Goal: Task Accomplishment & Management: Complete application form

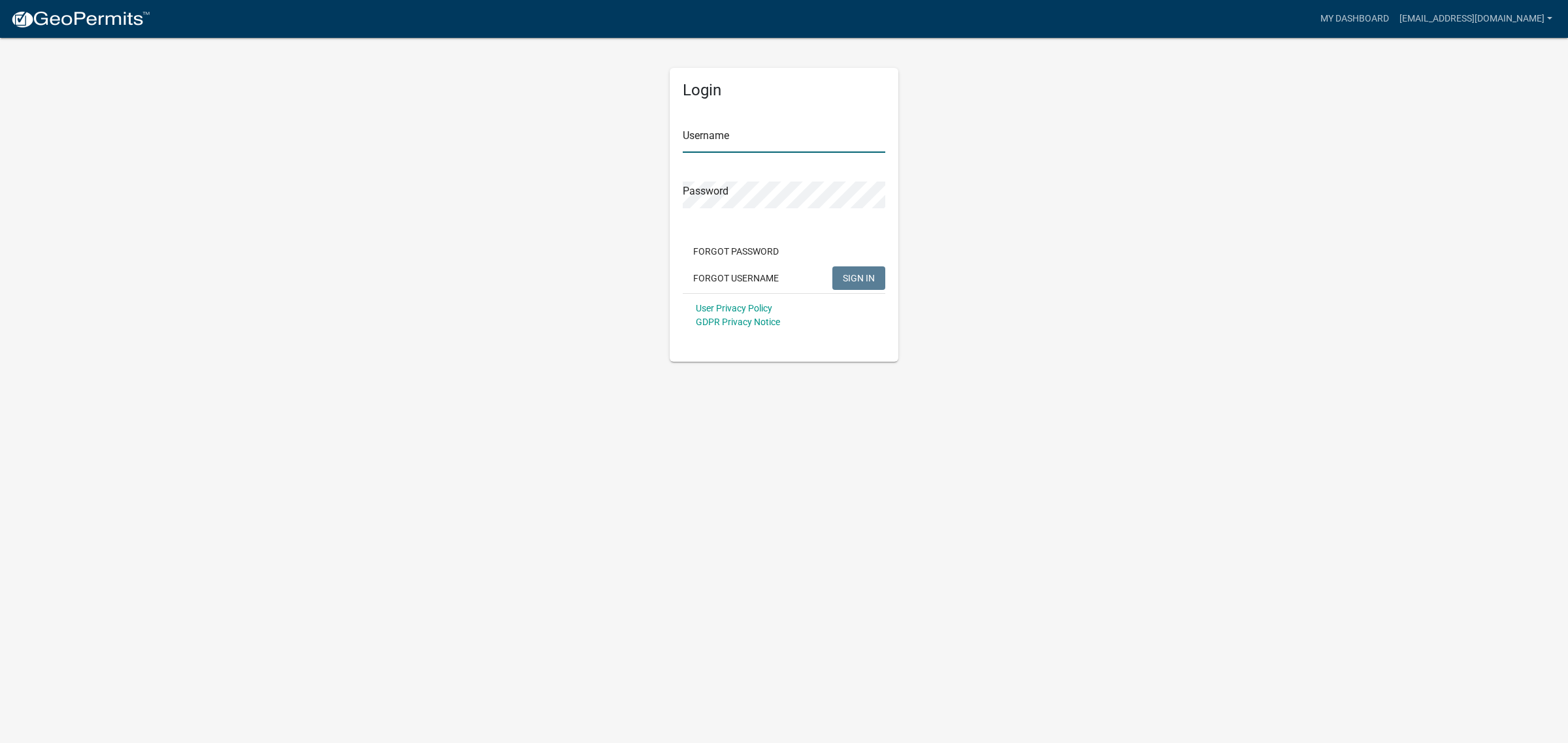
type input "[EMAIL_ADDRESS][DOMAIN_NAME]"
click at [843, 281] on span "SIGN IN" at bounding box center [858, 277] width 32 height 11
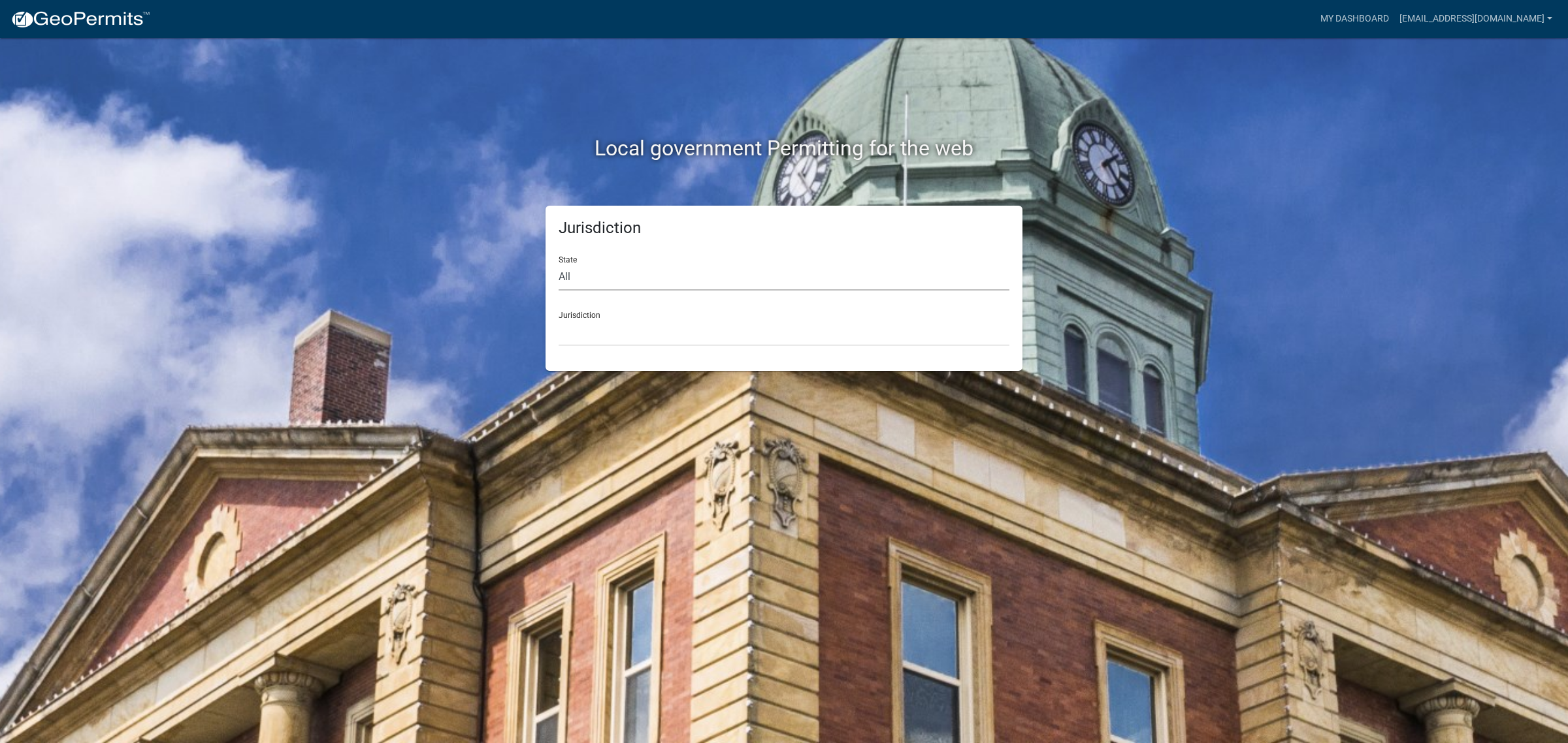
click at [574, 268] on select "All Colorado Georgia Indiana Iowa Kansas Minnesota Ohio South Carolina Wisconsin" at bounding box center [784, 277] width 451 height 27
select select "Iowa"
click at [559, 264] on select "All Colorado Georgia Indiana Iowa Kansas Minnesota Ohio South Carolina Wisconsin" at bounding box center [784, 277] width 451 height 27
click at [606, 343] on select "Boone County, Iowa Butler County, Iowa Cerro Gordo County, Iowa City of Harlan,…" at bounding box center [784, 332] width 451 height 27
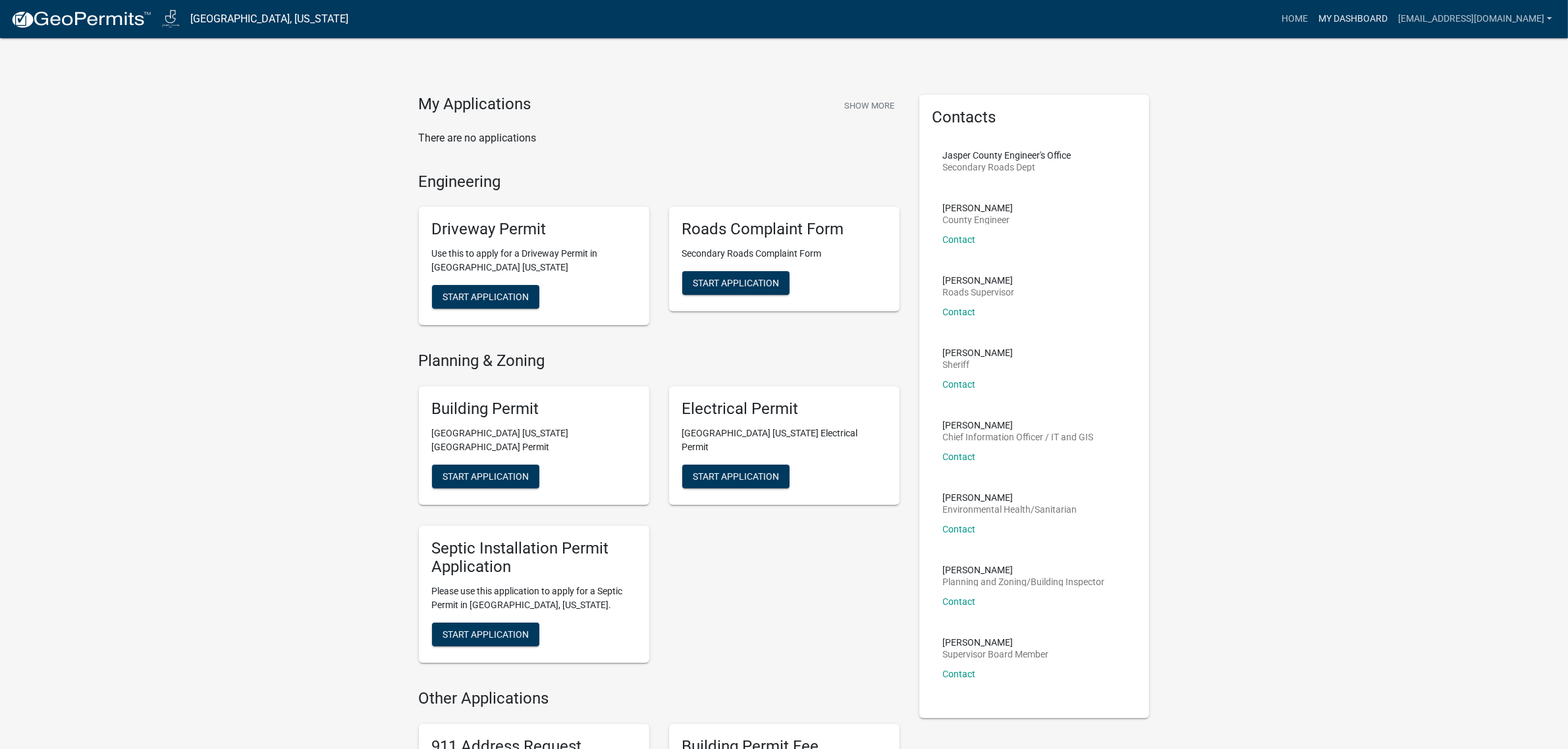
click at [1381, 20] on link "My Dashboard" at bounding box center [1352, 19] width 80 height 25
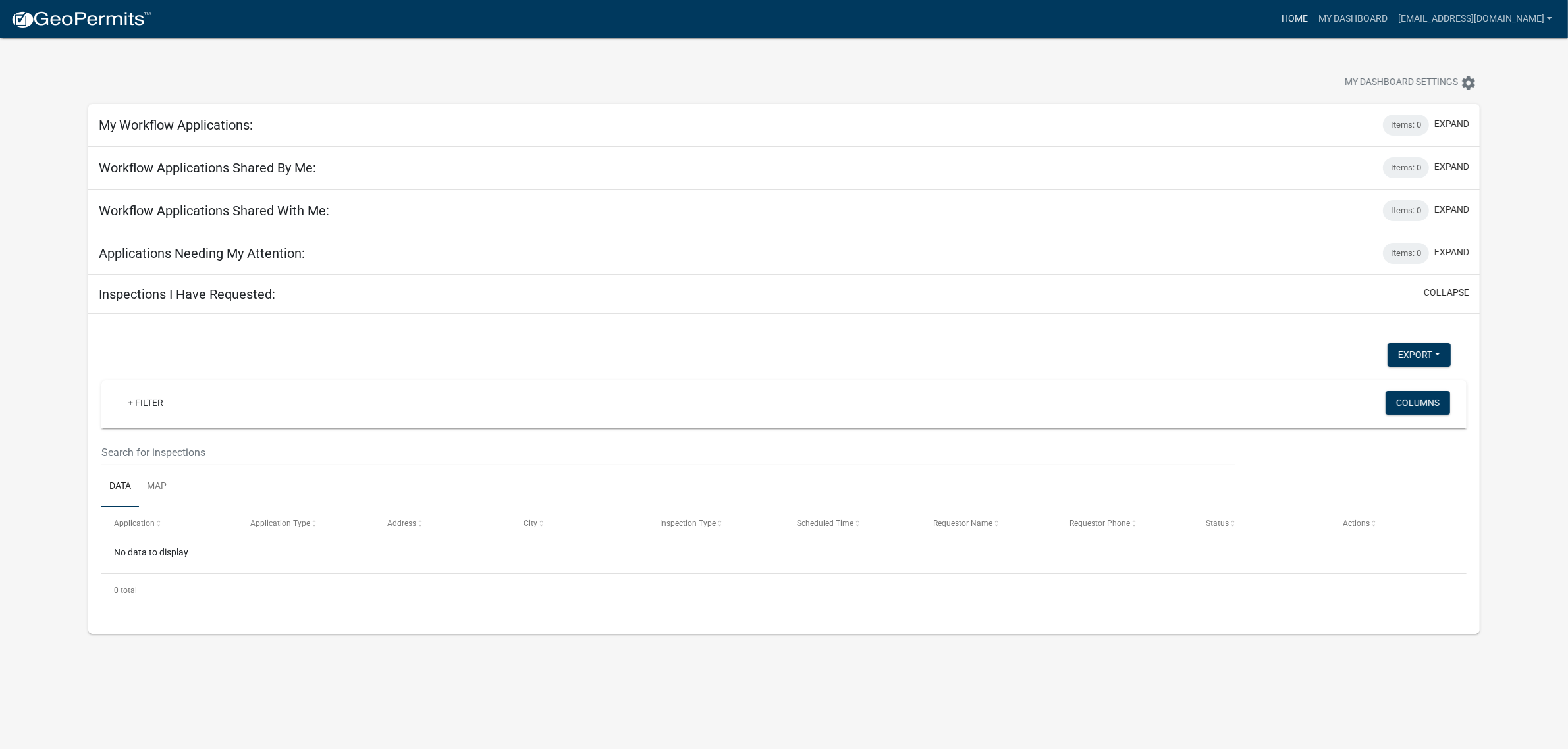
click at [1313, 20] on link "Home" at bounding box center [1295, 19] width 37 height 25
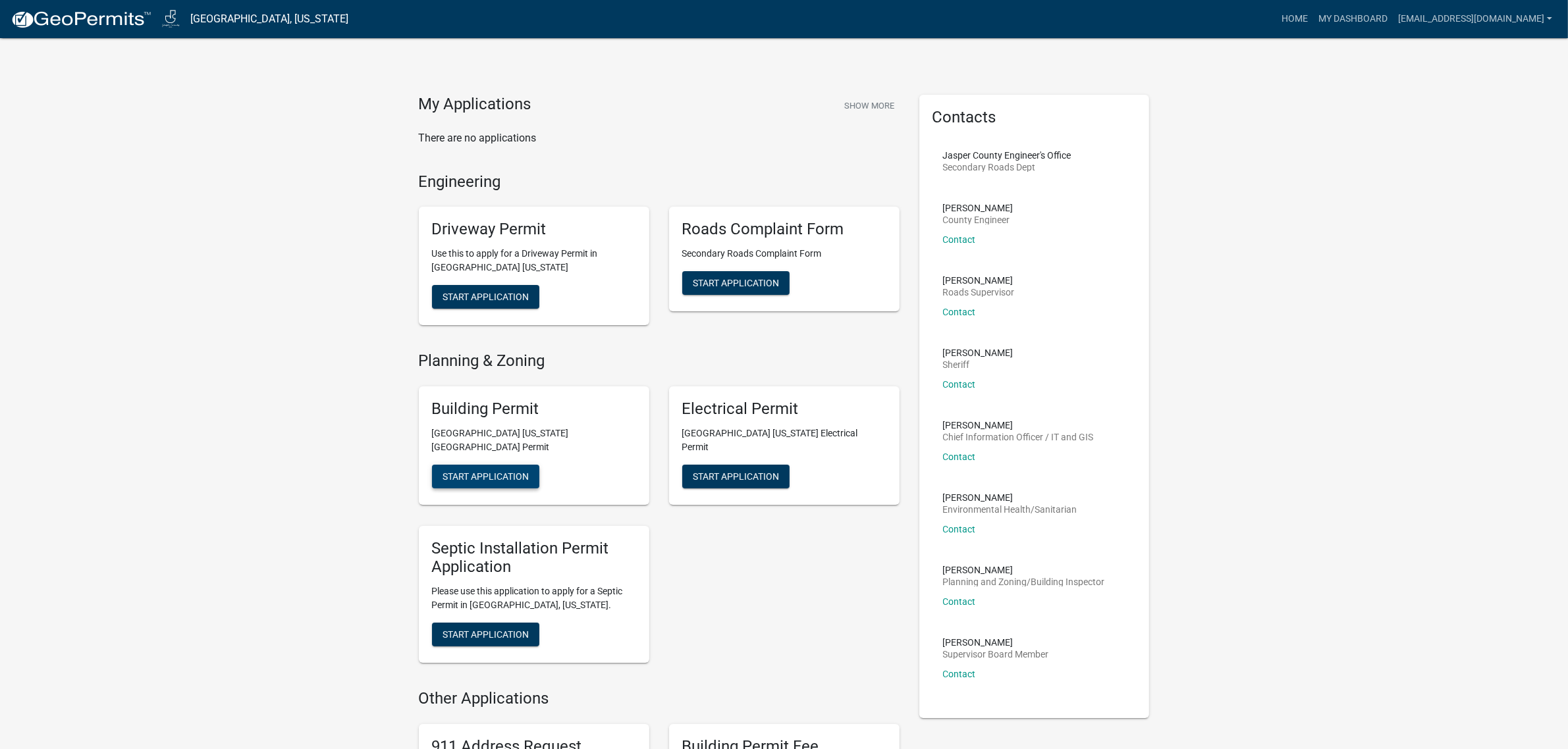
click at [503, 471] on span "Start Application" at bounding box center [486, 476] width 87 height 11
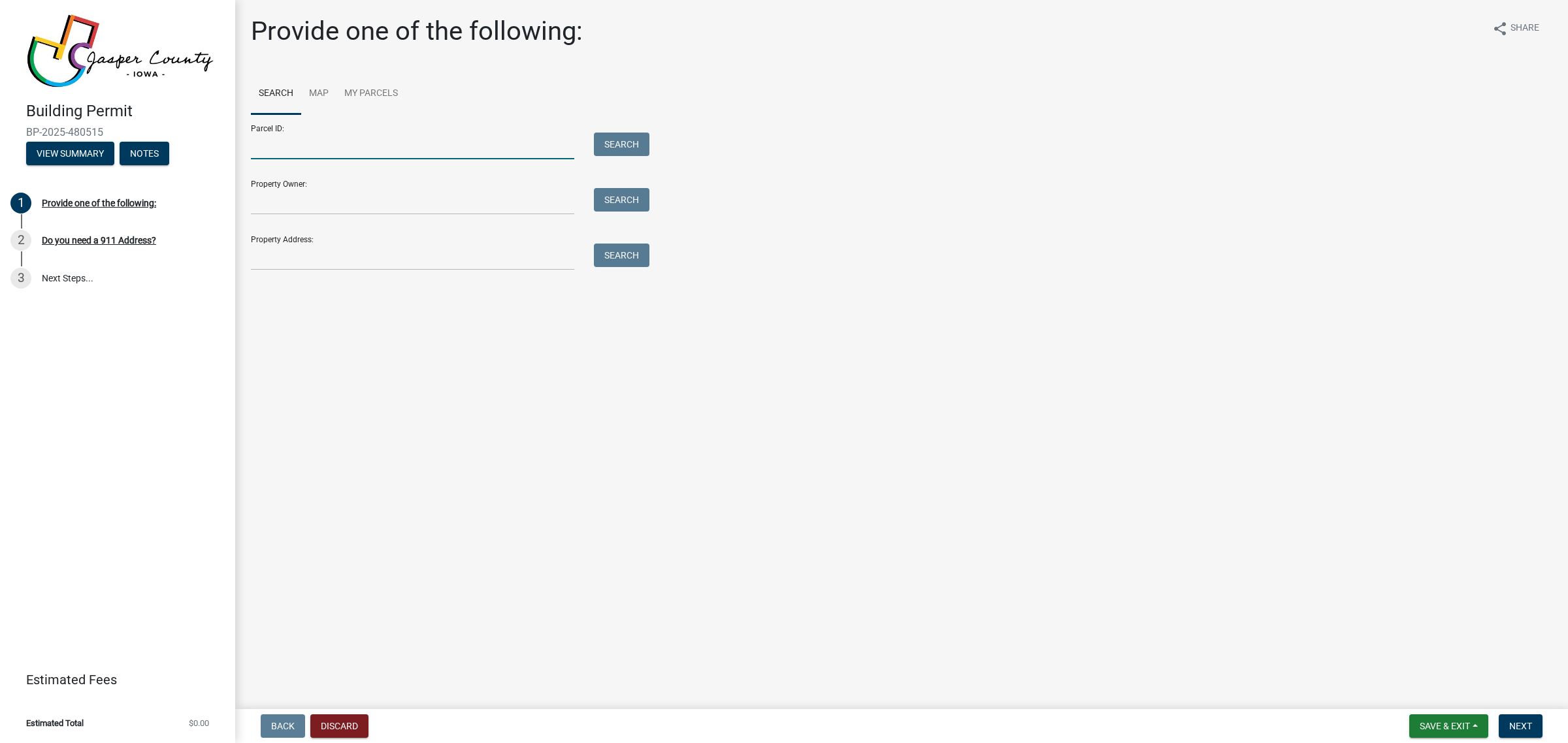
click at [335, 146] on input "Parcel ID:" at bounding box center [413, 146] width 324 height 27
type input "0214400009"
click at [617, 146] on button "Search" at bounding box center [622, 144] width 55 height 24
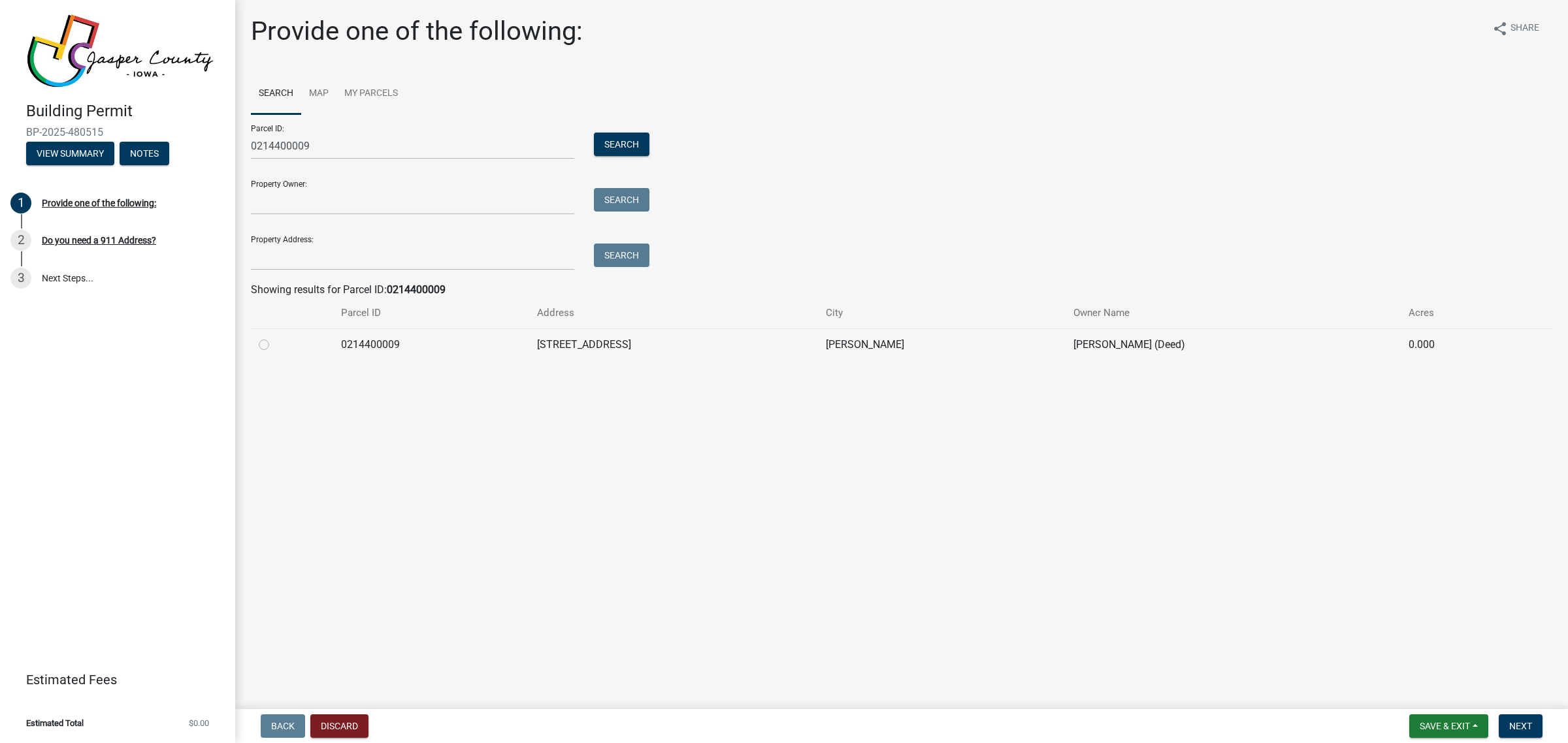
click at [274, 337] on label at bounding box center [274, 337] width 0 height 0
click at [274, 343] on input "radio" at bounding box center [278, 341] width 9 height 9
radio input "true"
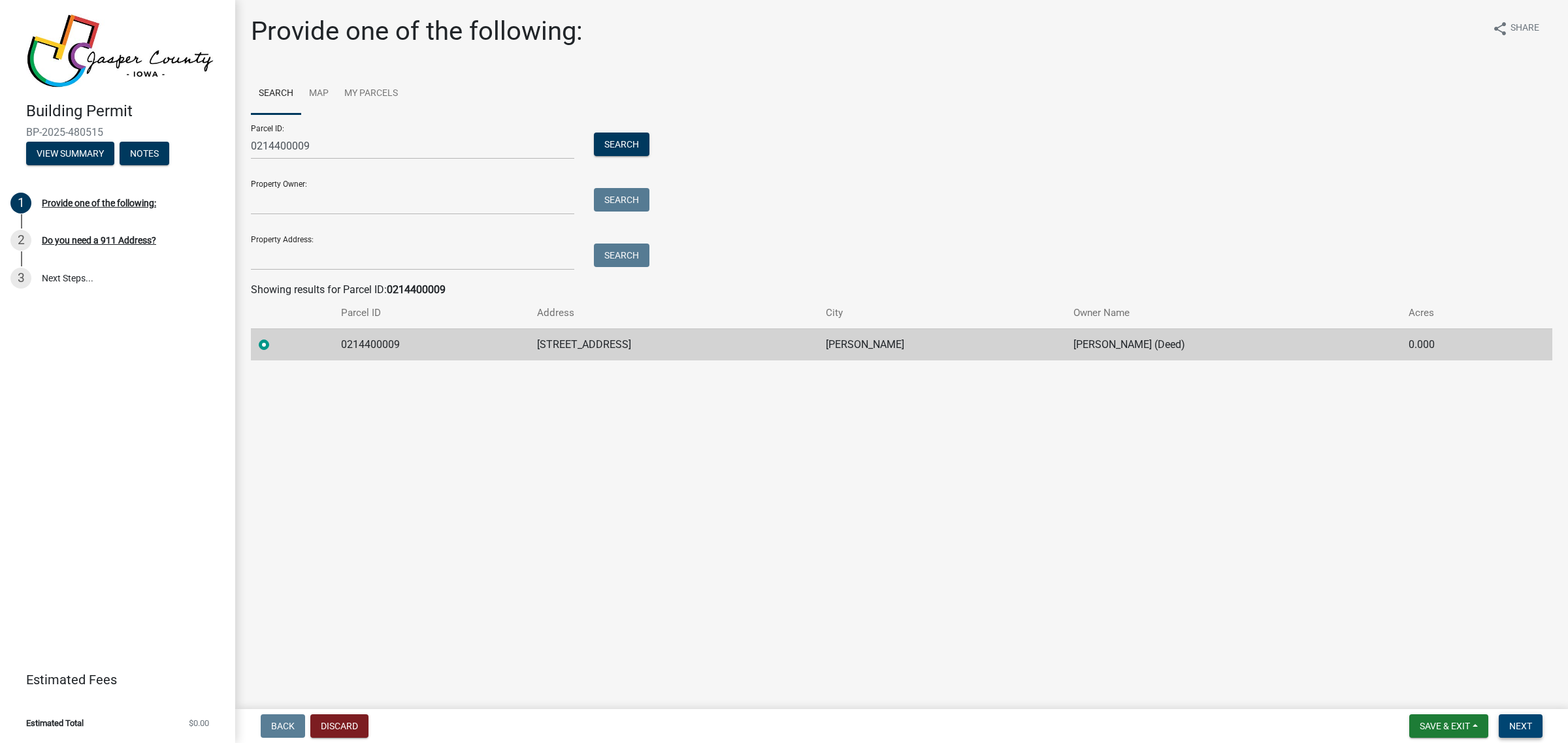
click at [1515, 724] on span "Next" at bounding box center [1520, 726] width 23 height 11
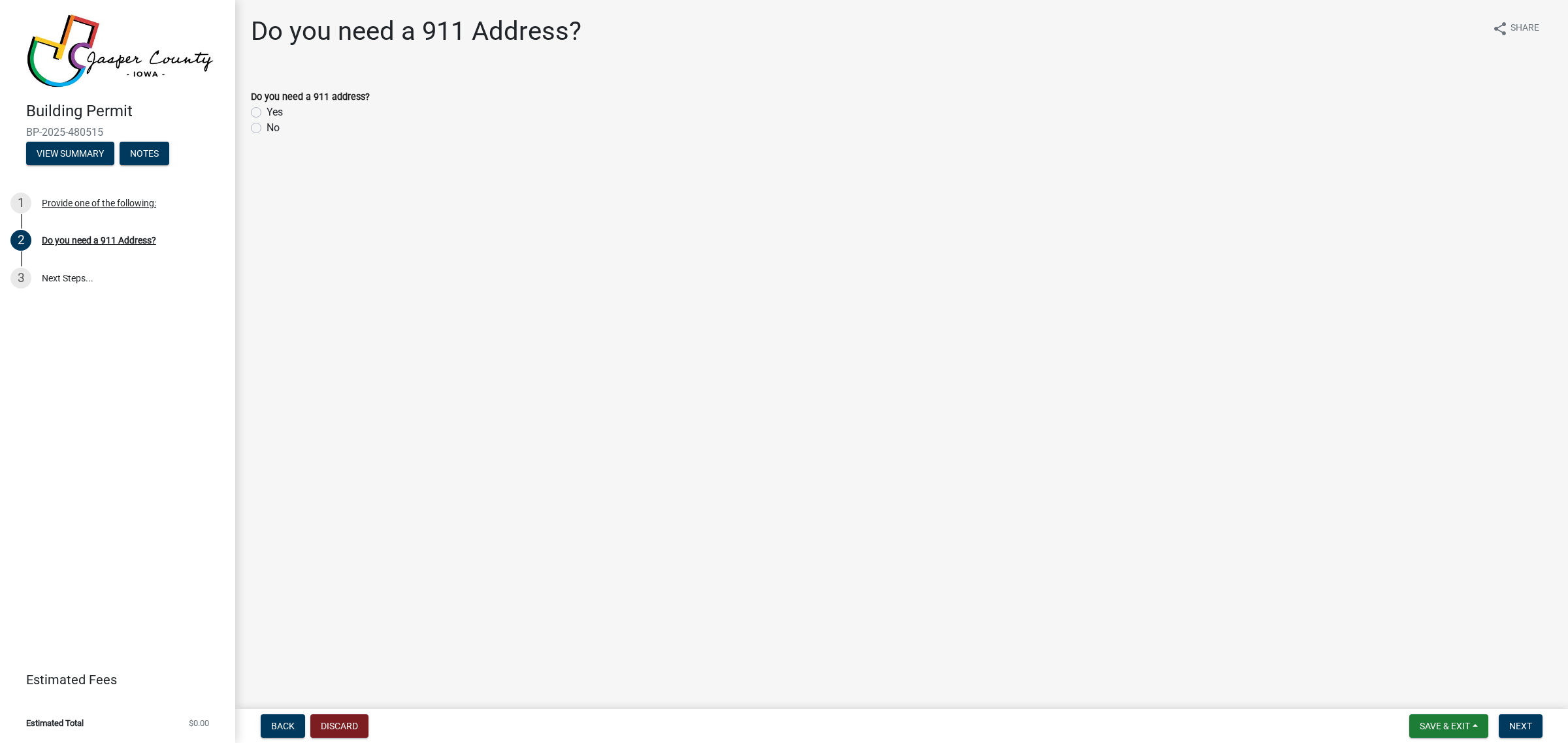
click at [276, 125] on label "No" at bounding box center [273, 128] width 13 height 15
click at [275, 125] on input "No" at bounding box center [270, 124] width 9 height 9
radio input "true"
click at [263, 112] on div "Yes" at bounding box center [901, 112] width 1302 height 15
click at [266, 110] on label "Yes" at bounding box center [274, 112] width 16 height 15
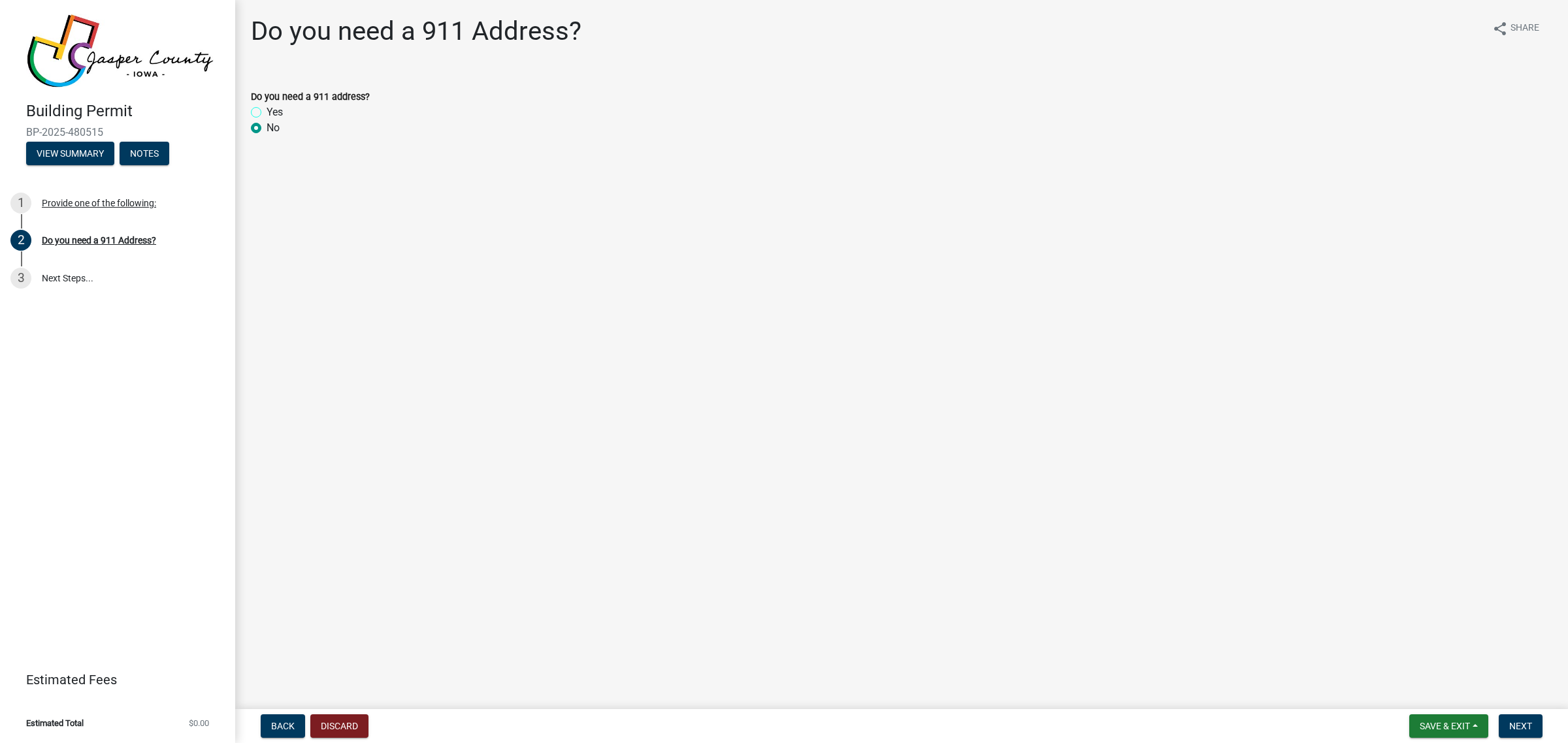
click at [266, 110] on input "Yes" at bounding box center [270, 108] width 9 height 9
radio input "true"
click at [1506, 732] on button "Next" at bounding box center [1520, 726] width 44 height 24
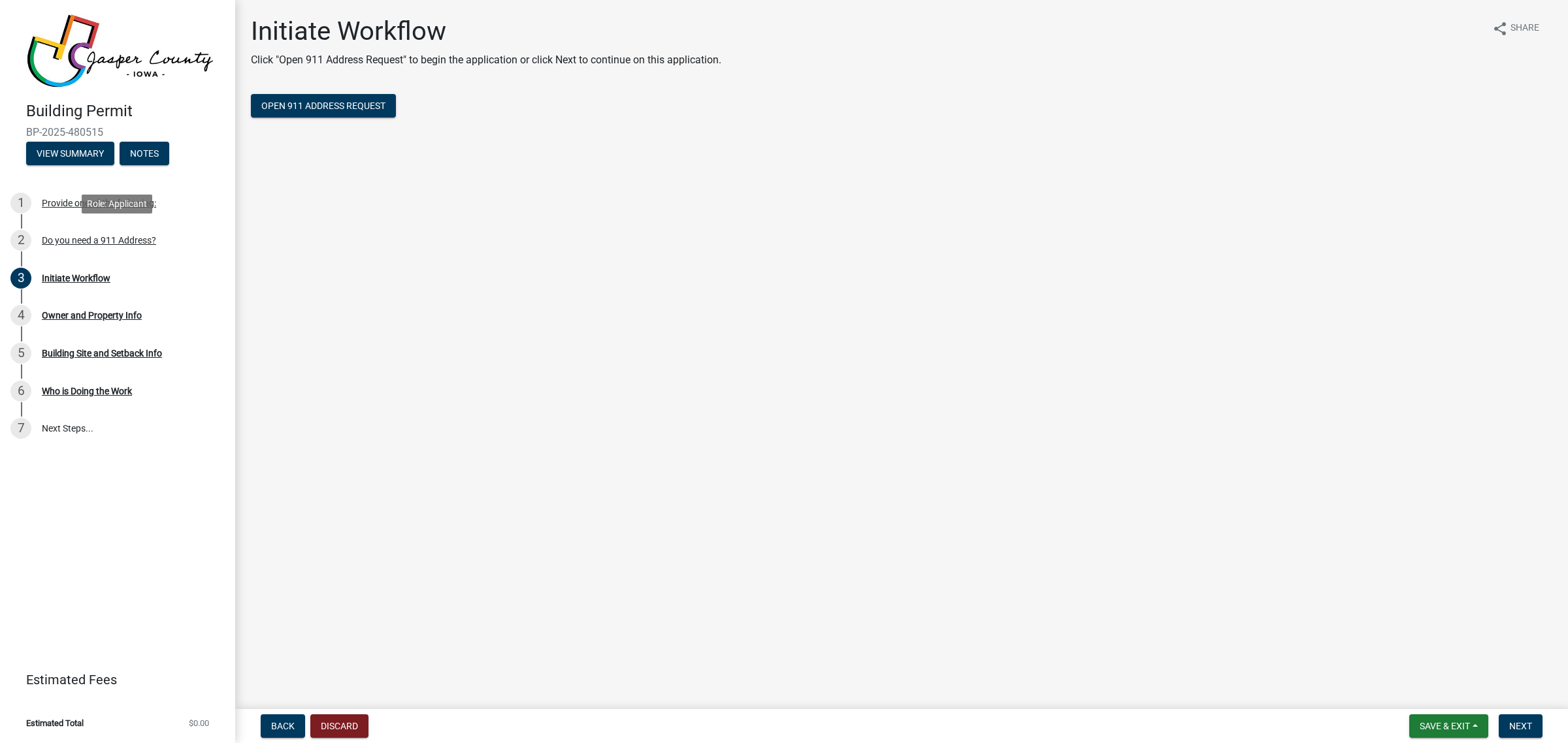
click at [117, 242] on div "Do you need a 911 Address?" at bounding box center [99, 241] width 115 height 10
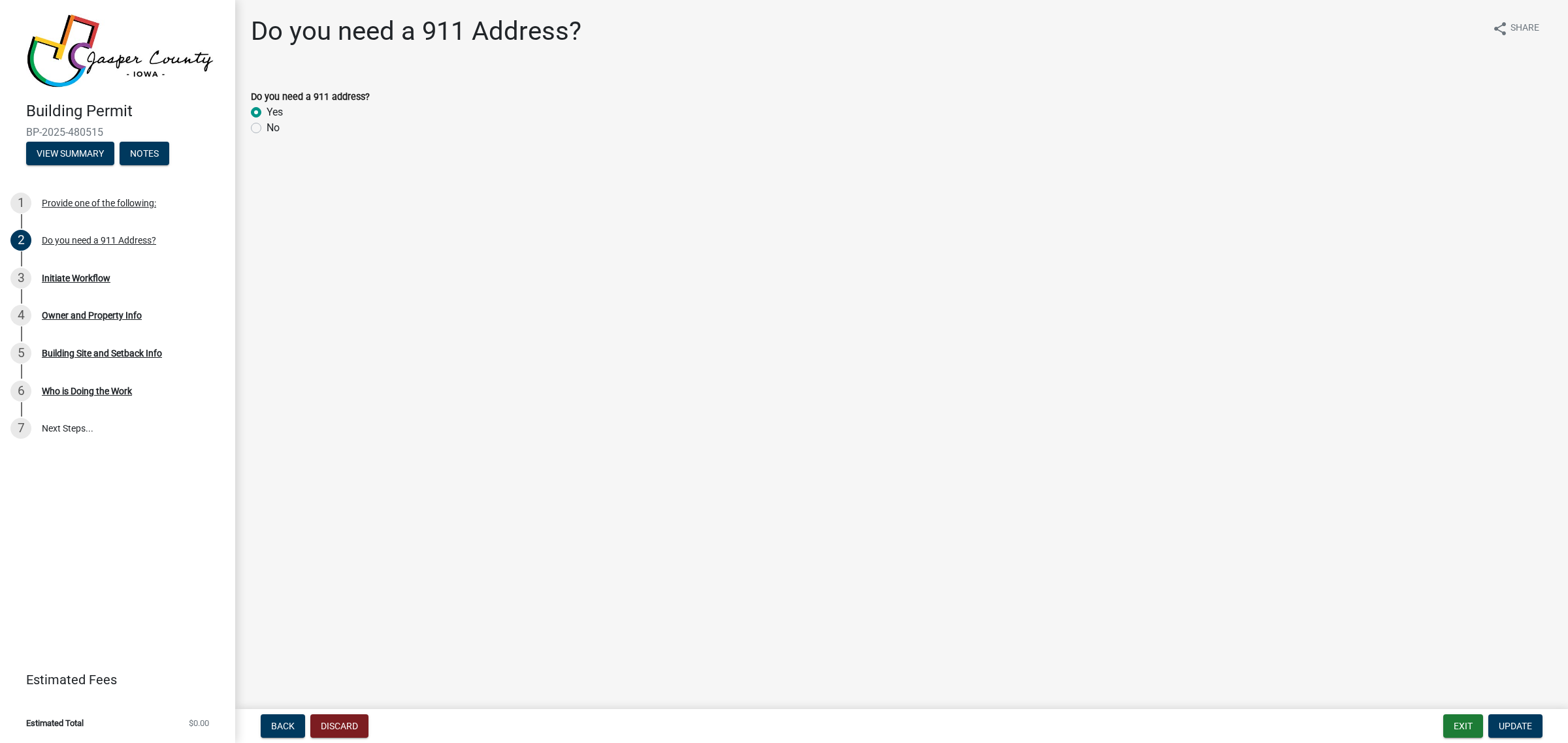
click at [265, 127] on div "No" at bounding box center [901, 128] width 1302 height 15
click at [266, 125] on label "No" at bounding box center [273, 128] width 13 height 15
click at [266, 125] on input "No" at bounding box center [270, 124] width 9 height 9
radio input "true"
click at [1523, 730] on span "Update" at bounding box center [1515, 726] width 33 height 11
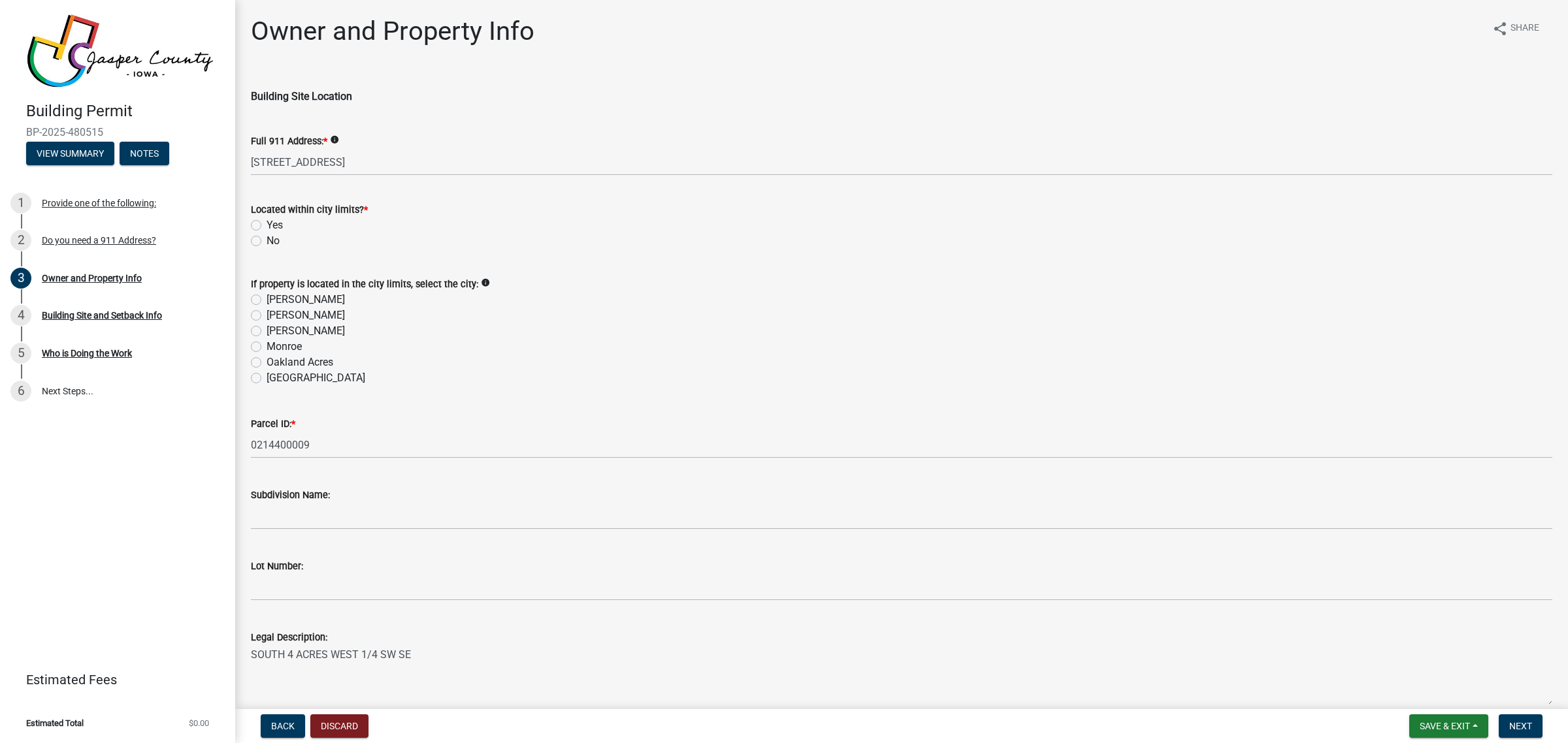
click at [266, 224] on label "Yes" at bounding box center [274, 225] width 16 height 15
click at [266, 224] on input "Yes" at bounding box center [270, 222] width 9 height 9
radio input "true"
click at [266, 299] on label "Baxter" at bounding box center [306, 300] width 78 height 15
click at [266, 299] on input "Baxter" at bounding box center [270, 296] width 9 height 9
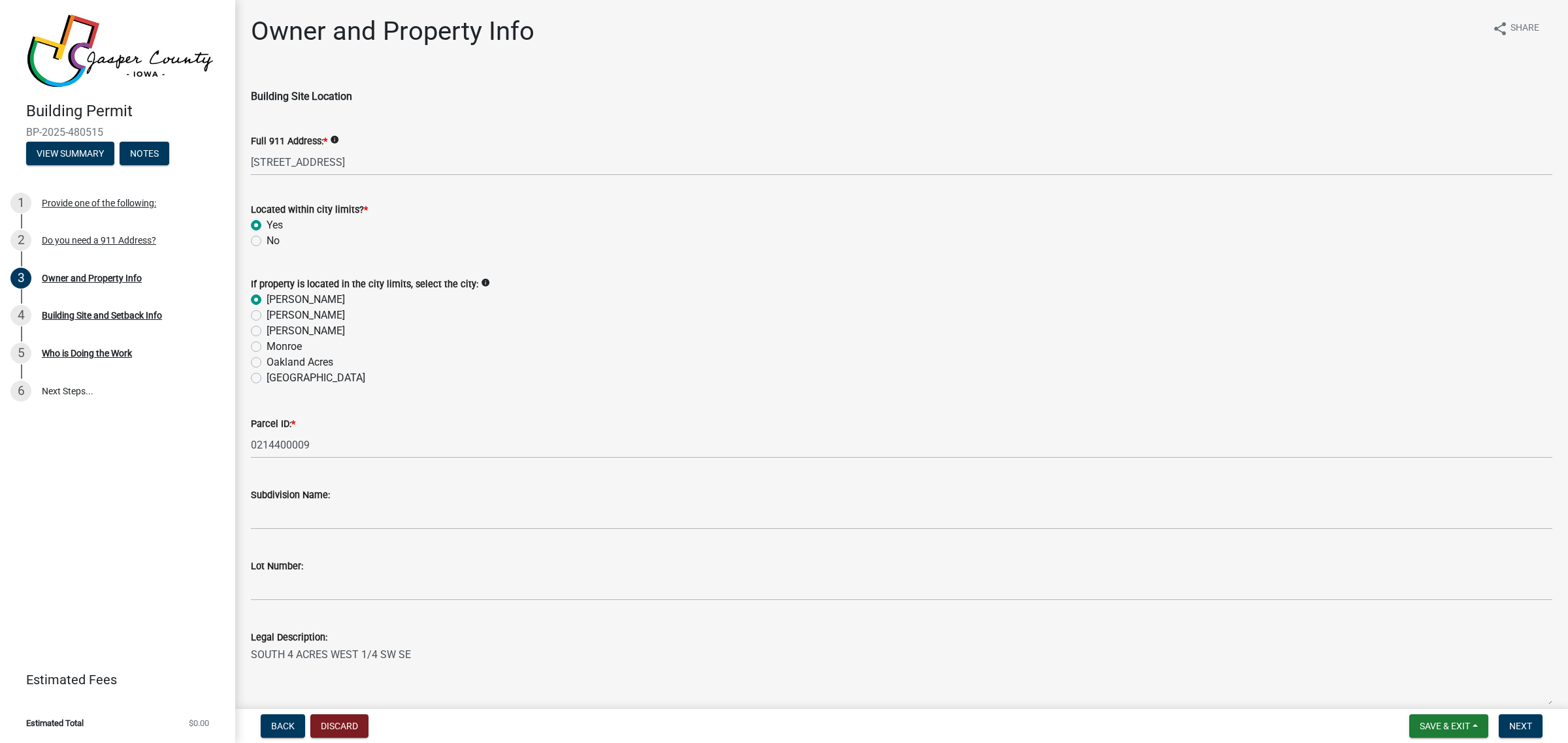
radio input "true"
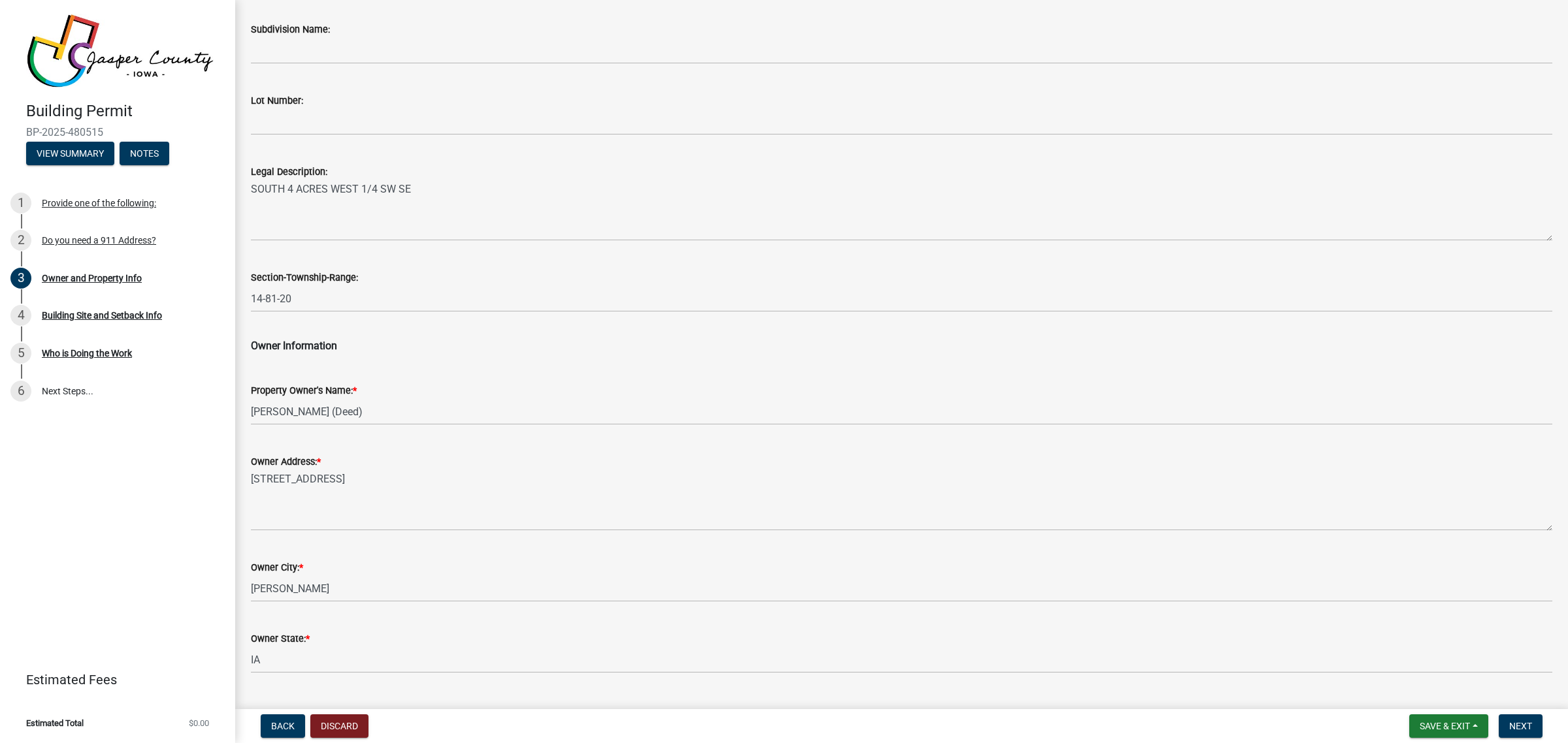
scroll to position [490, 0]
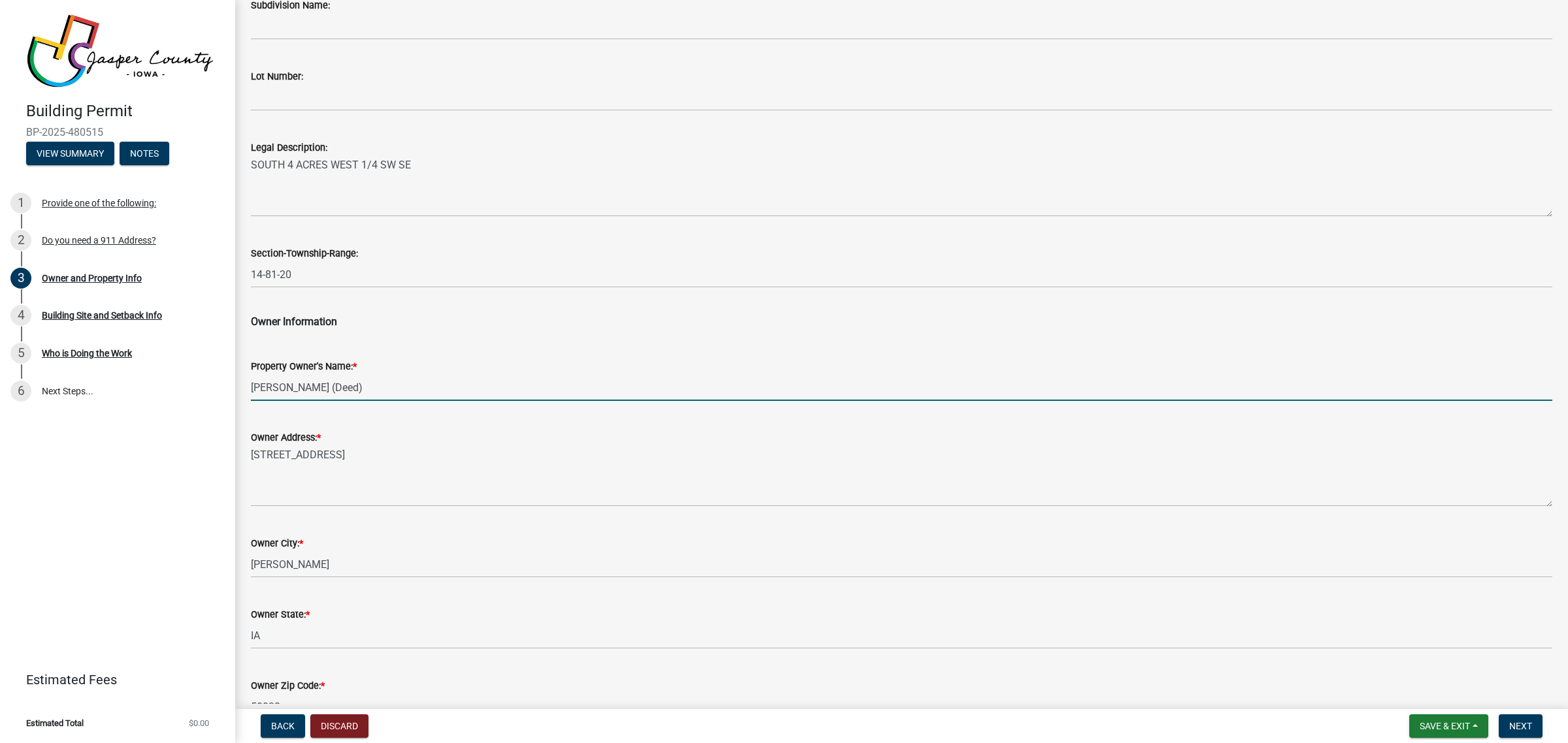
click at [386, 393] on input "[PERSON_NAME] (Deed)" at bounding box center [901, 388] width 1302 height 27
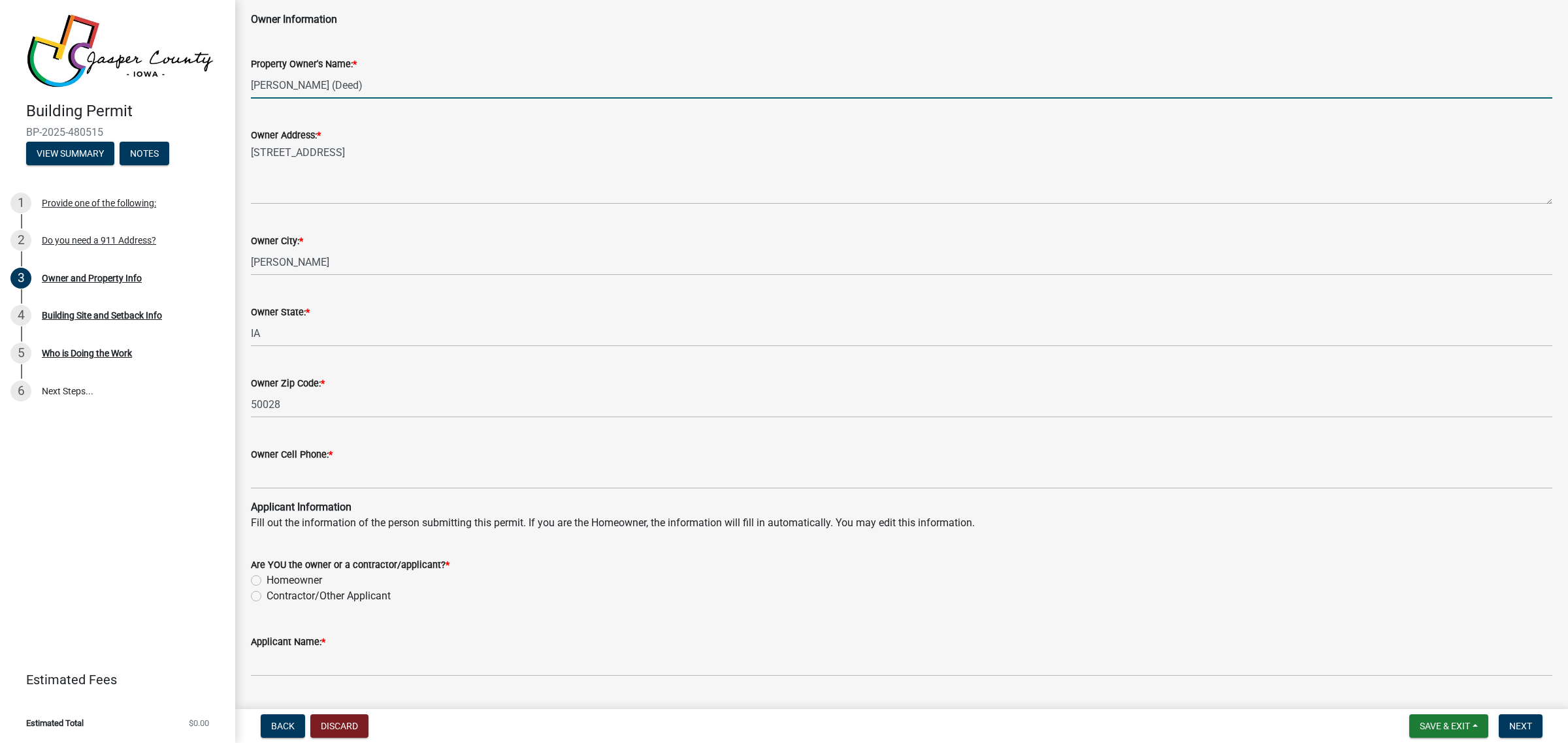
scroll to position [817, 0]
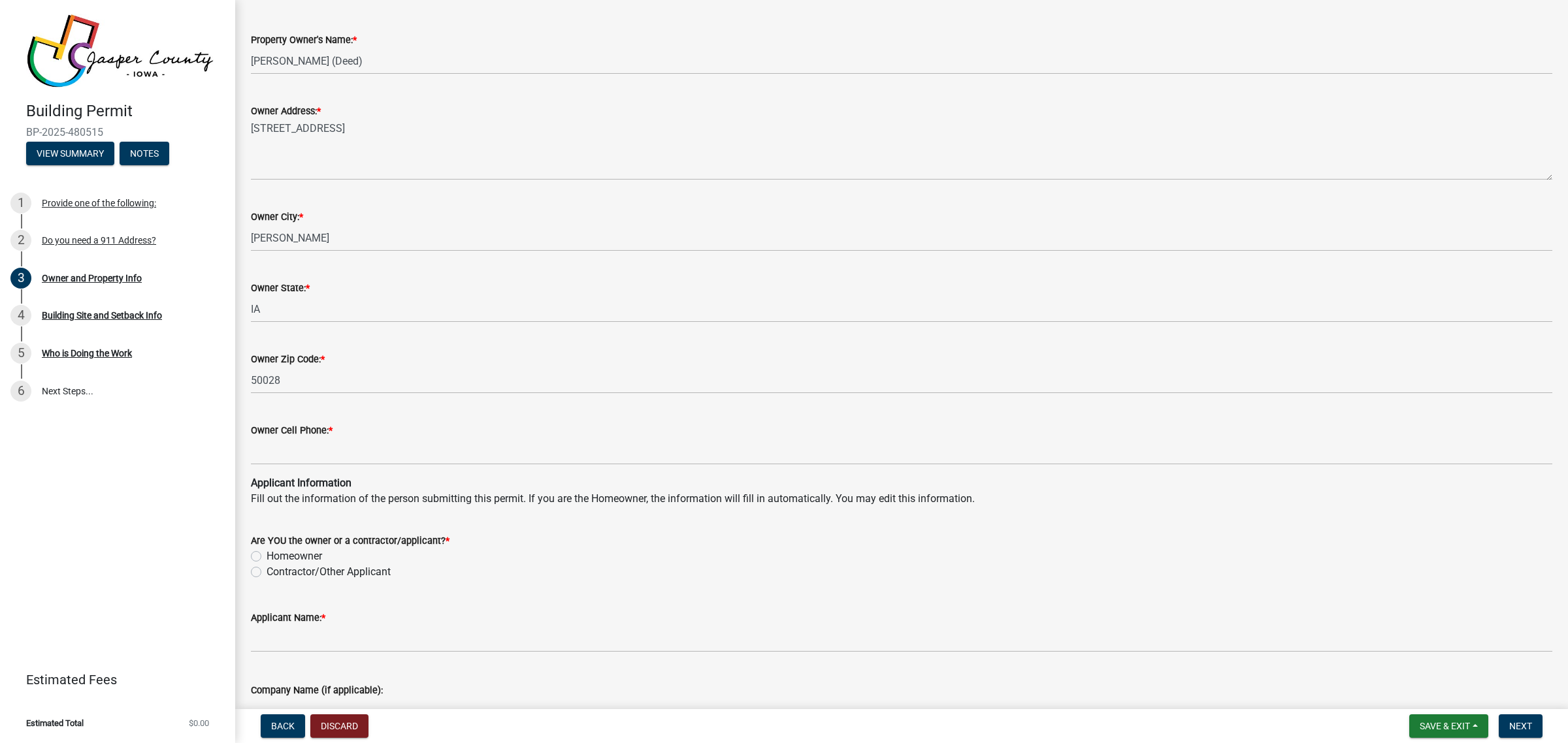
click at [266, 572] on label "Contractor/Other Applicant" at bounding box center [328, 572] width 124 height 15
click at [266, 572] on input "Contractor/Other Applicant" at bounding box center [270, 568] width 9 height 9
radio input "true"
click at [128, 245] on div "2 Do you need a 911 Address?" at bounding box center [112, 241] width 203 height 21
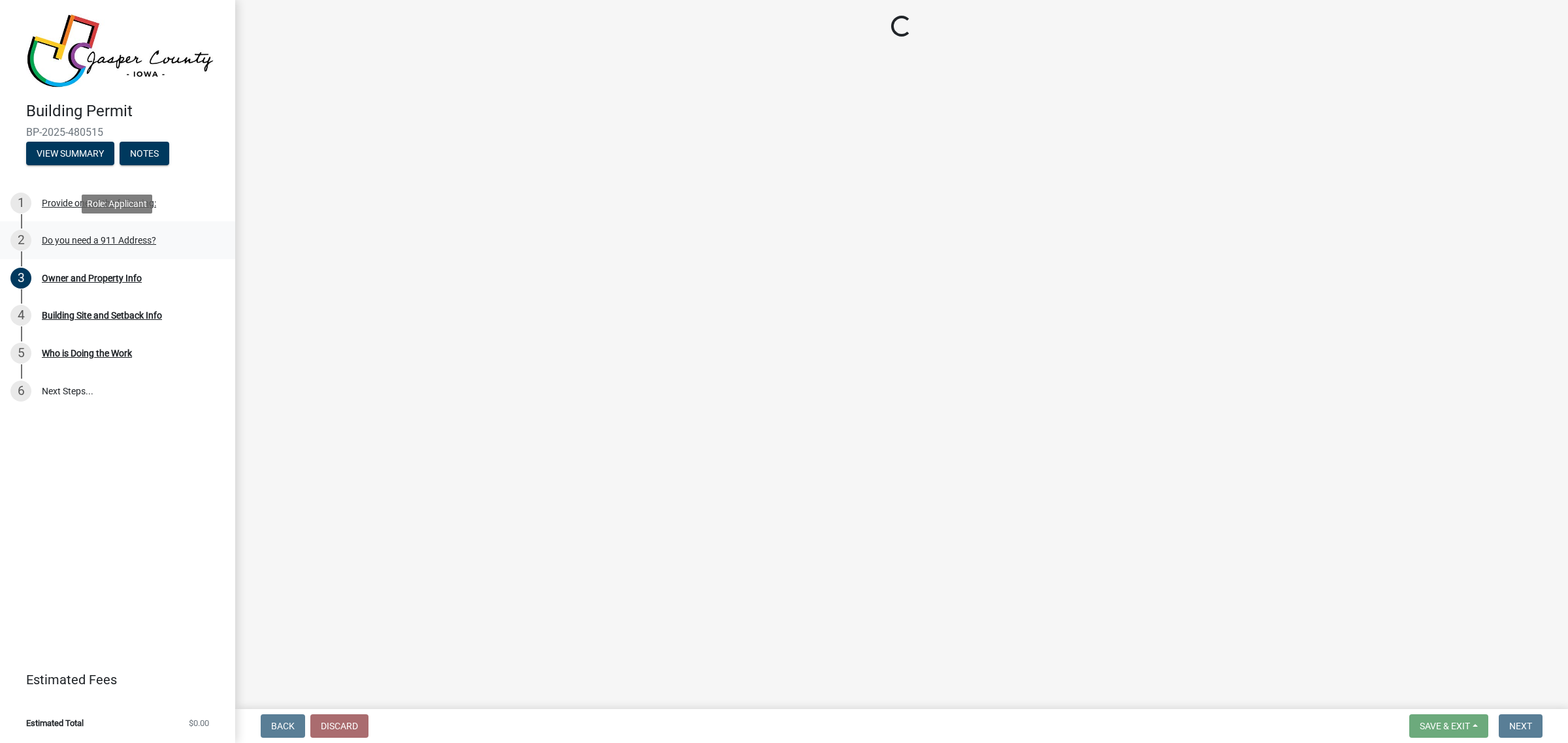
scroll to position [0, 0]
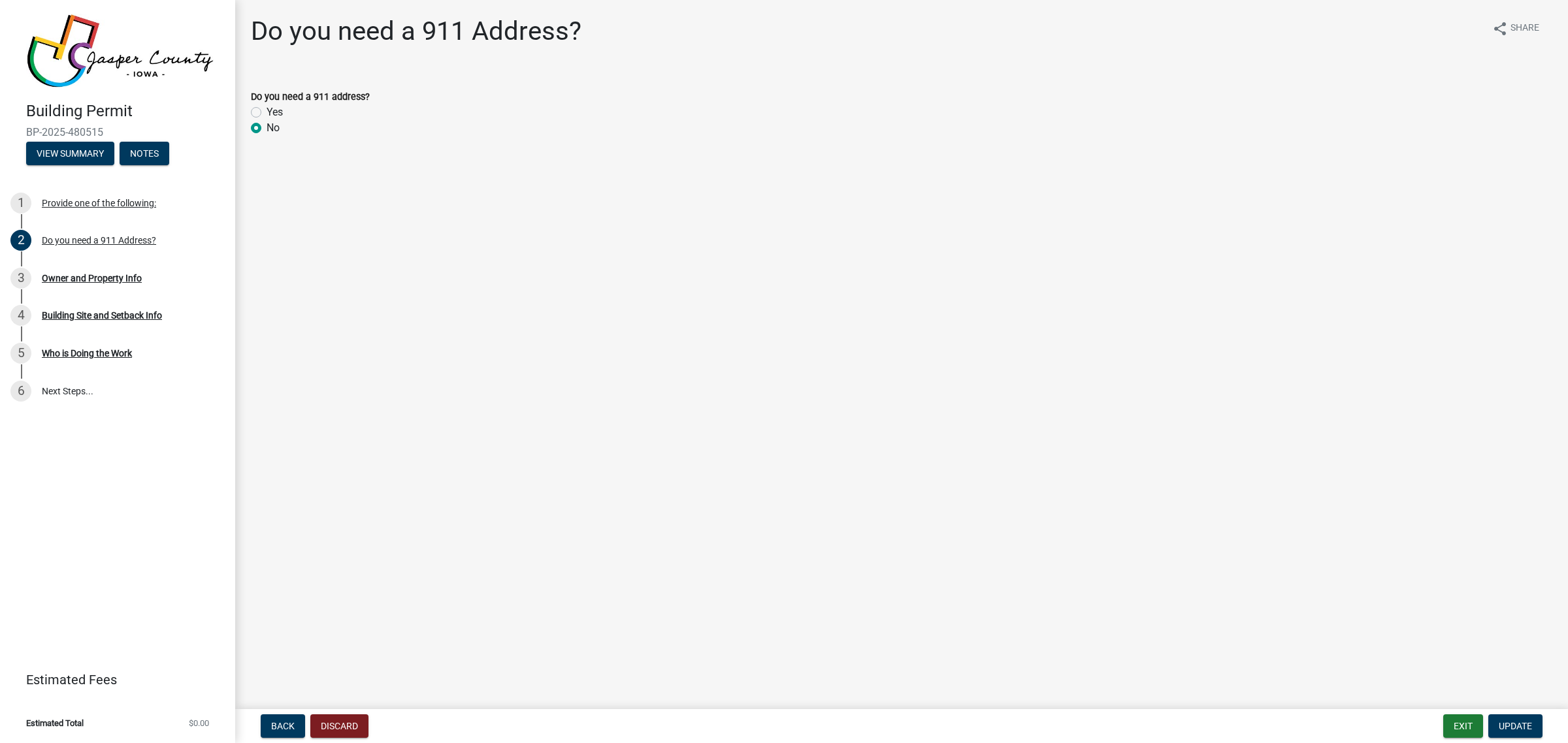
click at [276, 110] on label "Yes" at bounding box center [274, 112] width 16 height 15
click at [275, 110] on input "Yes" at bounding box center [270, 108] width 9 height 9
radio input "true"
click at [1514, 717] on button "Update" at bounding box center [1515, 726] width 54 height 24
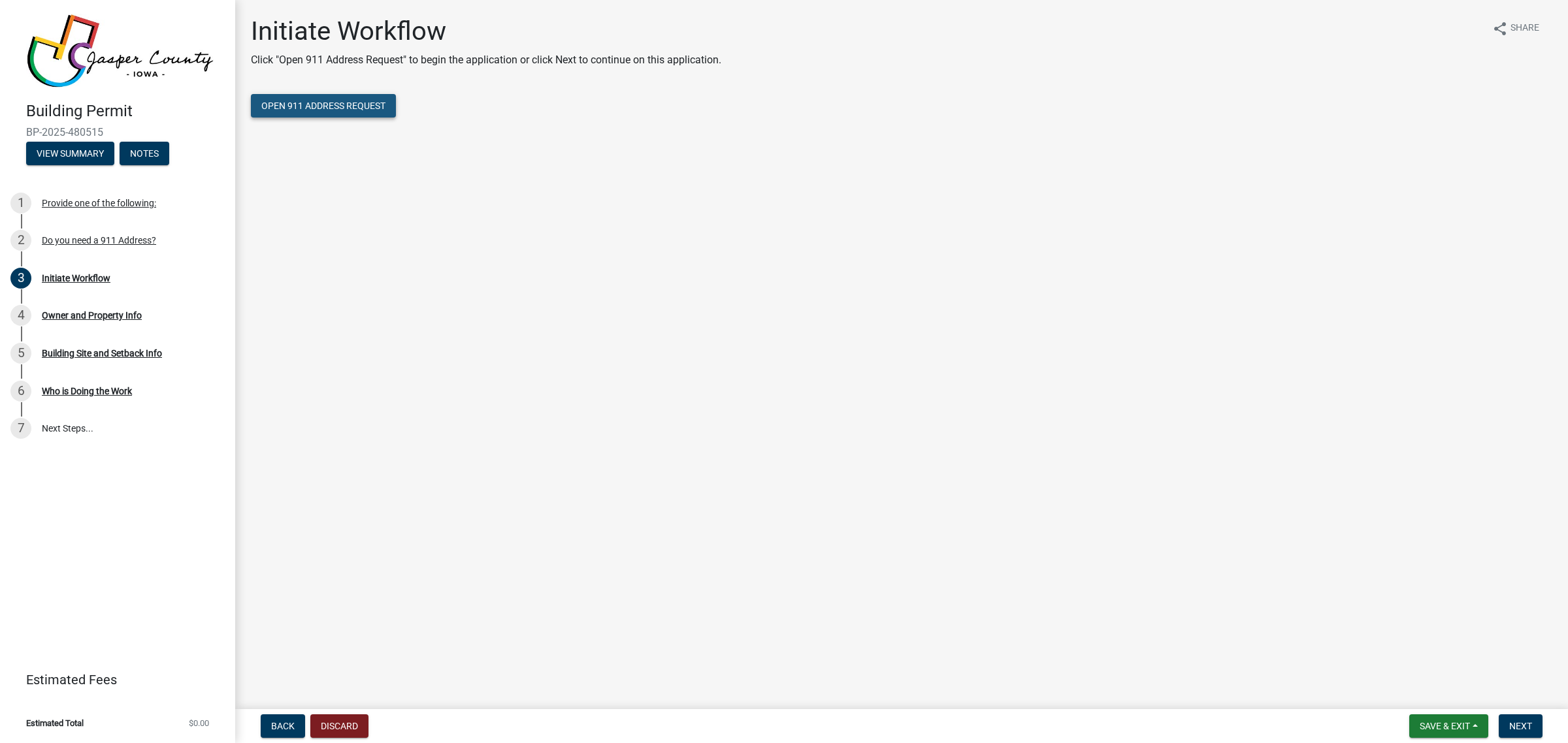
click at [322, 108] on span "Open 911 Address Request" at bounding box center [324, 105] width 124 height 11
click at [1515, 733] on button "Next" at bounding box center [1520, 726] width 44 height 24
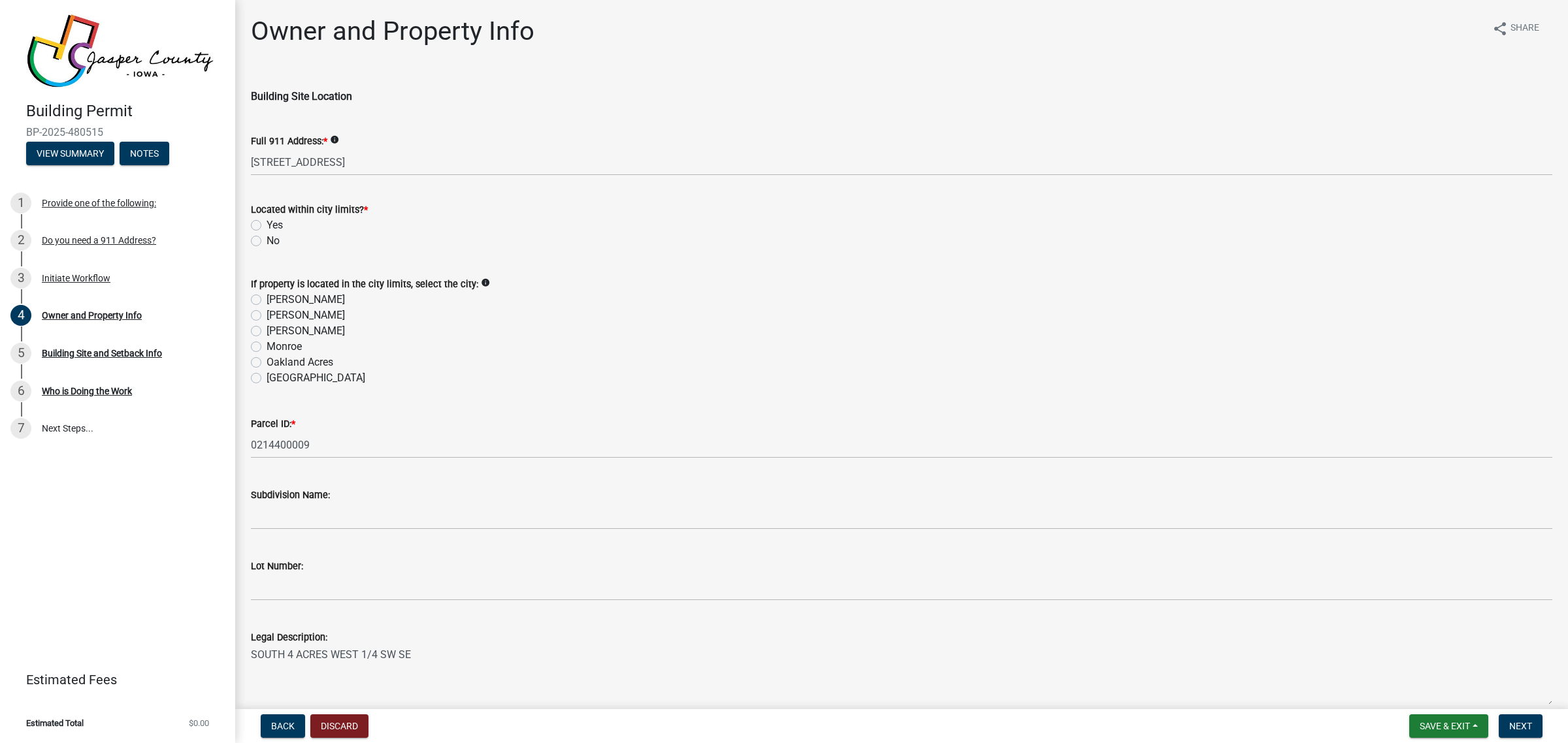
click at [266, 223] on label "Yes" at bounding box center [274, 225] width 16 height 15
click at [266, 223] on input "Yes" at bounding box center [270, 222] width 9 height 9
radio input "true"
click at [266, 303] on label "Baxter" at bounding box center [306, 300] width 78 height 15
click at [266, 301] on input "Baxter" at bounding box center [270, 296] width 9 height 9
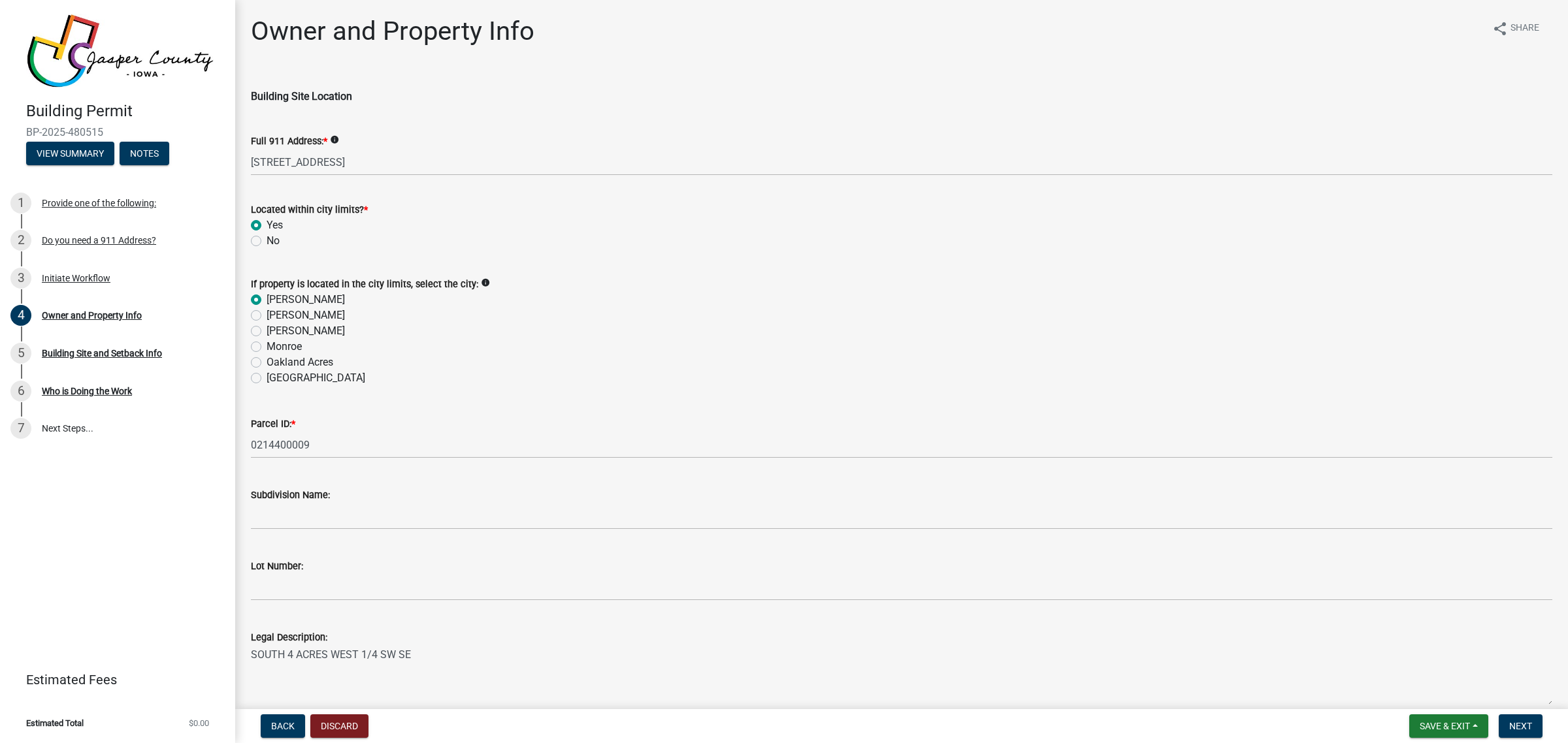
radio input "true"
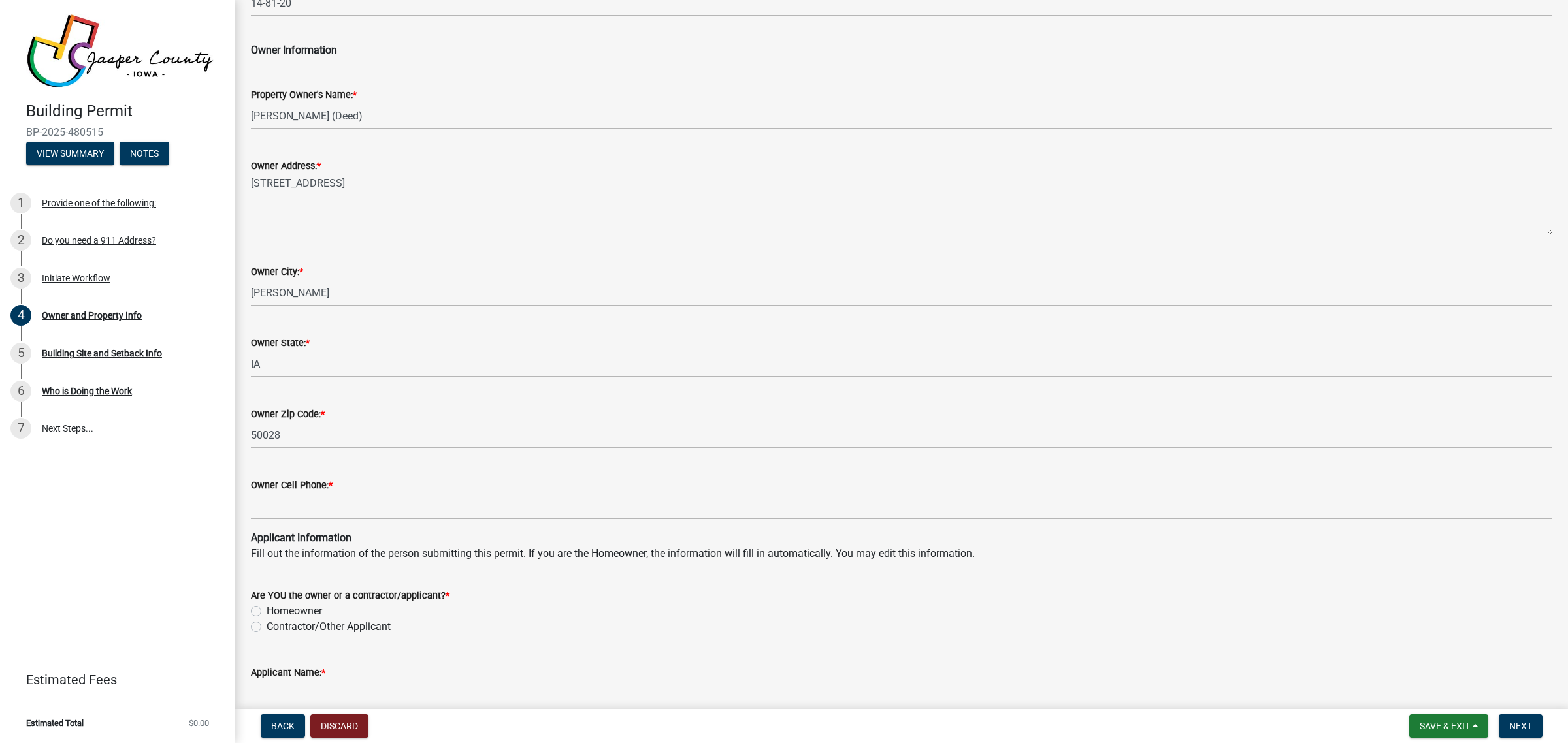
scroll to position [898, 0]
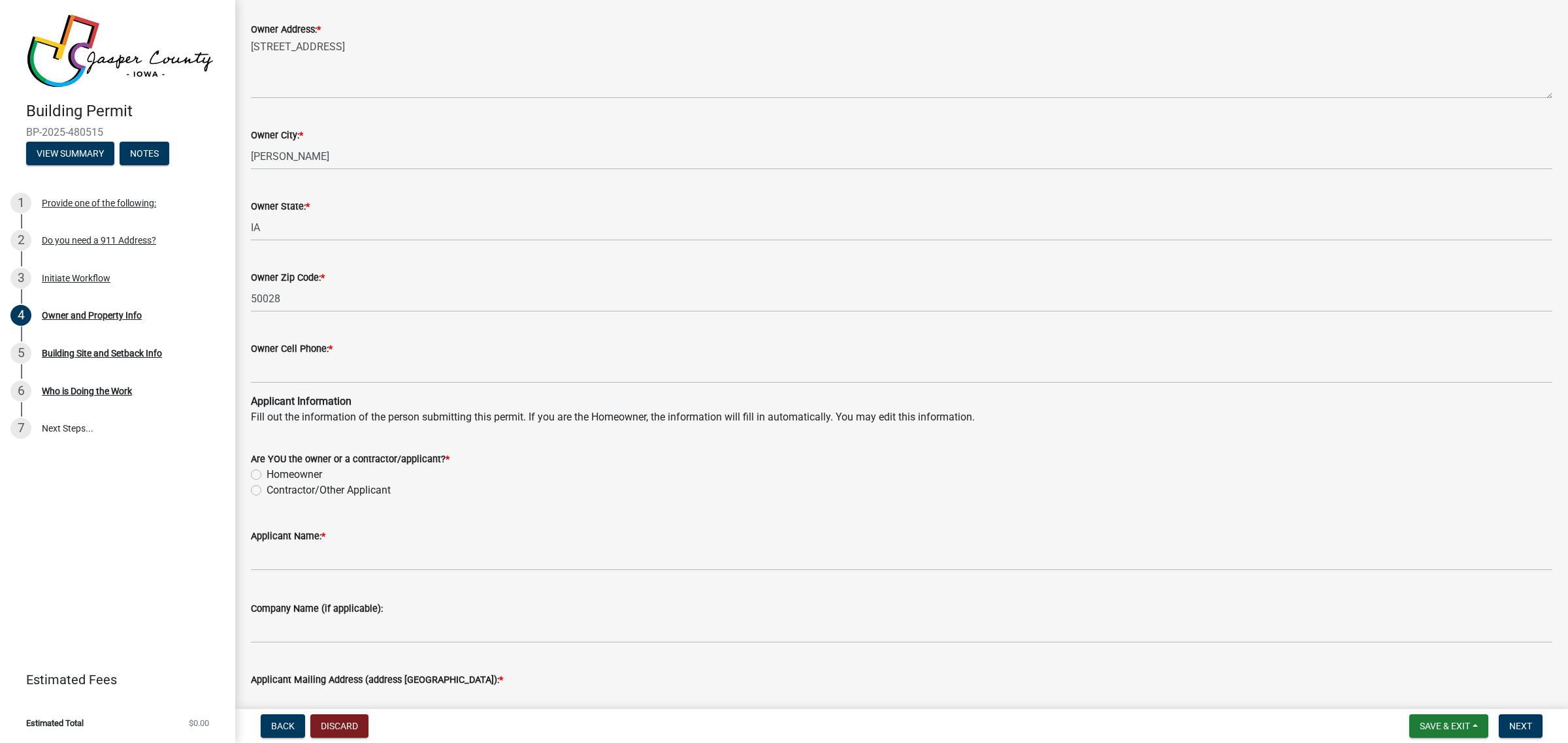
click at [265, 490] on div "Contractor/Other Applicant" at bounding box center [901, 490] width 1302 height 15
click at [266, 490] on label "Contractor/Other Applicant" at bounding box center [328, 490] width 124 height 15
click at [266, 490] on input "Contractor/Other Applicant" at bounding box center [270, 486] width 9 height 9
radio input "true"
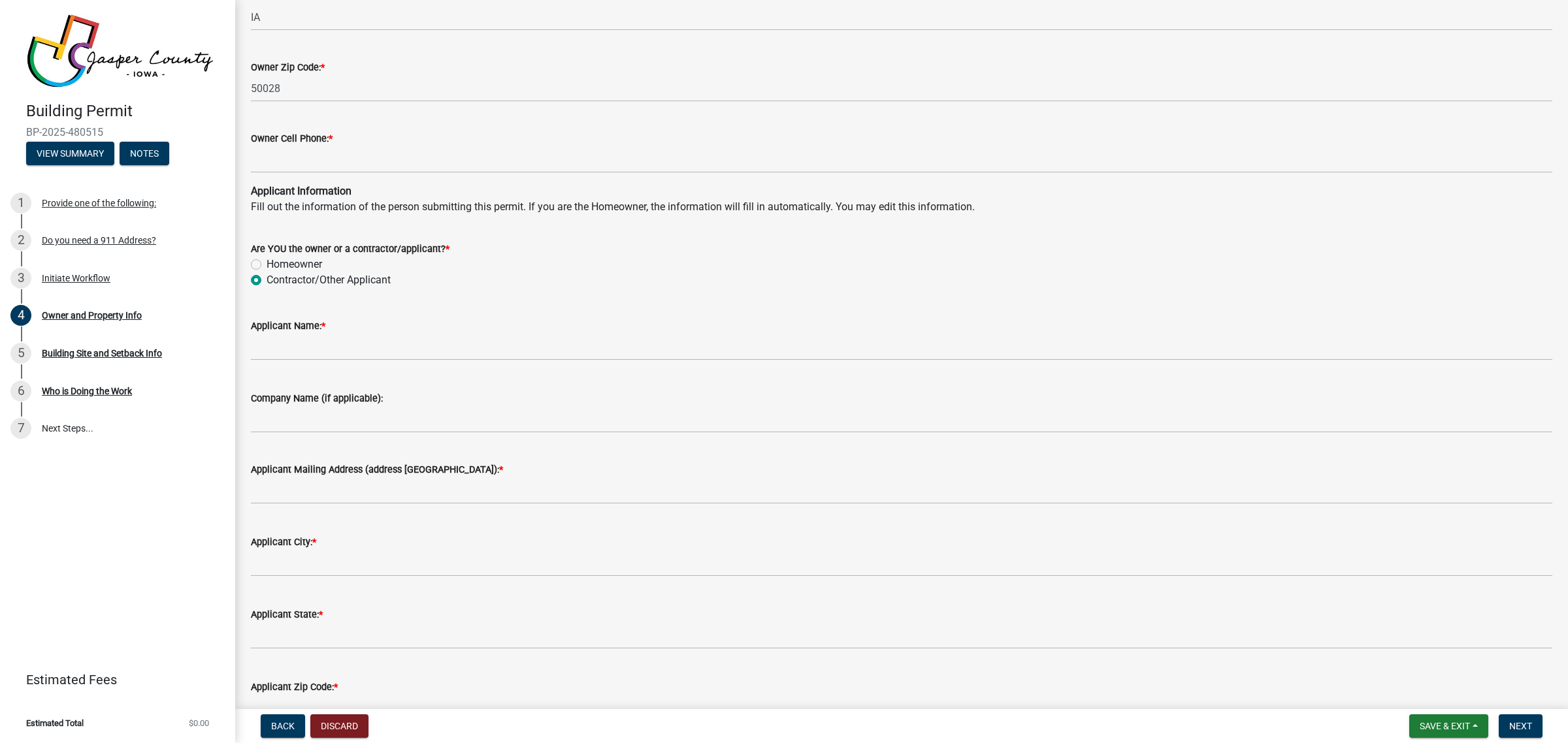
scroll to position [1143, 0]
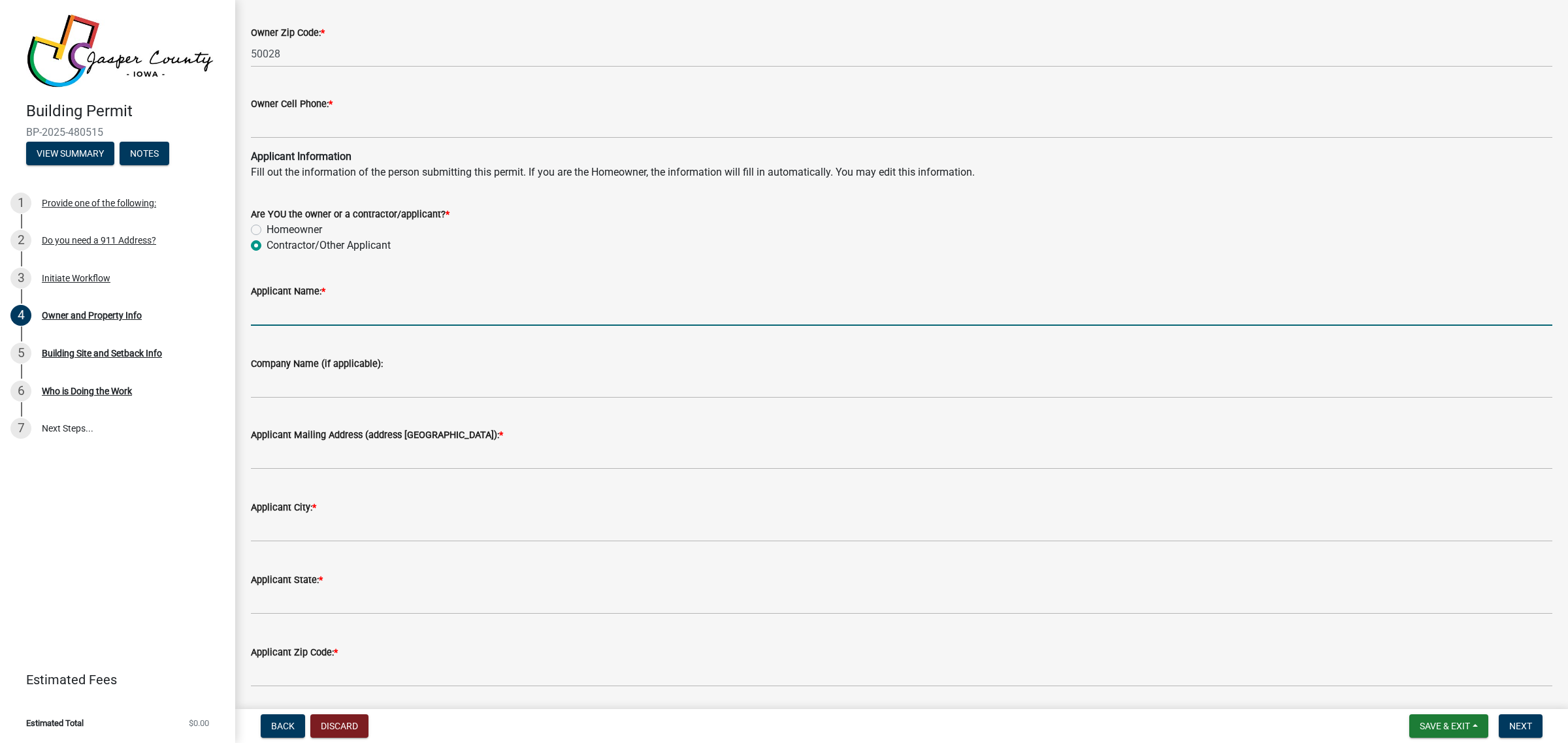
click at [301, 317] on input "Applicant Name: *" at bounding box center [901, 312] width 1302 height 27
type input "Katie Durham"
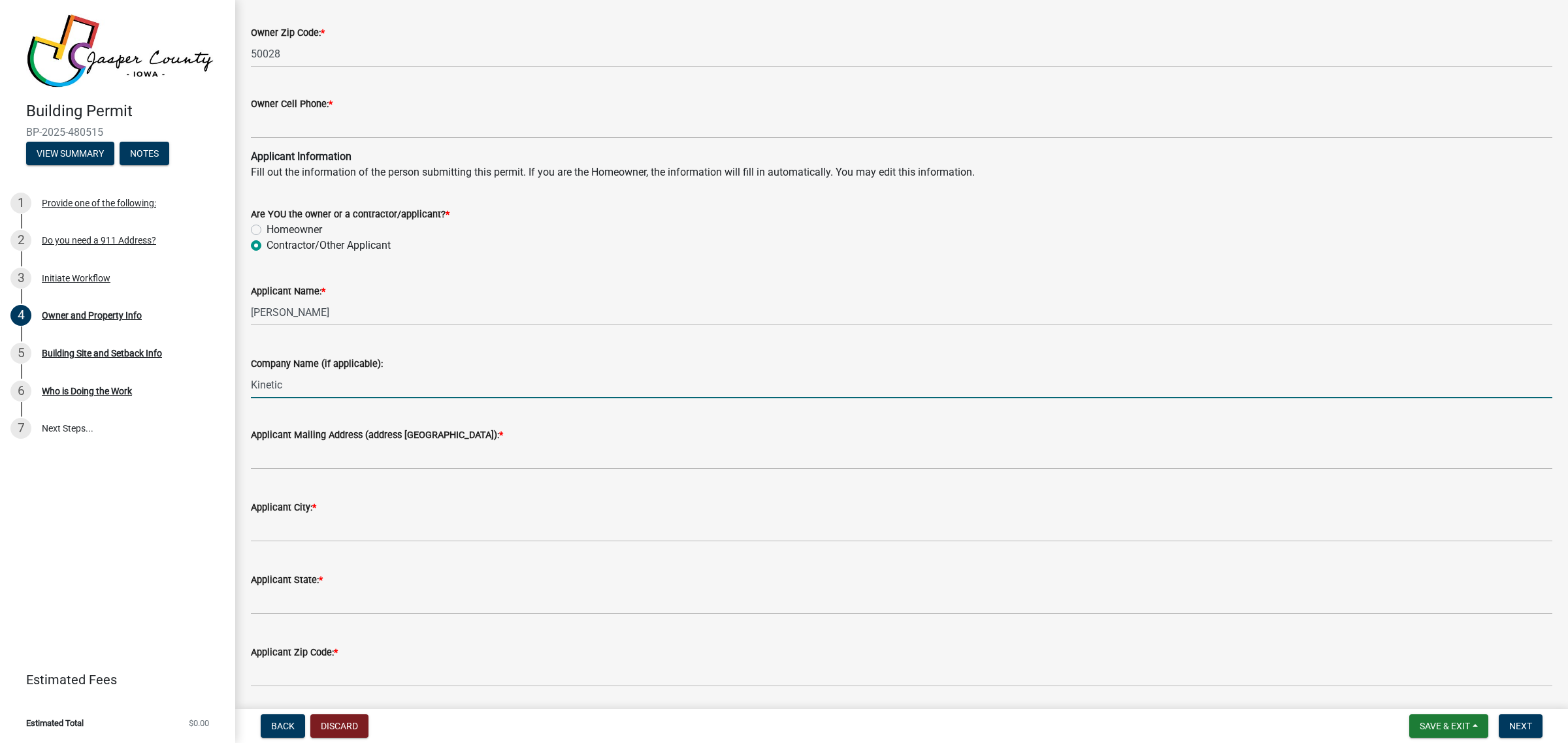
type input "Kinetic Design & Development"
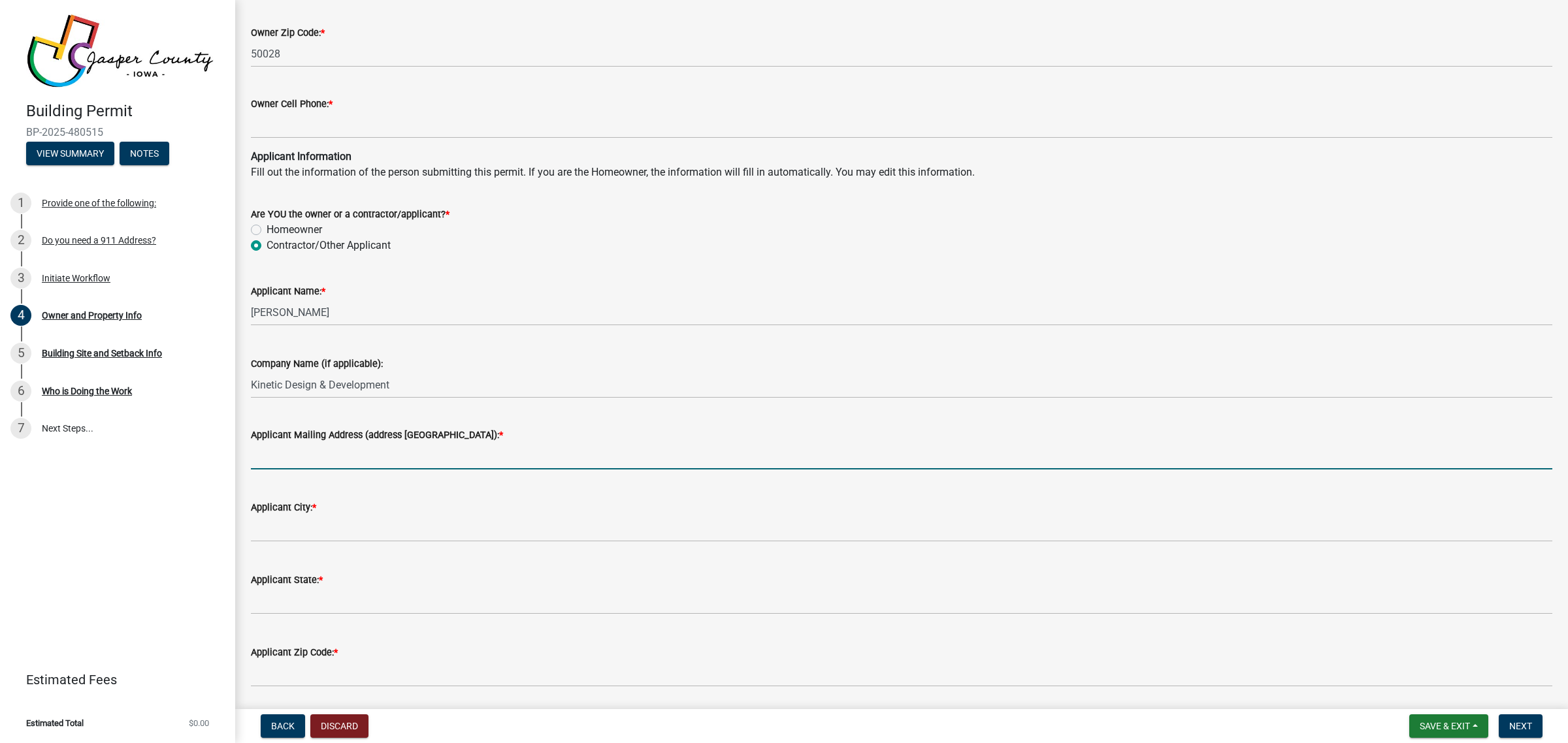
click at [338, 457] on input "Applicant Mailing Address (address number and street): *" at bounding box center [901, 456] width 1302 height 27
type input "2215 W. Chesterfield Blvd., Ste. 01"
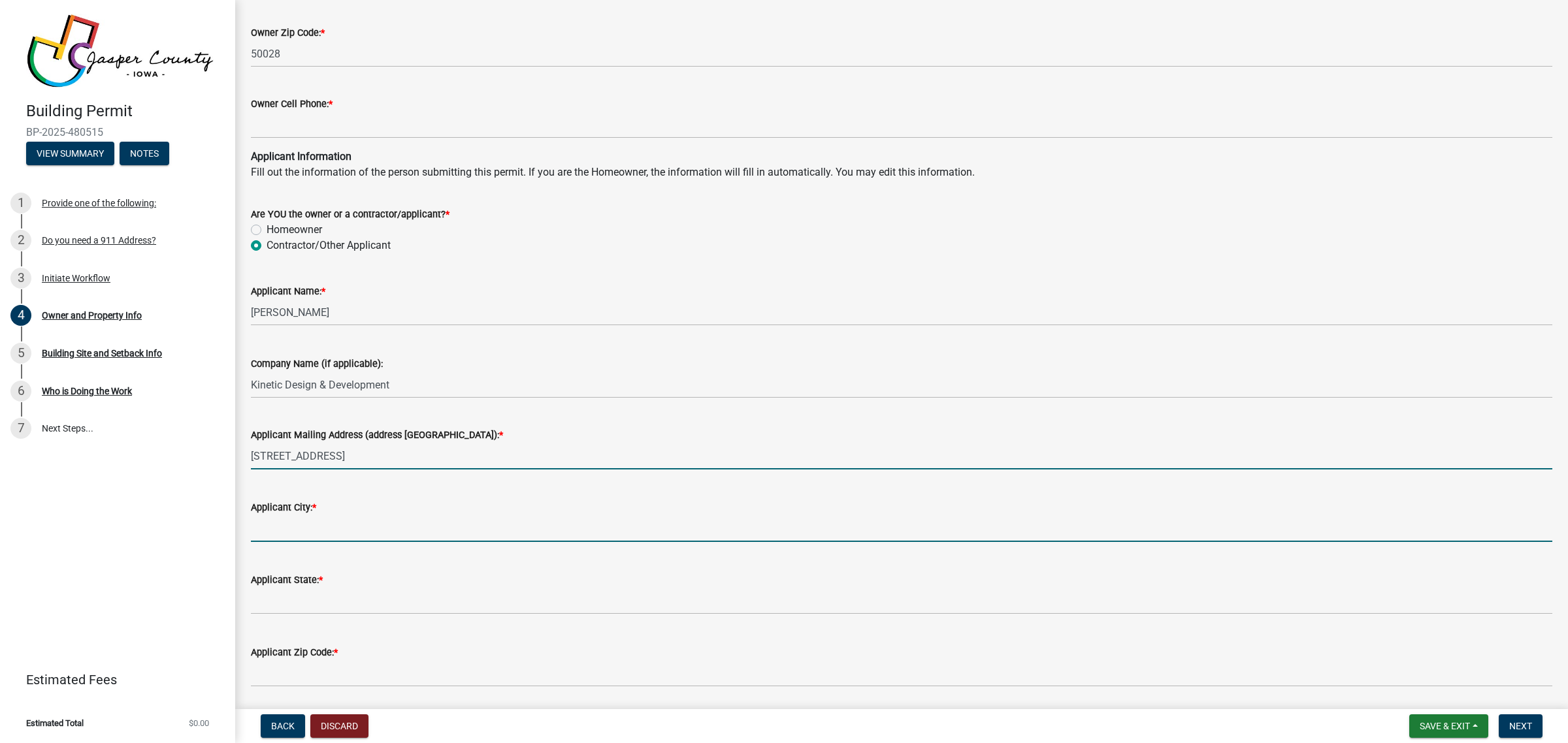
click at [334, 532] on input "Applicant City: *" at bounding box center [901, 529] width 1302 height 27
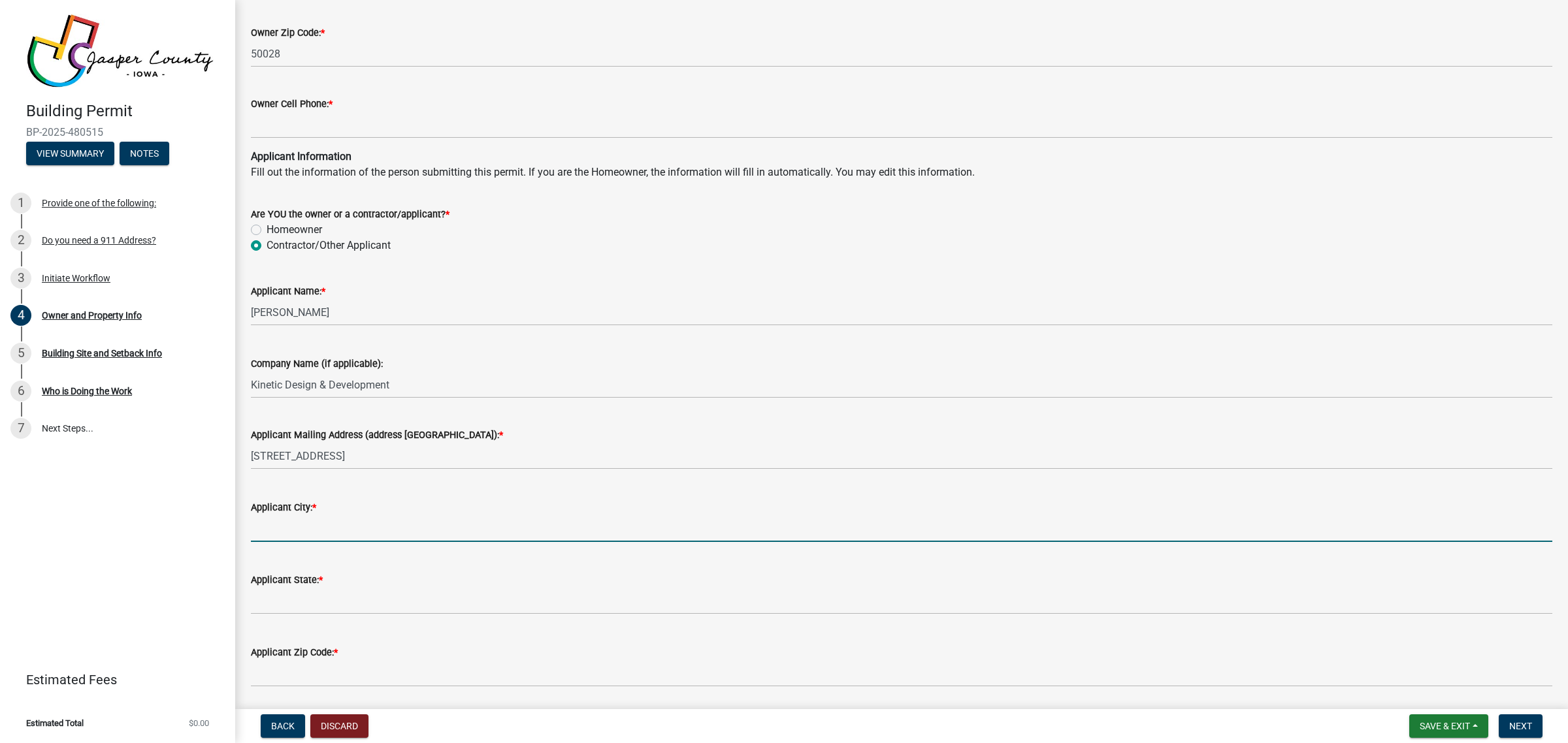
type input "Springfield"
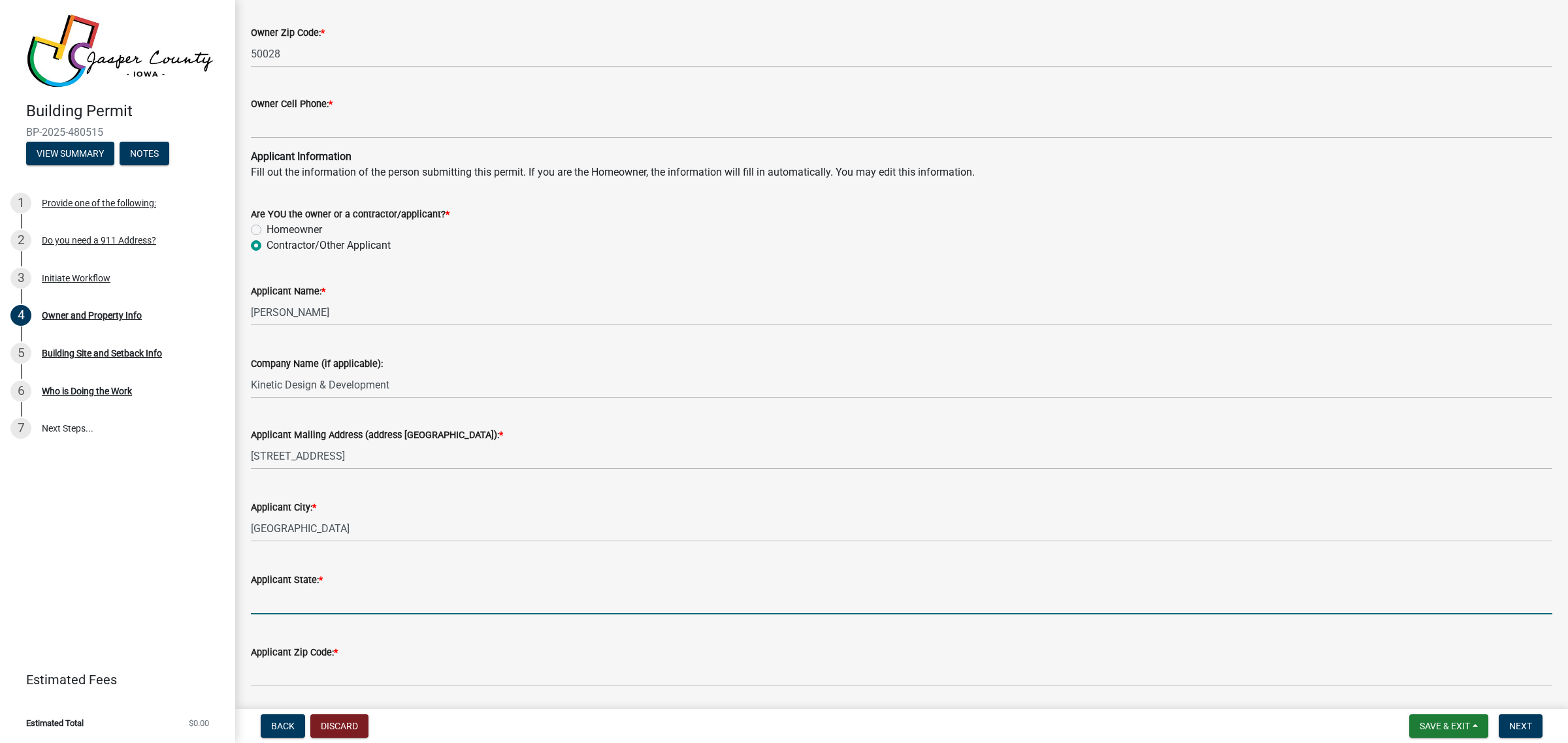
click at [308, 603] on input "Applicant State: *" at bounding box center [901, 602] width 1302 height 27
type input "MO"
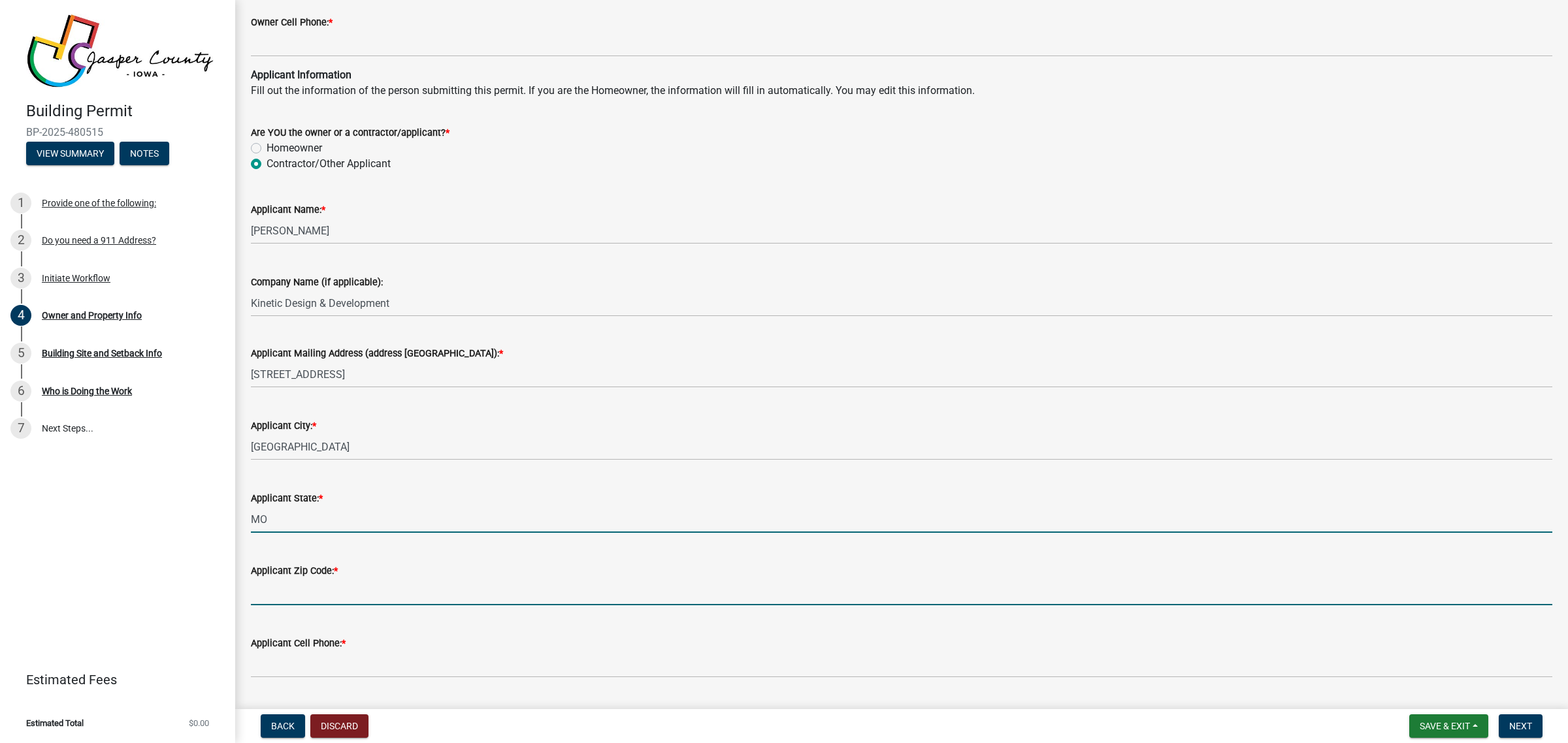
click at [393, 590] on input "Applicant Zip Code: *" at bounding box center [901, 592] width 1302 height 27
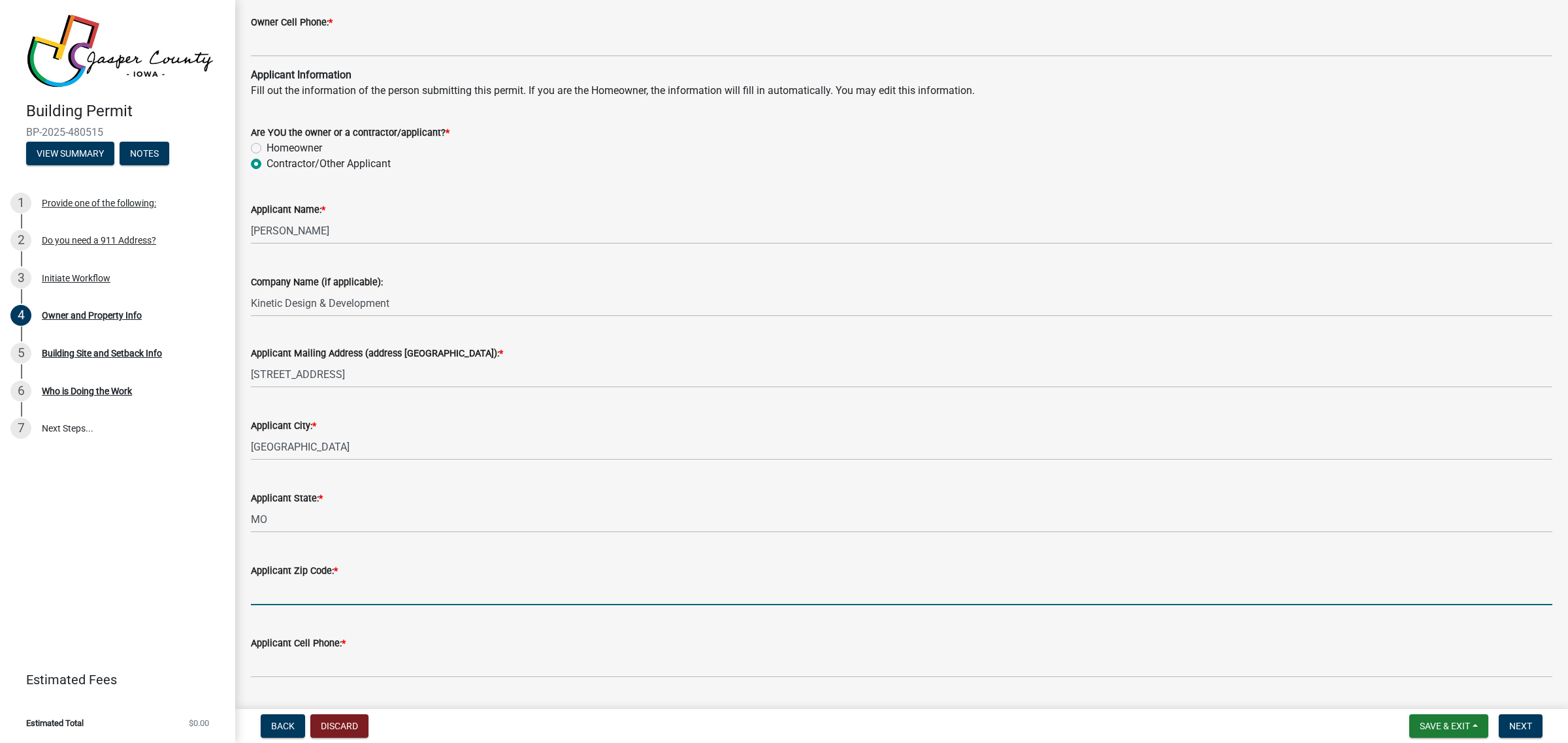
type input "65807"
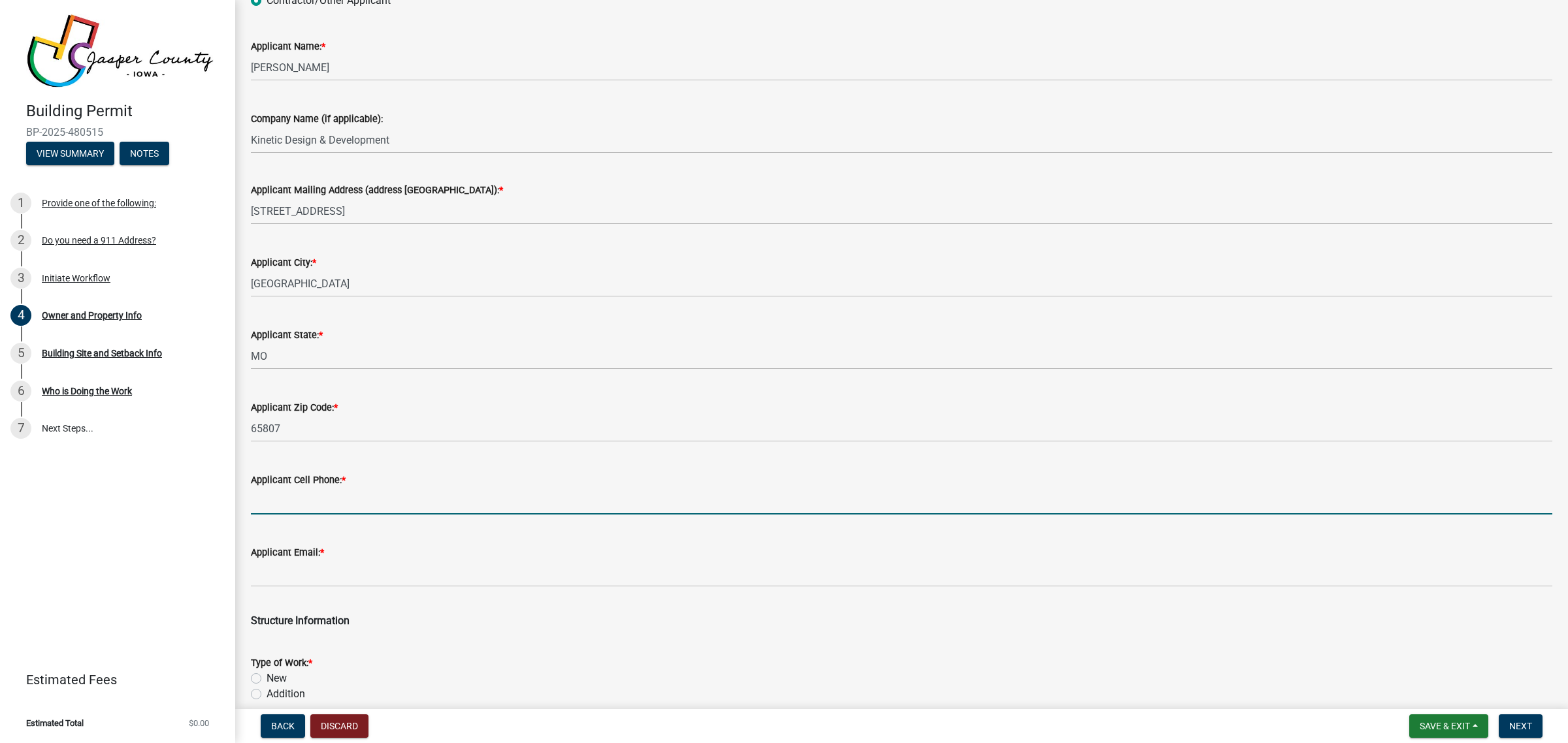
click at [294, 498] on input "Applicant Cell Phone: *" at bounding box center [901, 501] width 1302 height 27
type input "417-530-4321"
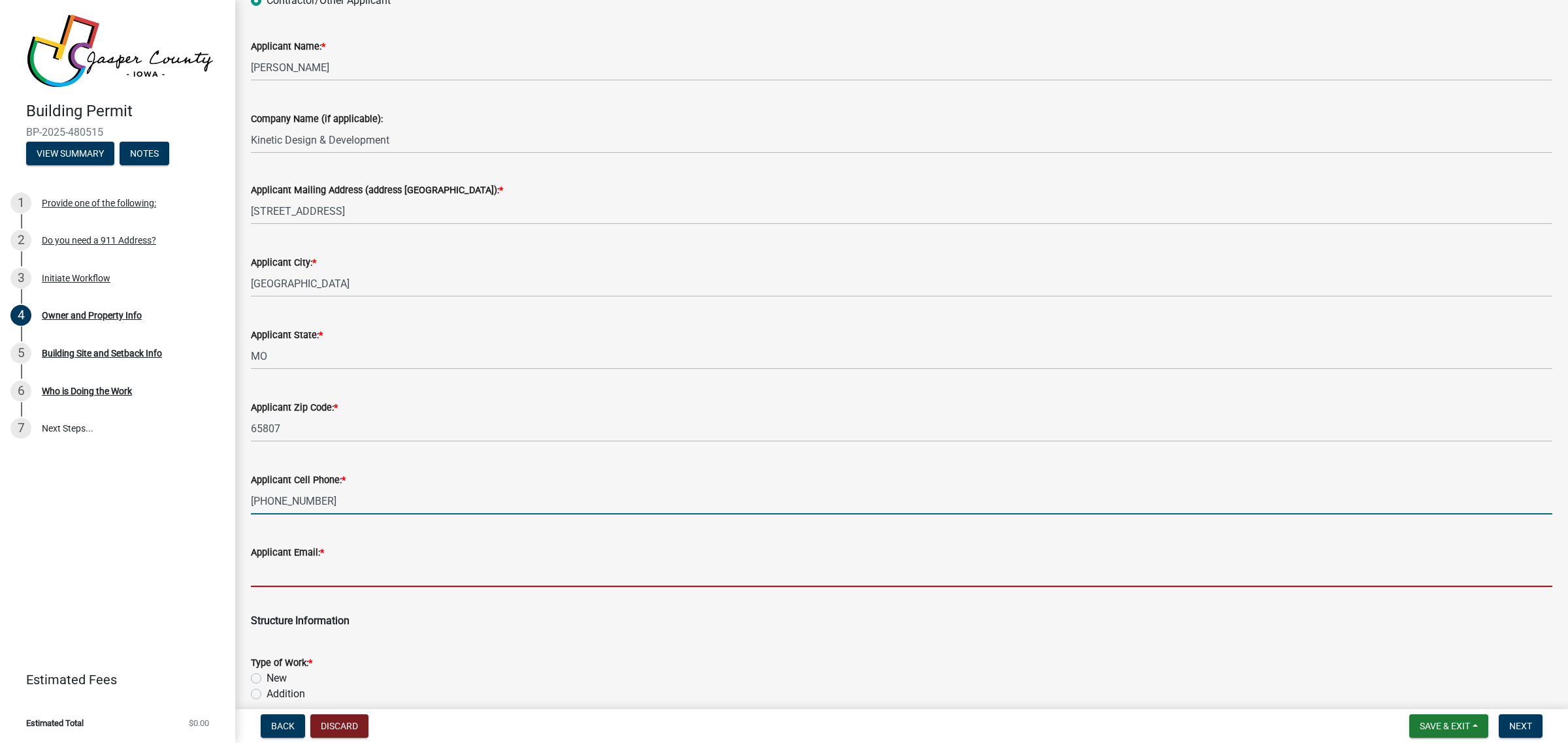
click at [325, 571] on input "Applicant Email: *" at bounding box center [901, 574] width 1302 height 27
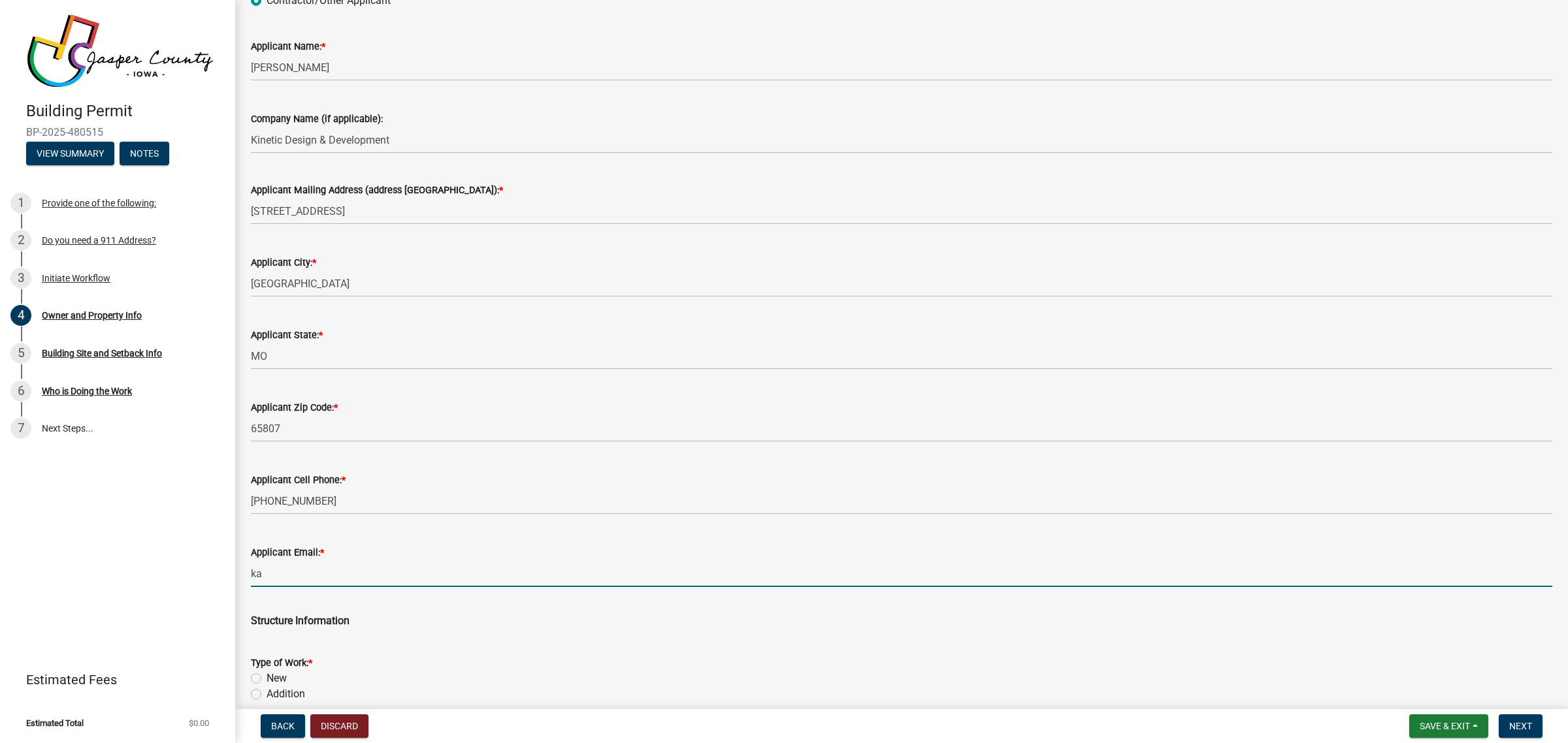
type input "k"
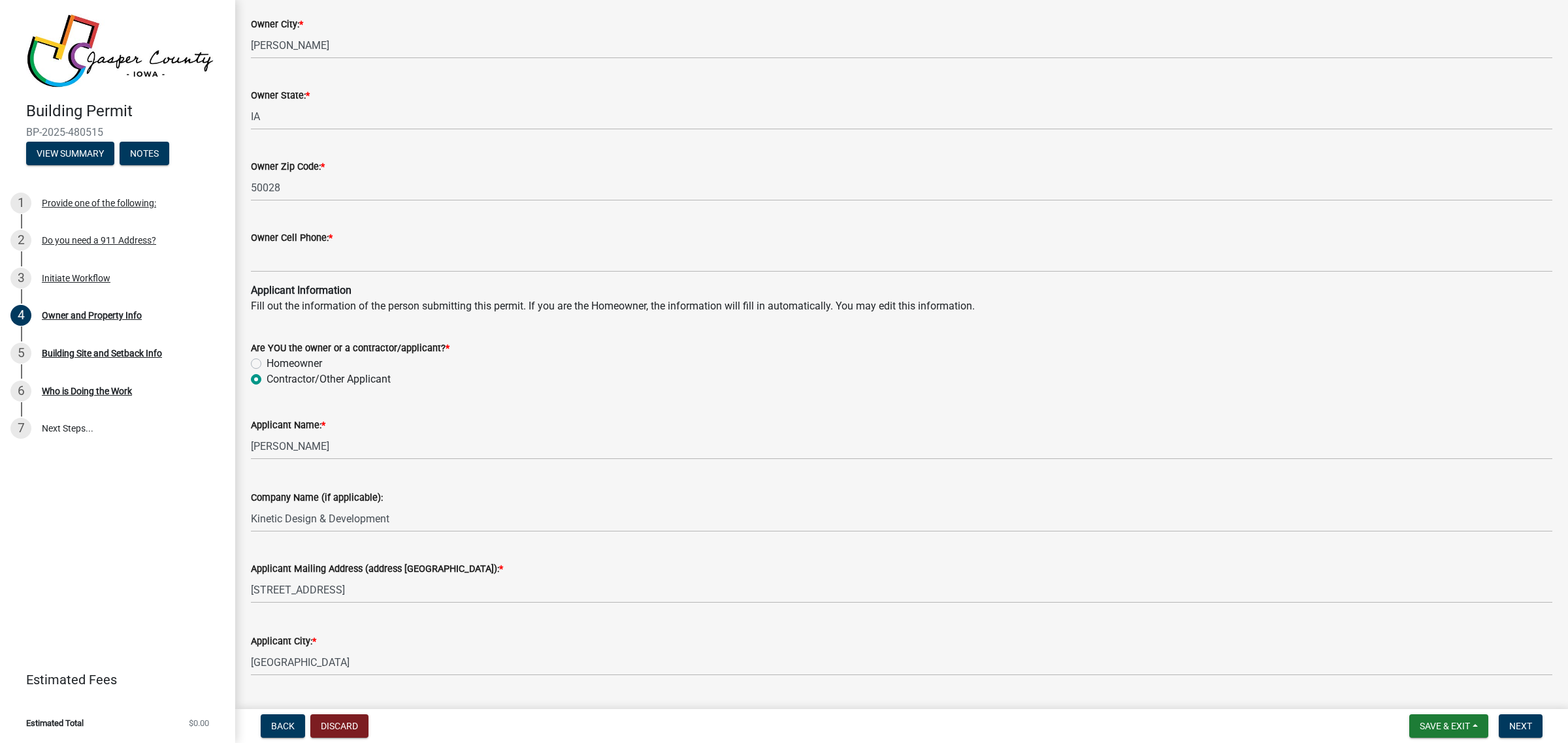
scroll to position [980, 0]
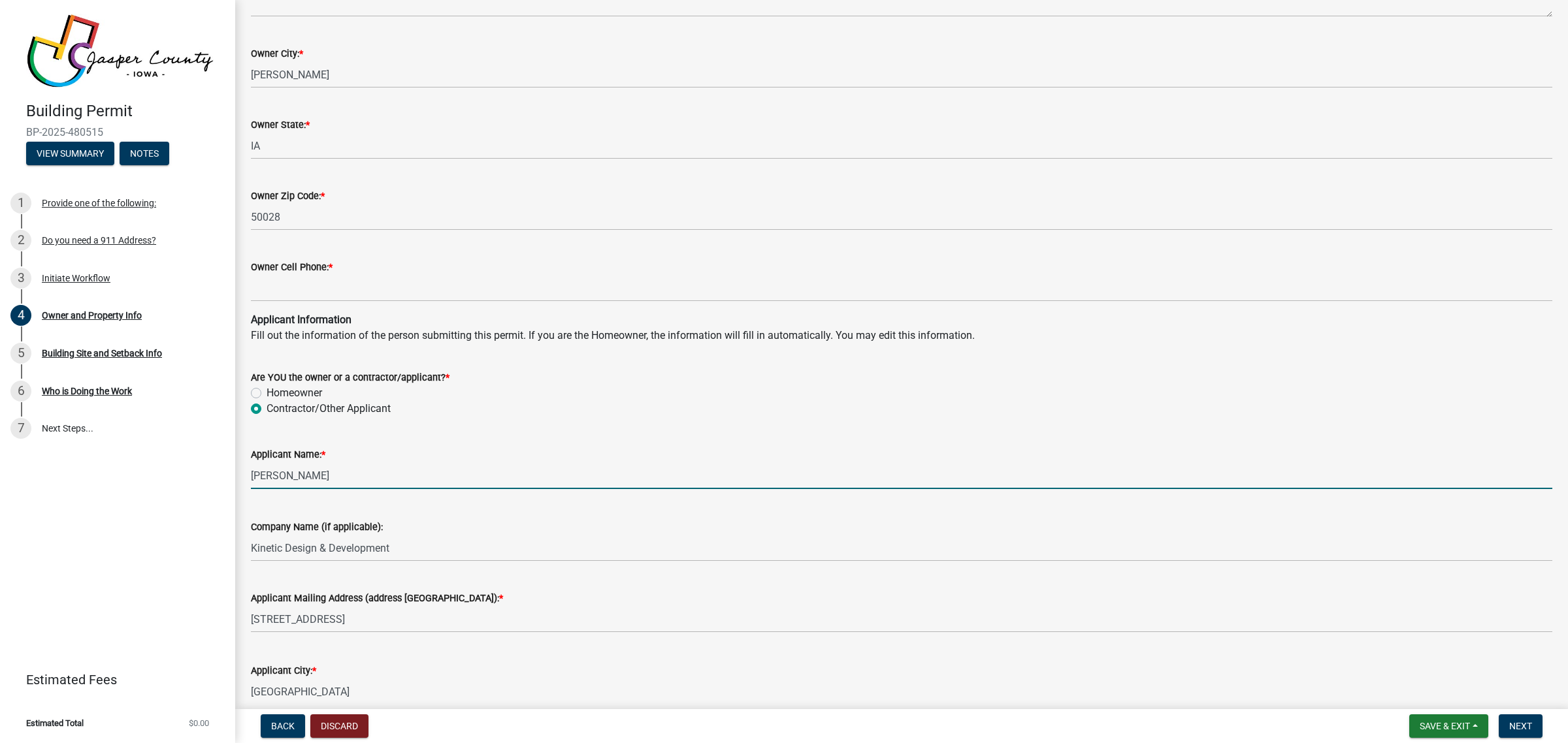
click at [373, 473] on input "Katie Durham" at bounding box center [901, 476] width 1302 height 27
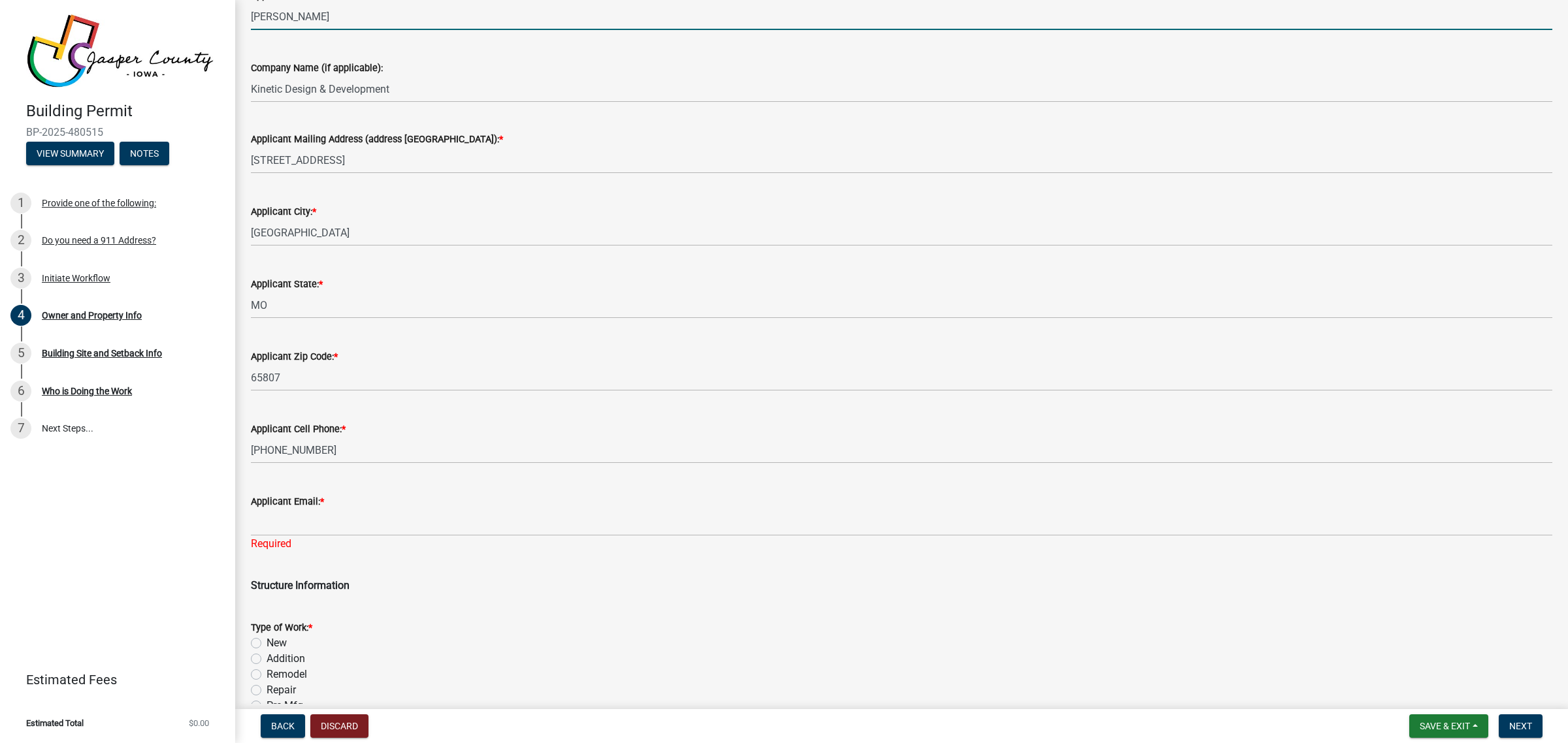
scroll to position [1551, 0]
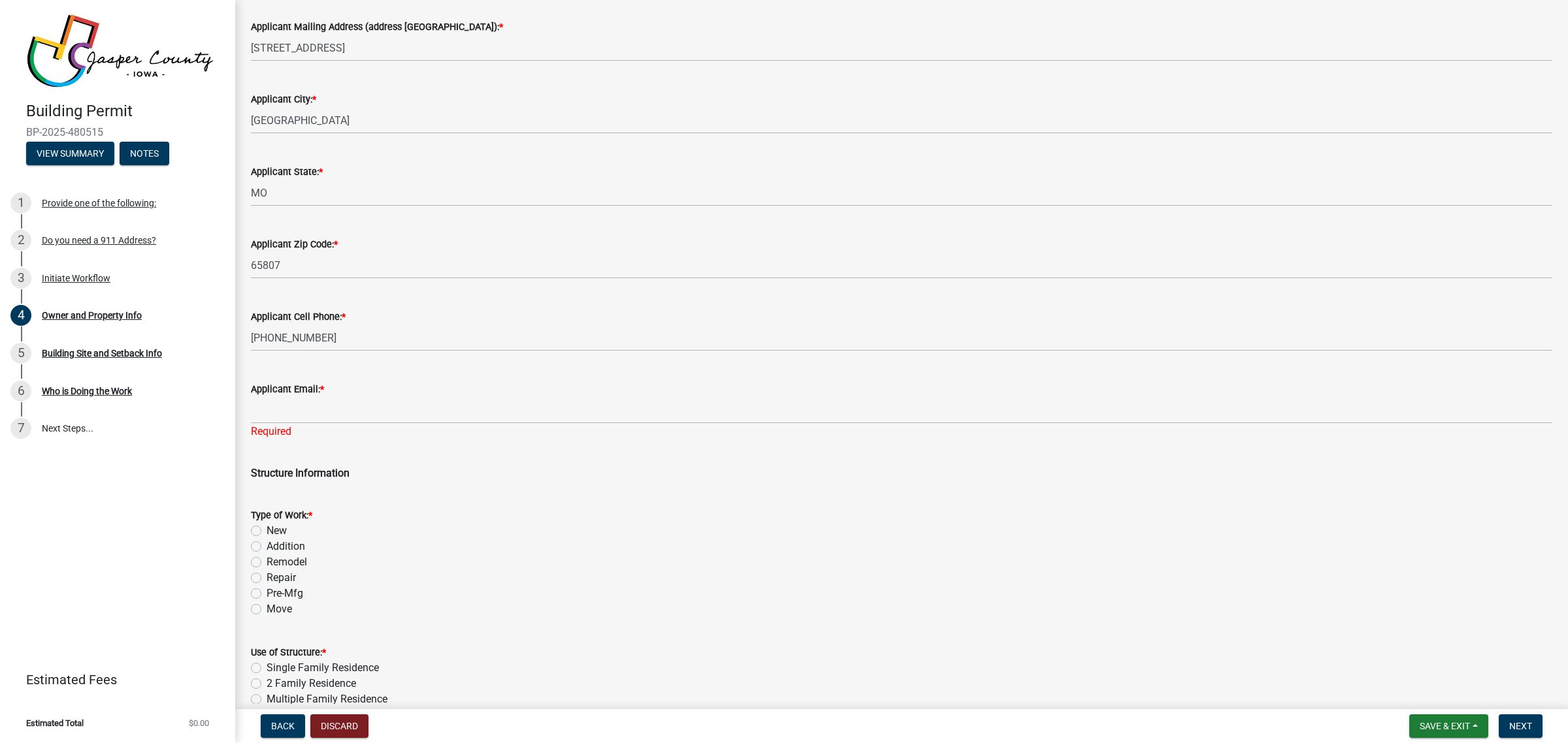
type input "Lori Rowe"
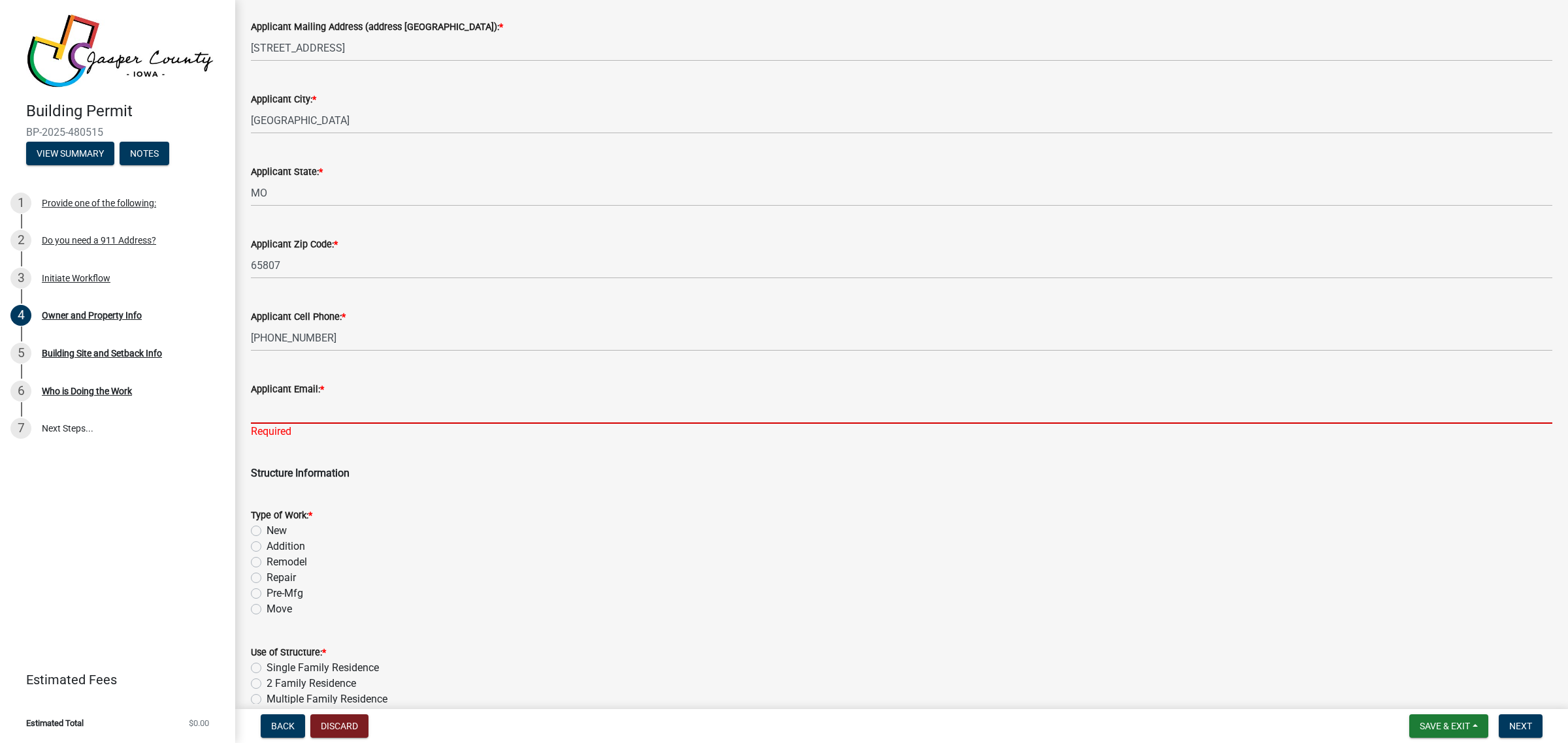
click at [337, 403] on input "Applicant Email: *" at bounding box center [901, 411] width 1302 height 27
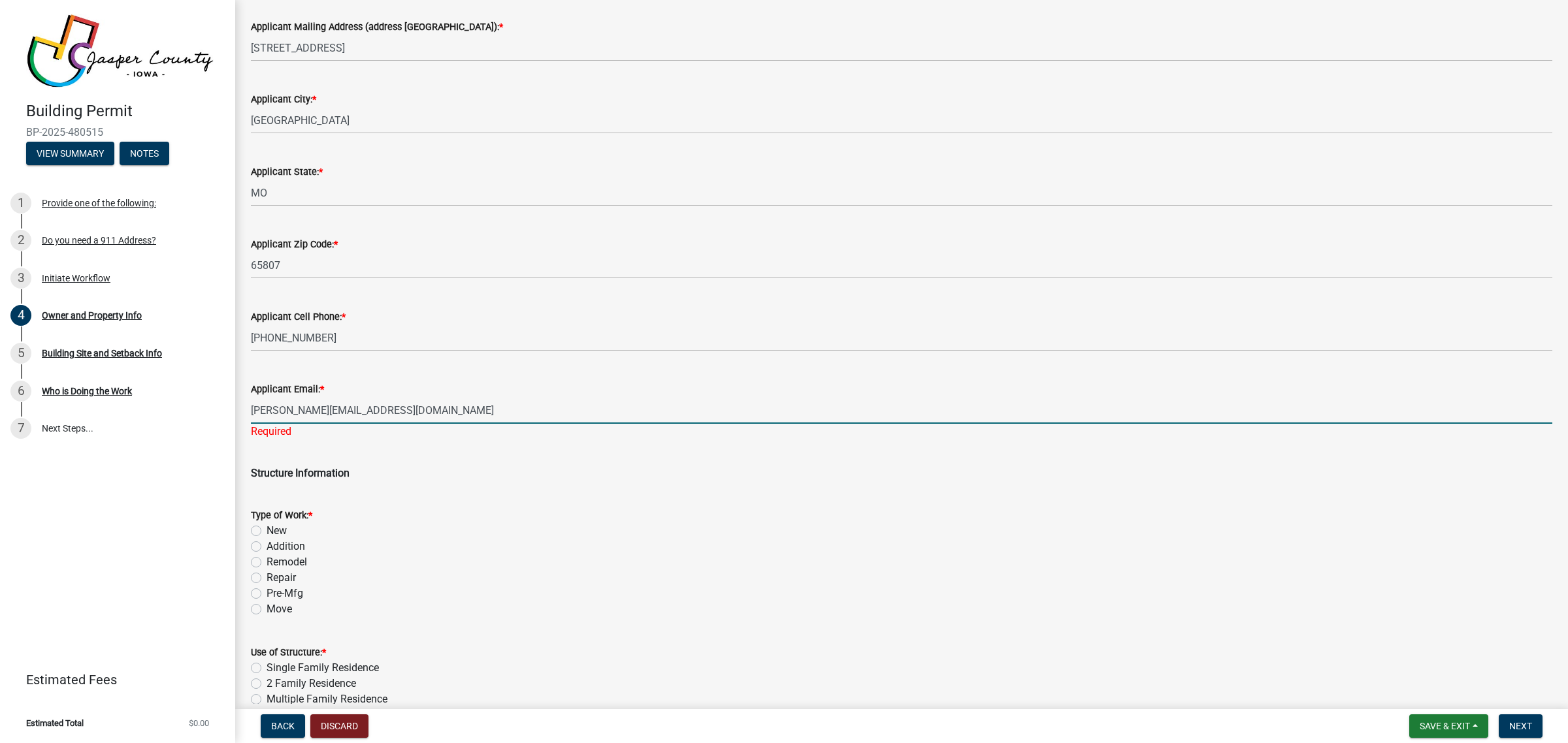
type input "lori@kineticdd.com"
click at [258, 526] on div "Type of Work: * New Addition Remodel Repair Pre-Mfg Move" at bounding box center [901, 562] width 1302 height 110
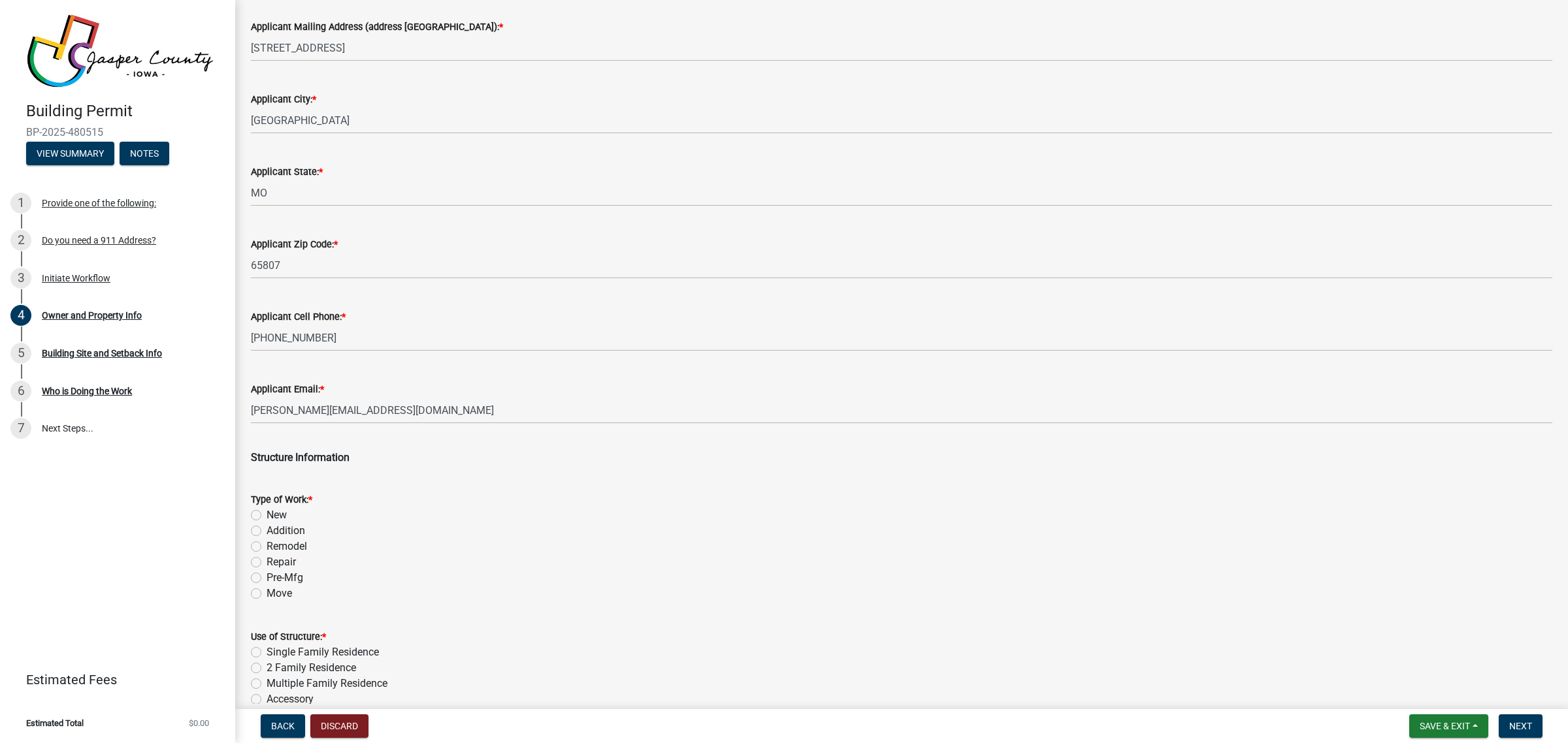
click at [255, 507] on div "New" at bounding box center [901, 515] width 1302 height 15
click at [266, 514] on label "New" at bounding box center [276, 515] width 20 height 15
click at [266, 514] on input "New" at bounding box center [270, 511] width 9 height 9
radio input "true"
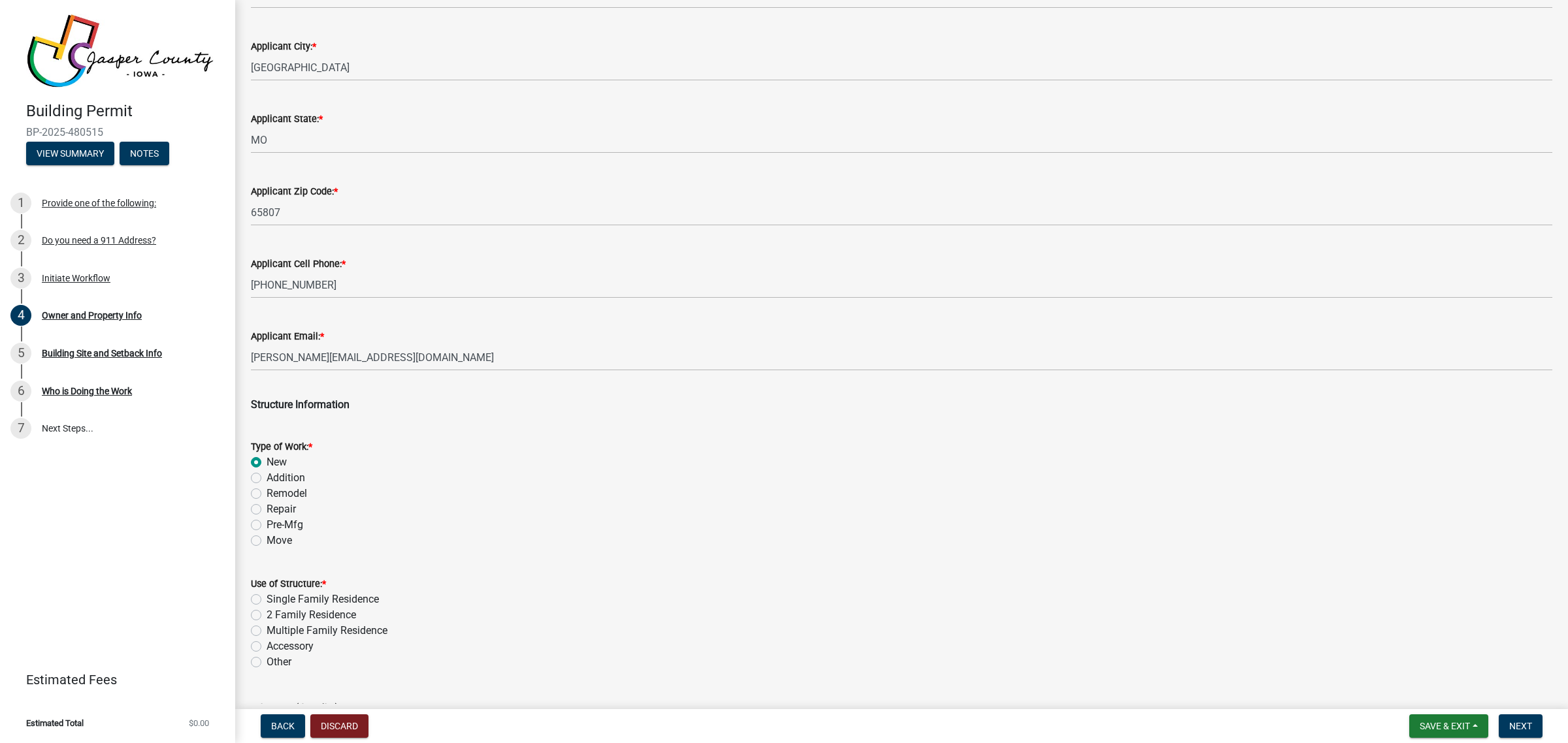
scroll to position [1633, 0]
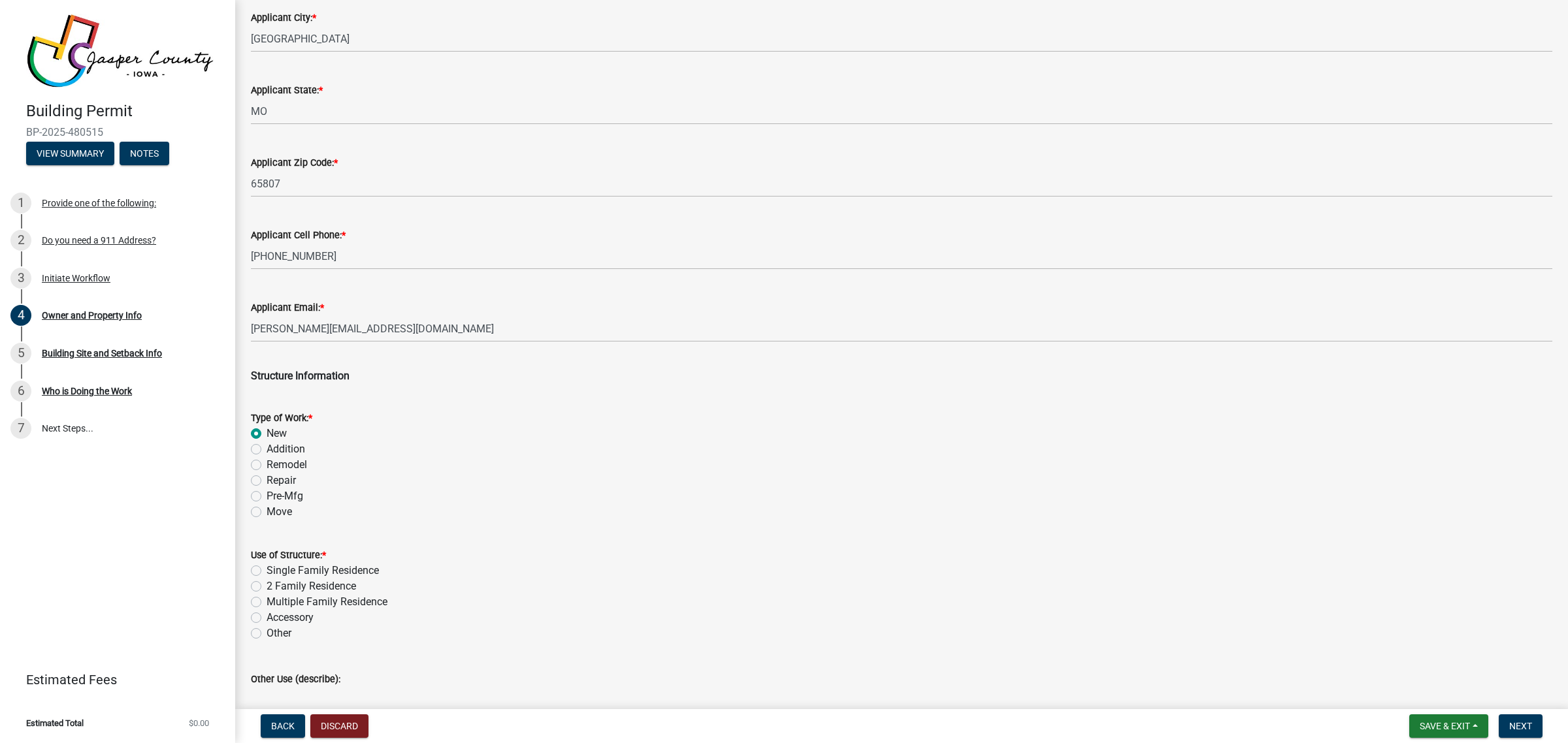
click at [266, 634] on label "Other" at bounding box center [279, 633] width 25 height 15
click at [266, 634] on input "Other" at bounding box center [270, 629] width 9 height 9
radio input "true"
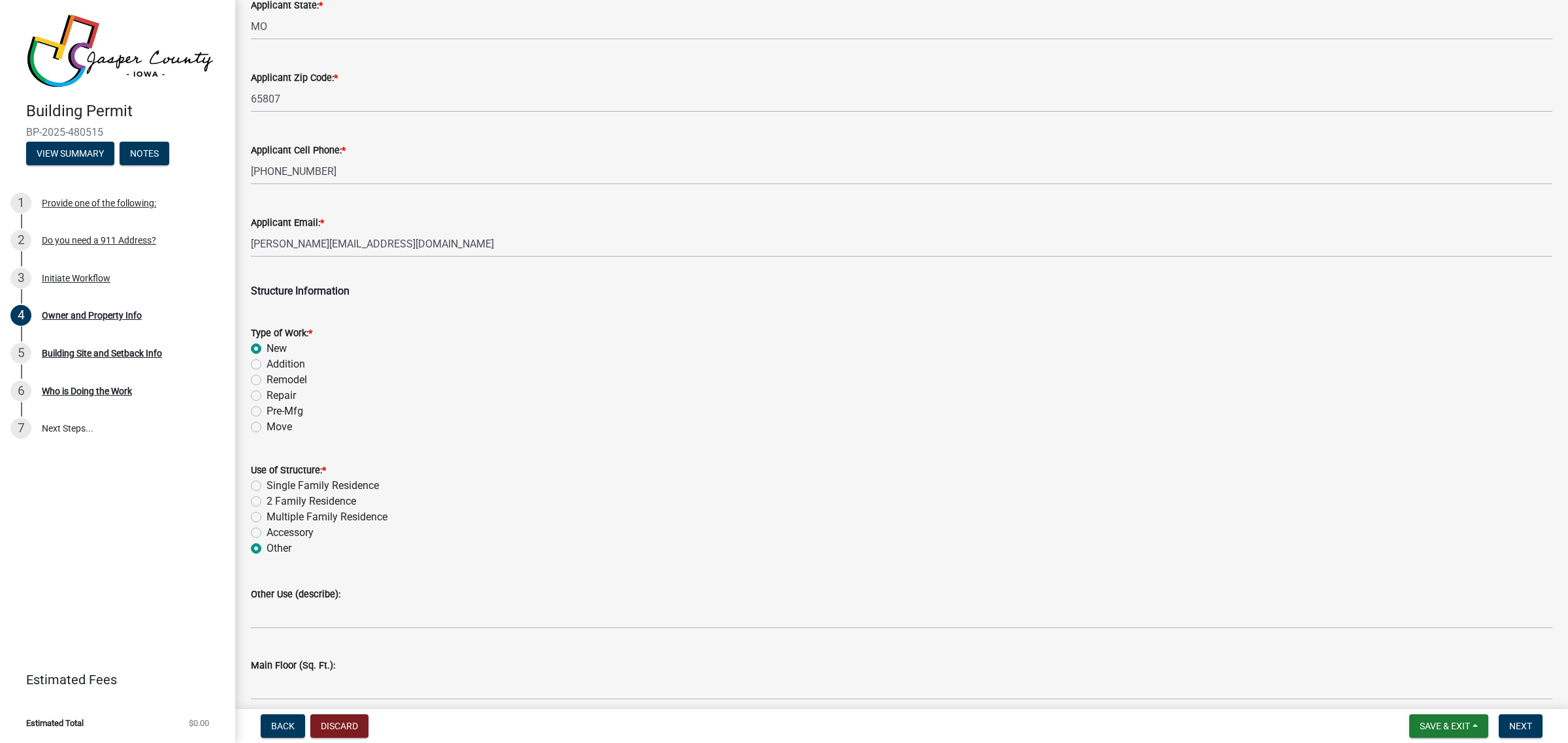
scroll to position [1796, 0]
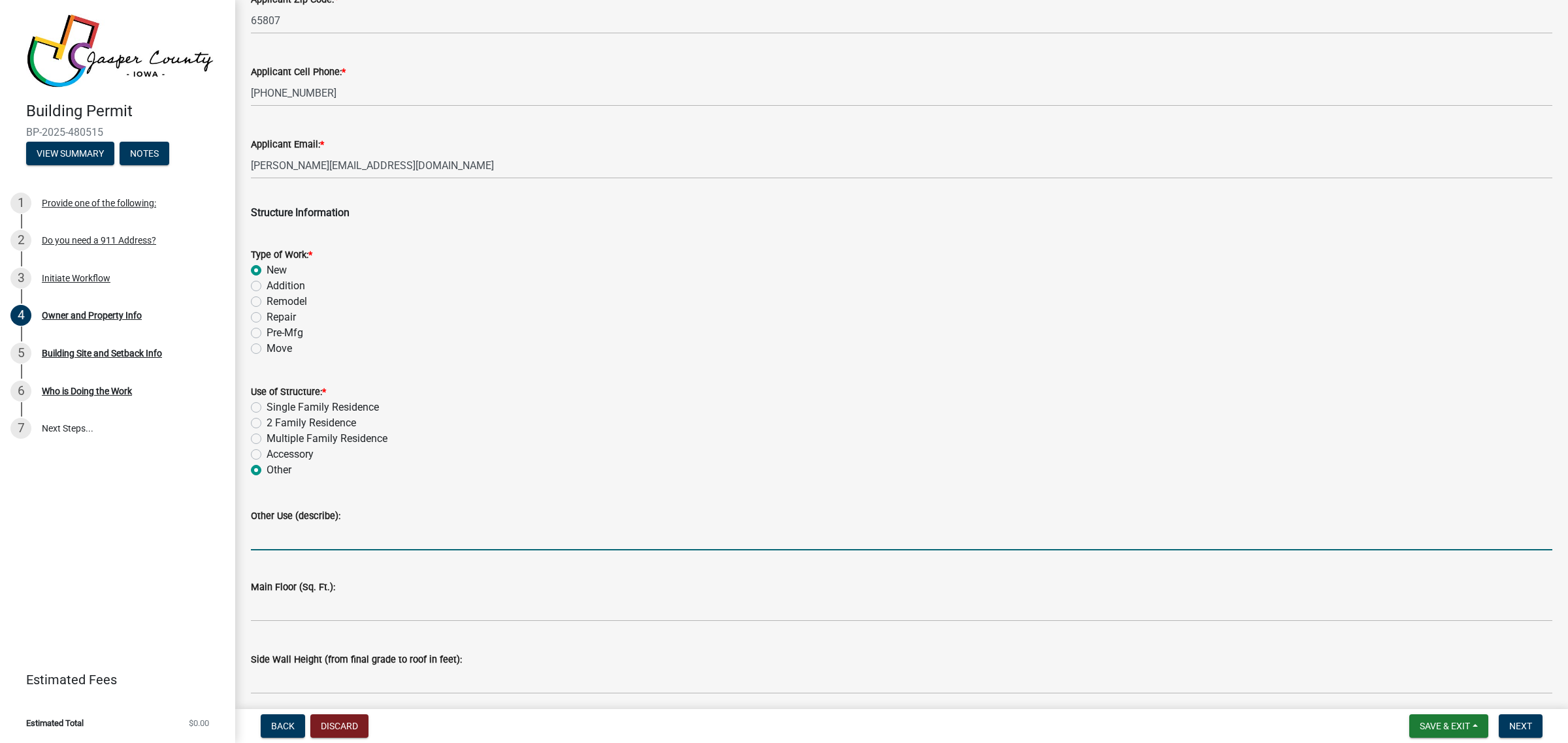
click at [304, 527] on input "Other Use (describe):" at bounding box center [901, 538] width 1302 height 27
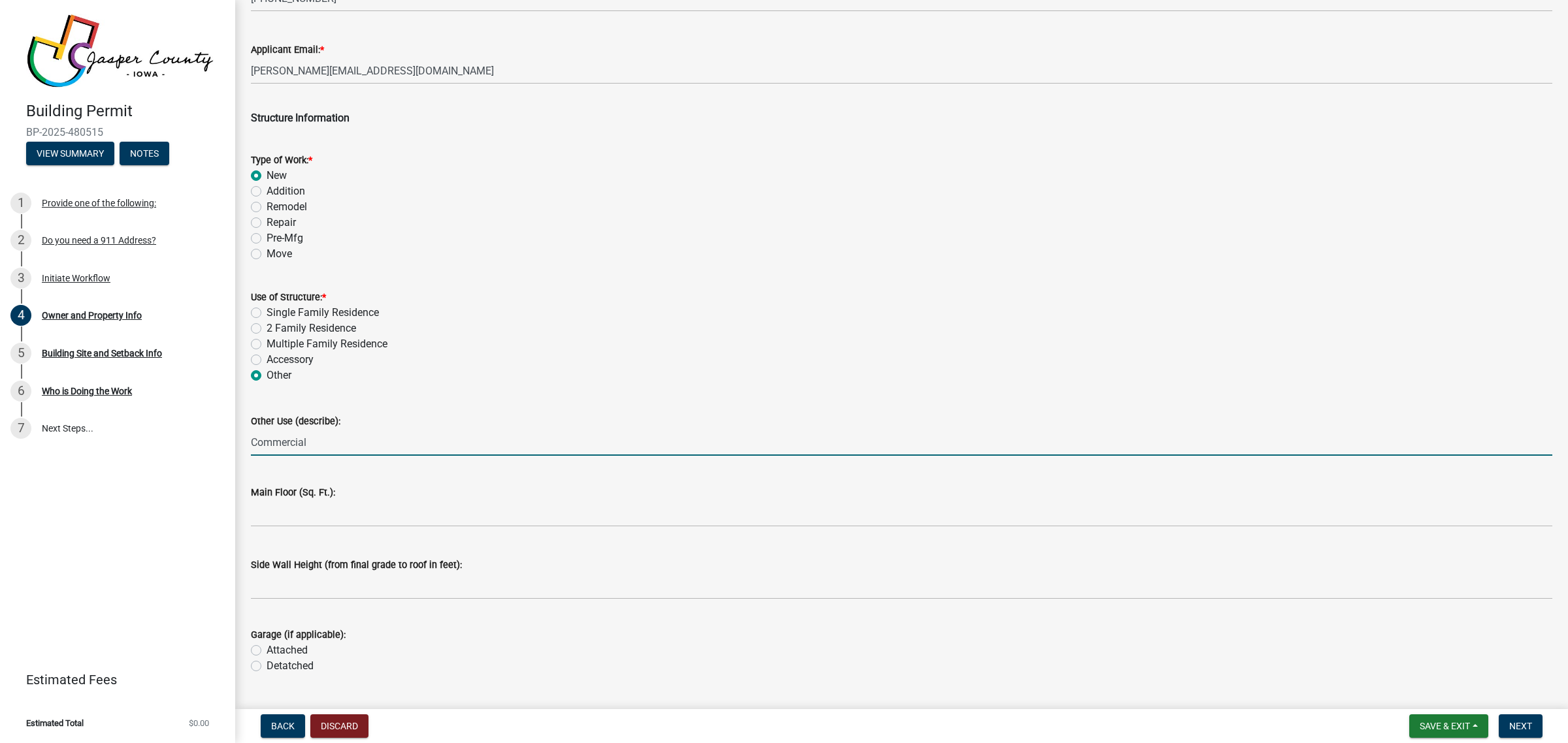
scroll to position [2041, 0]
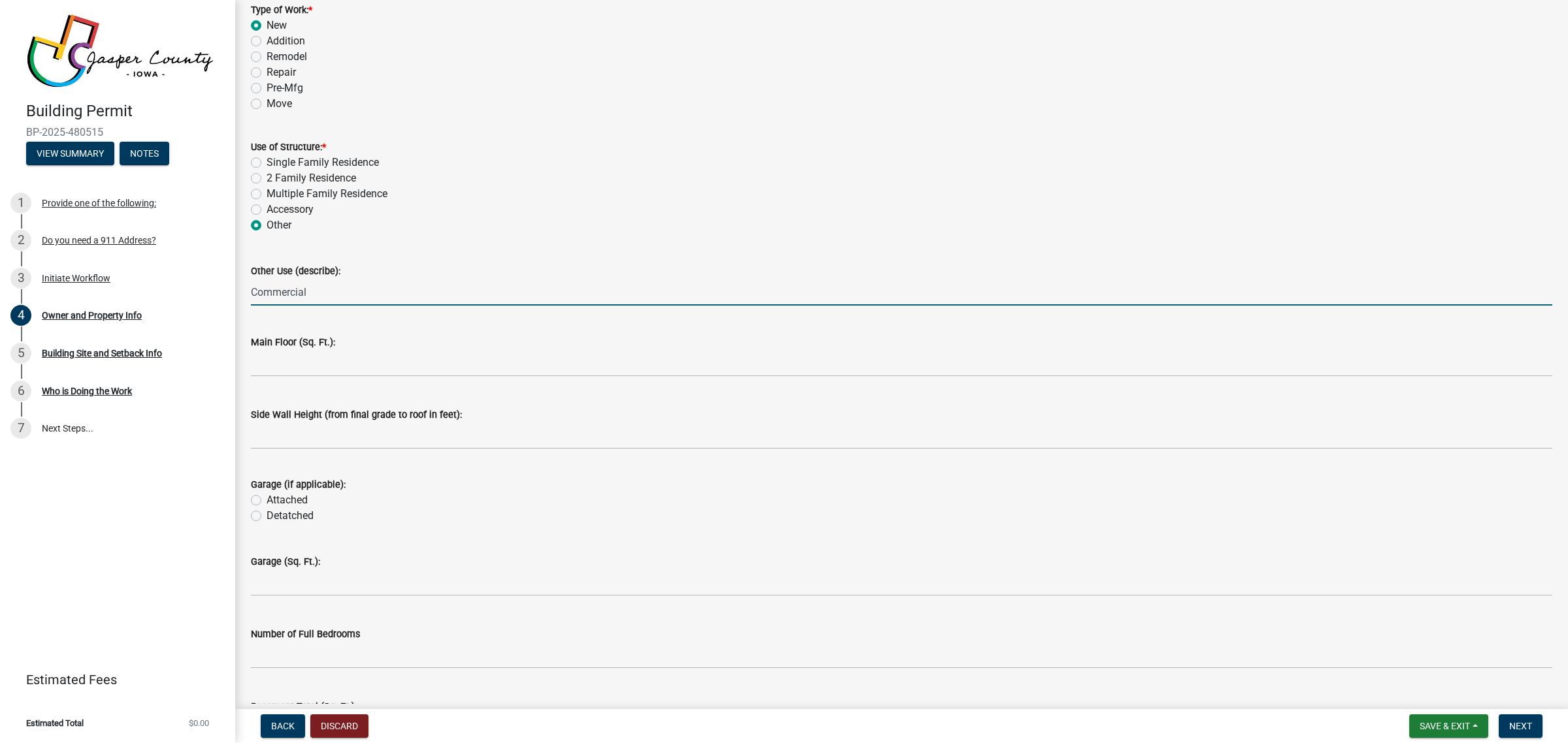
type input "Commercial"
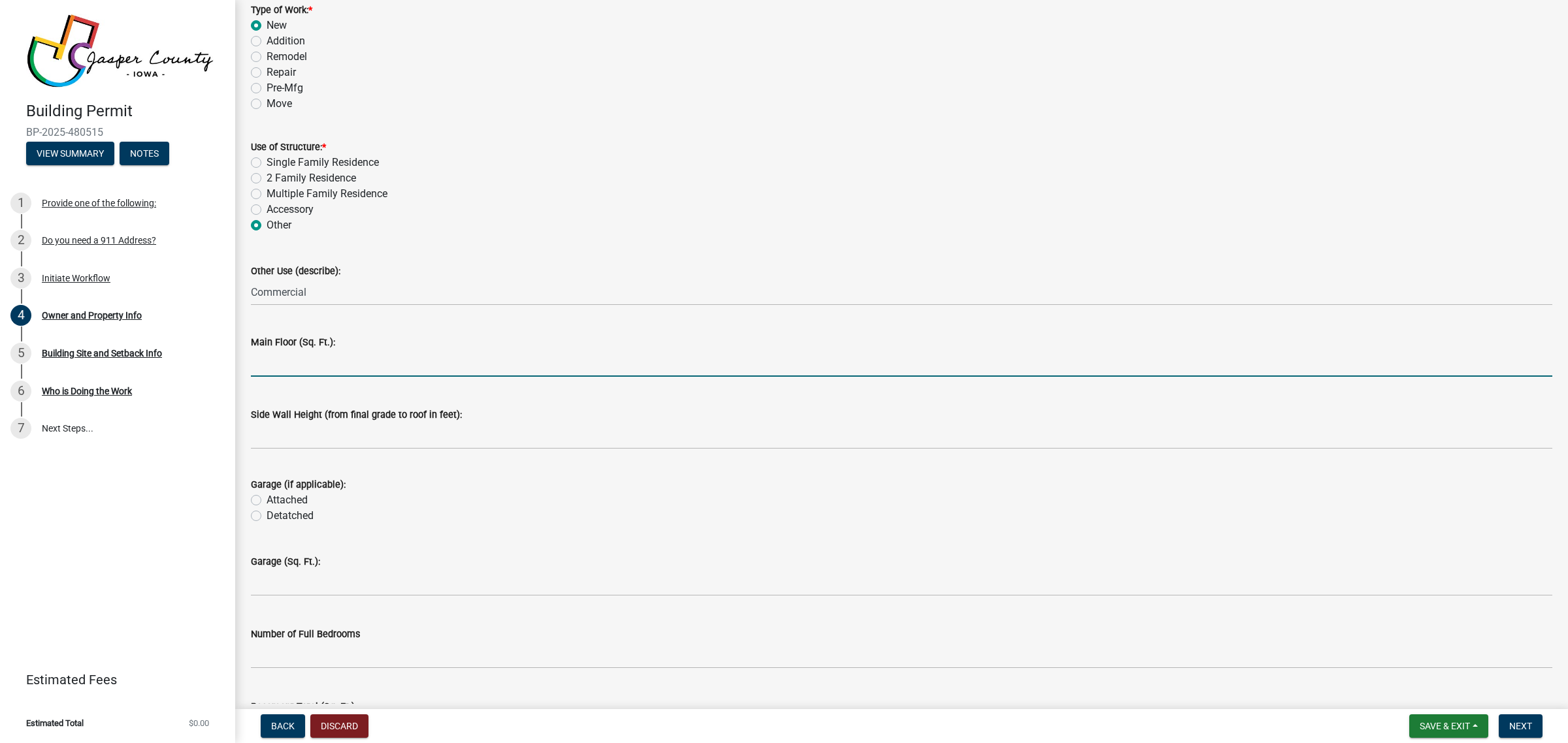
click at [324, 356] on input "text" at bounding box center [901, 364] width 1302 height 27
type input "10760"
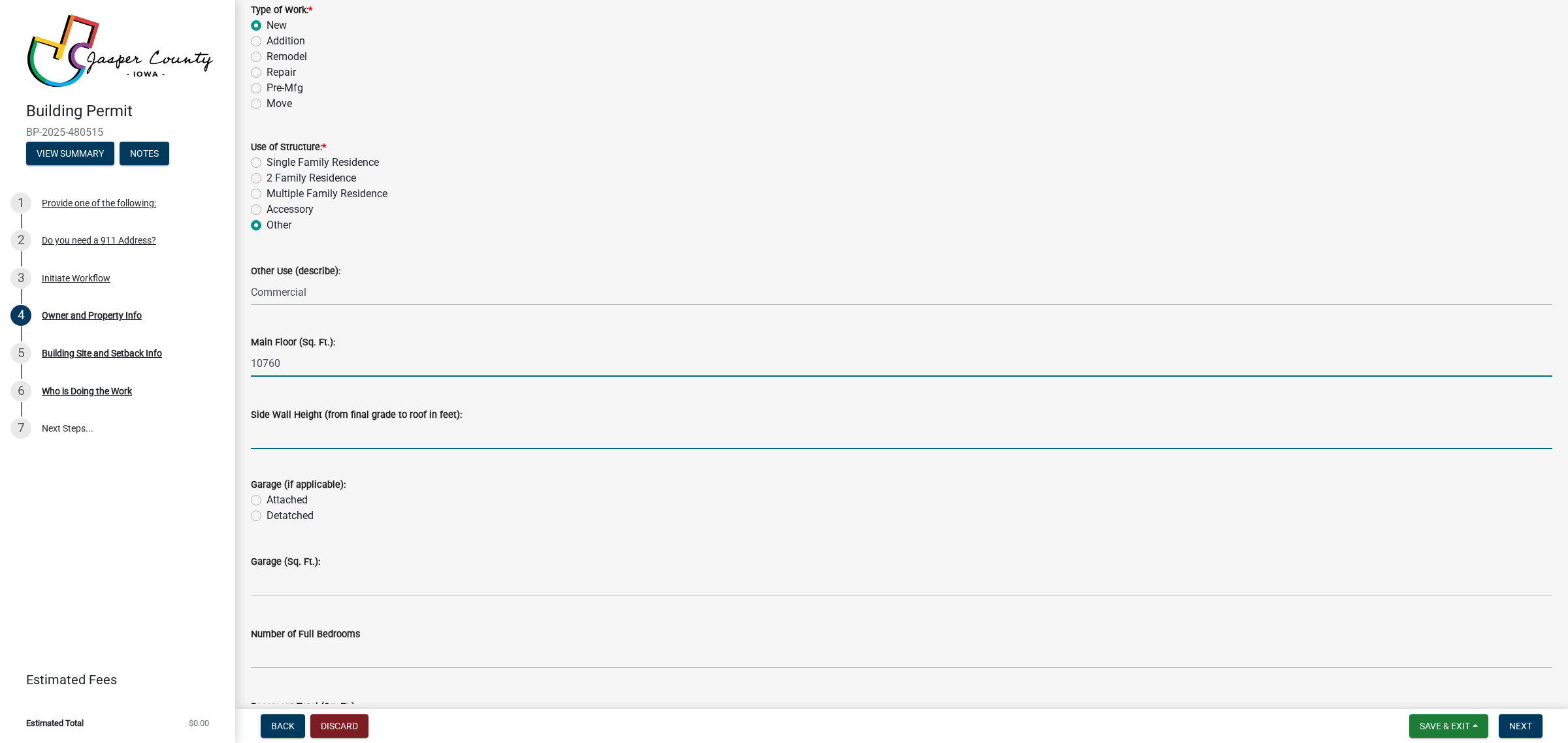
click at [333, 436] on input "text" at bounding box center [901, 436] width 1302 height 27
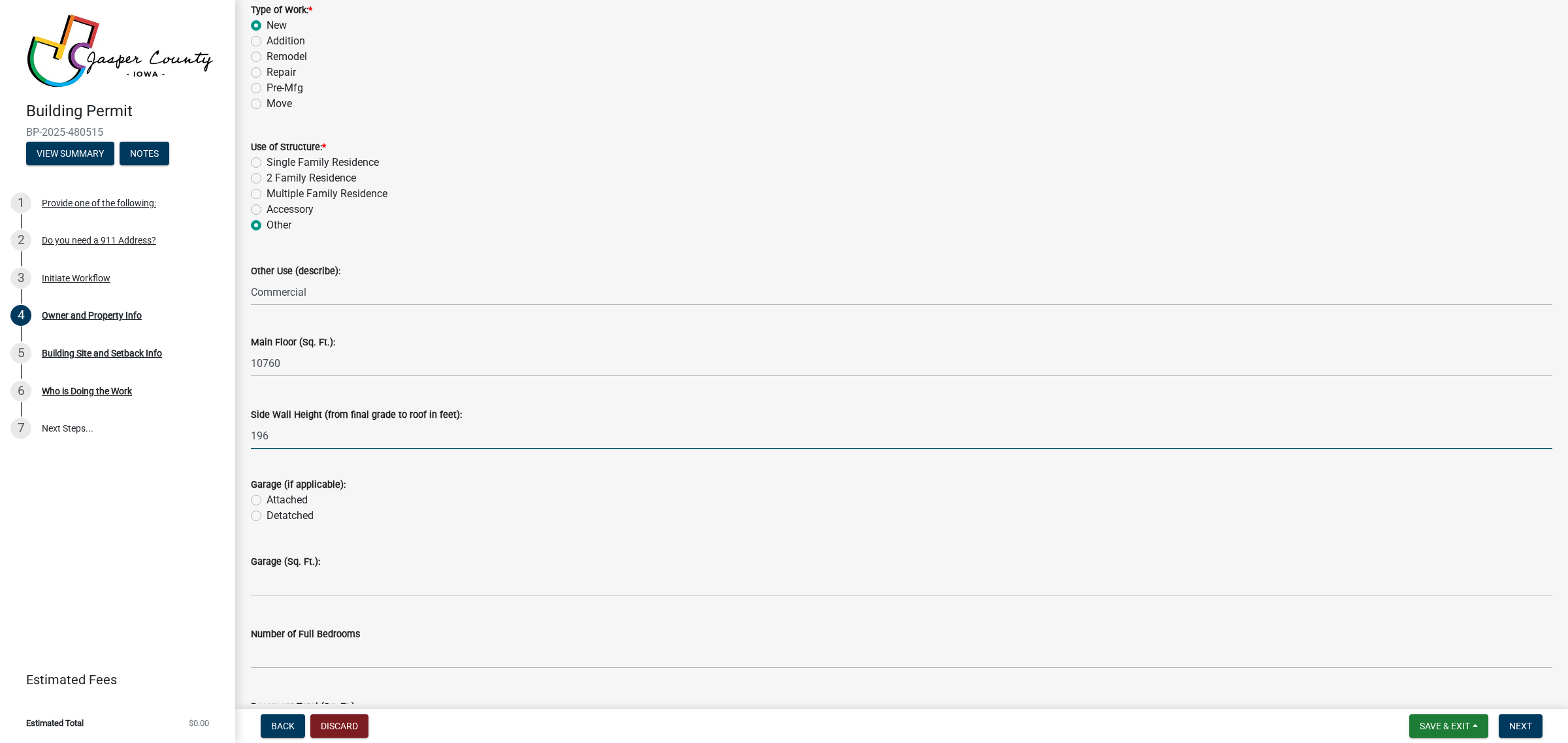
click at [313, 423] on input "196" at bounding box center [901, 436] width 1302 height 27
click at [374, 526] on wm-data-entity-input "Garage (if applicable): Attached Detatched" at bounding box center [901, 499] width 1302 height 74
click at [349, 433] on input "196" at bounding box center [901, 436] width 1302 height 27
type input "19"
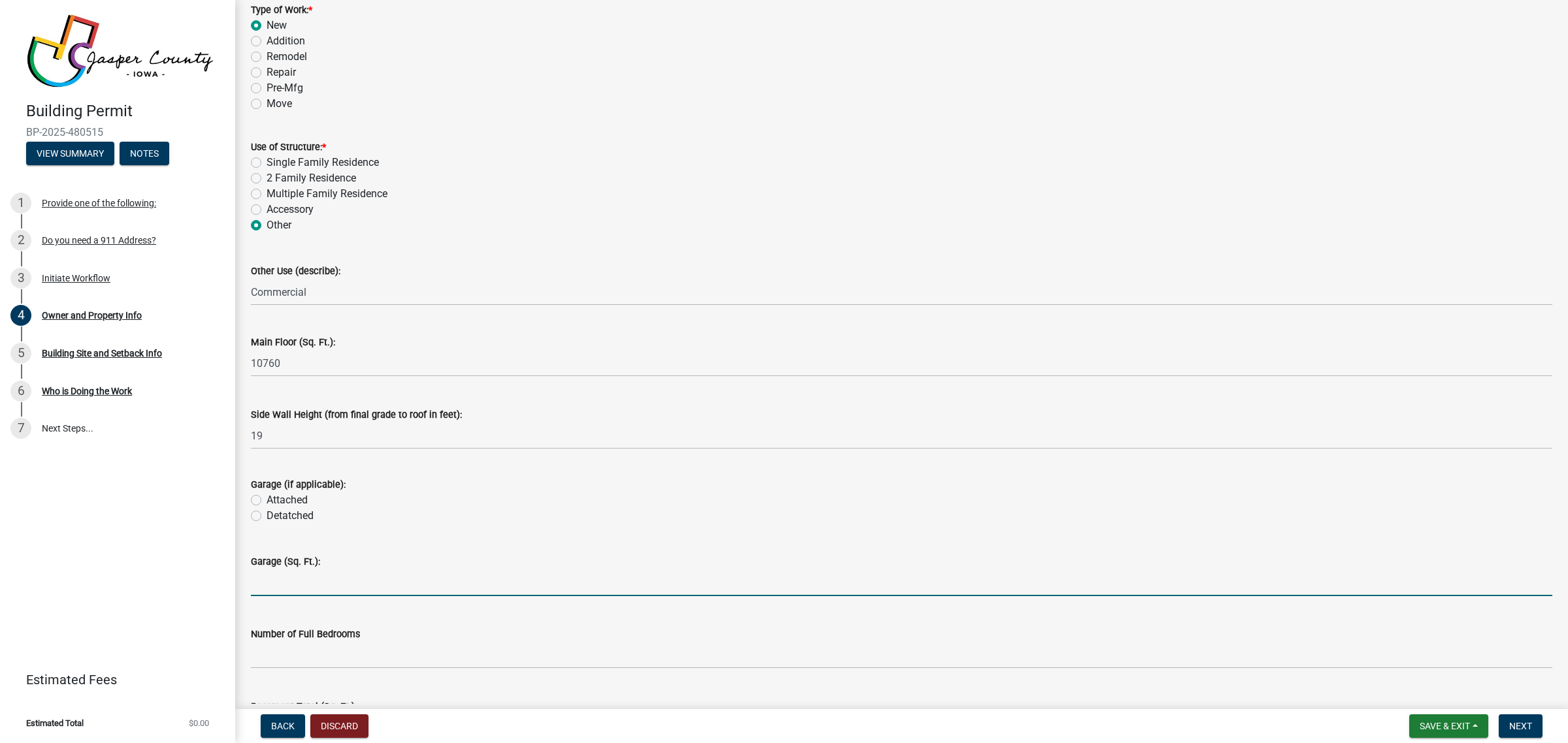
drag, startPoint x: 338, startPoint y: 586, endPoint x: 335, endPoint y: 574, distance: 12.4
click at [338, 586] on input "text" at bounding box center [901, 583] width 1302 height 27
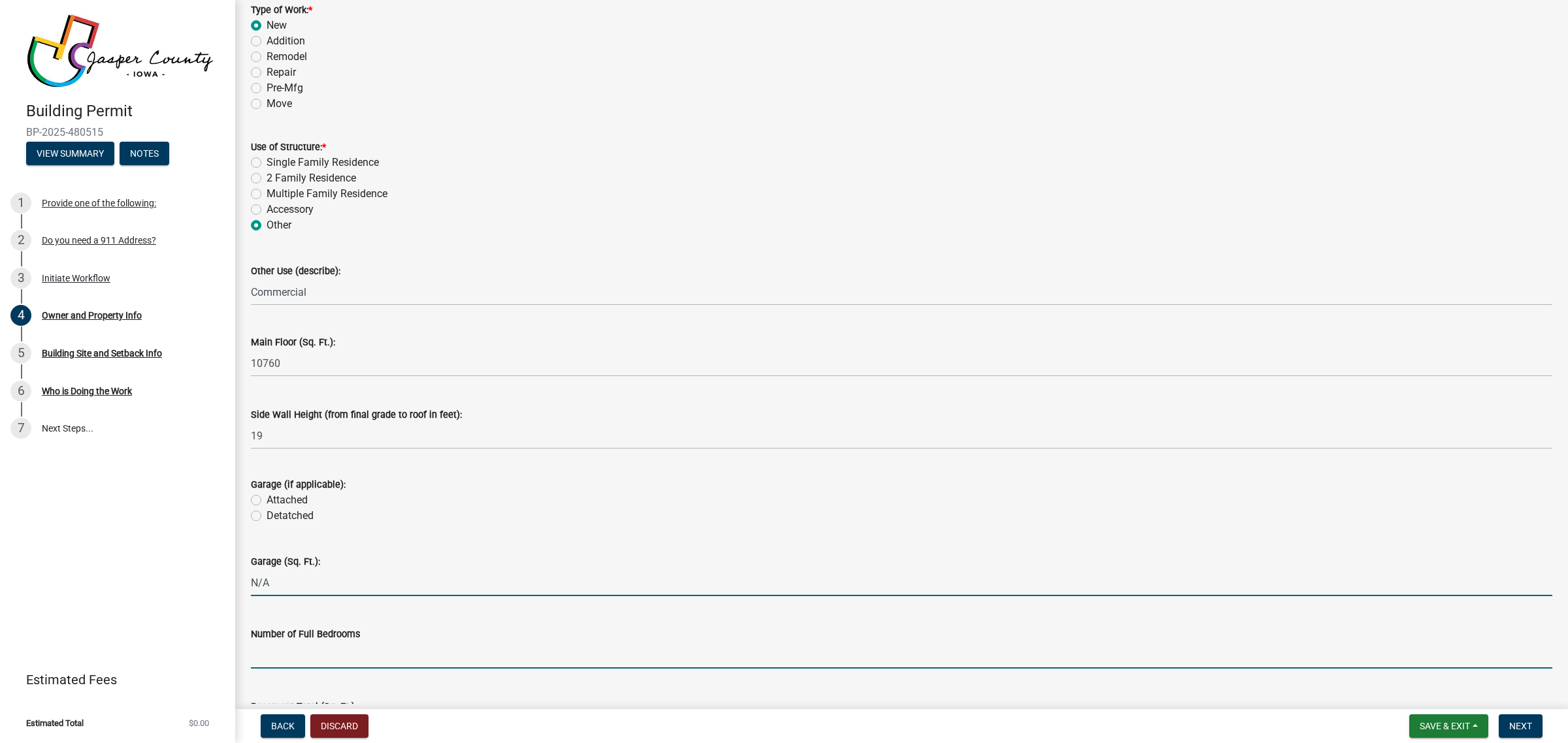
type input "0"
click at [335, 574] on input "0" at bounding box center [901, 583] width 1302 height 27
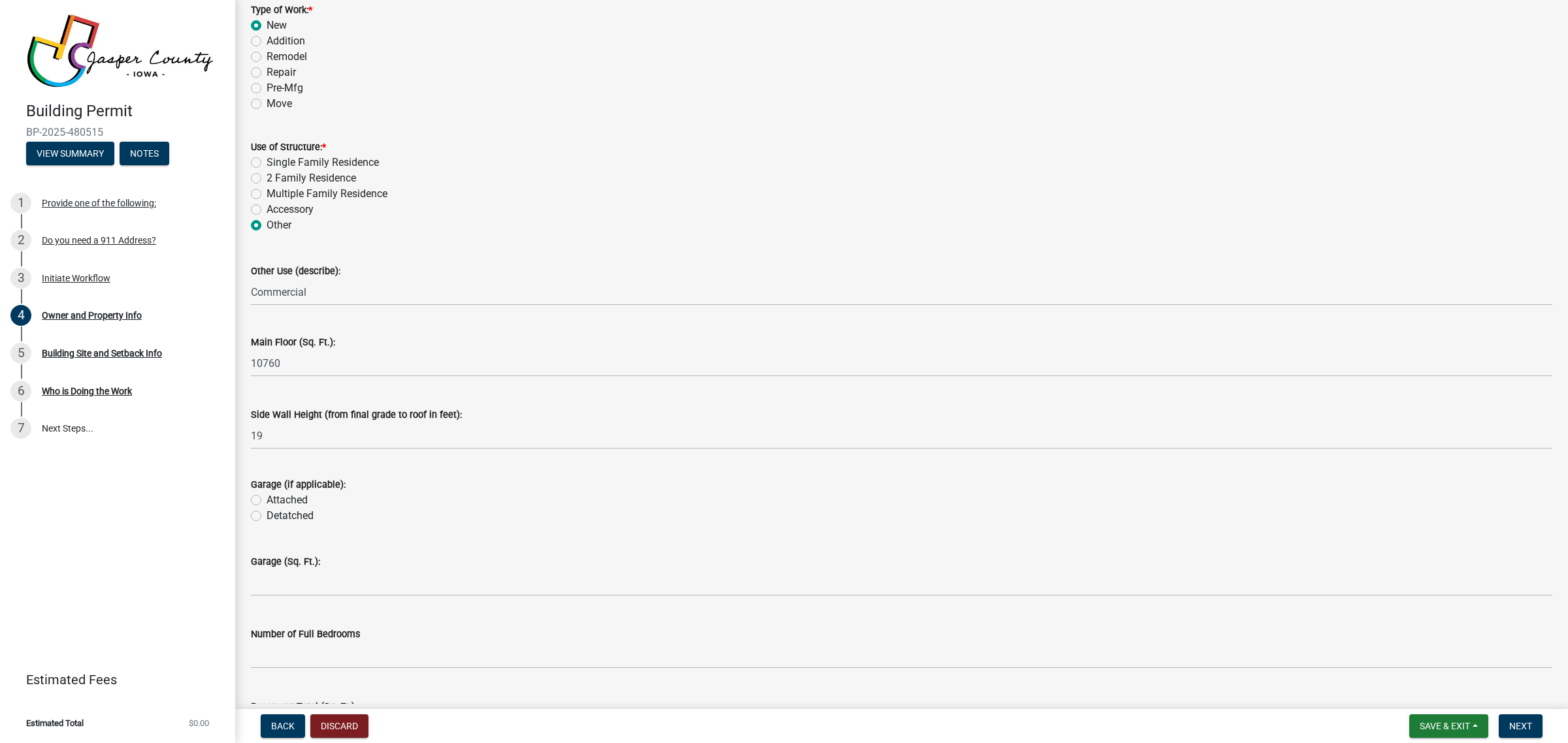
click at [406, 557] on div "Garage (Sq. Ft.):" at bounding box center [901, 562] width 1302 height 15
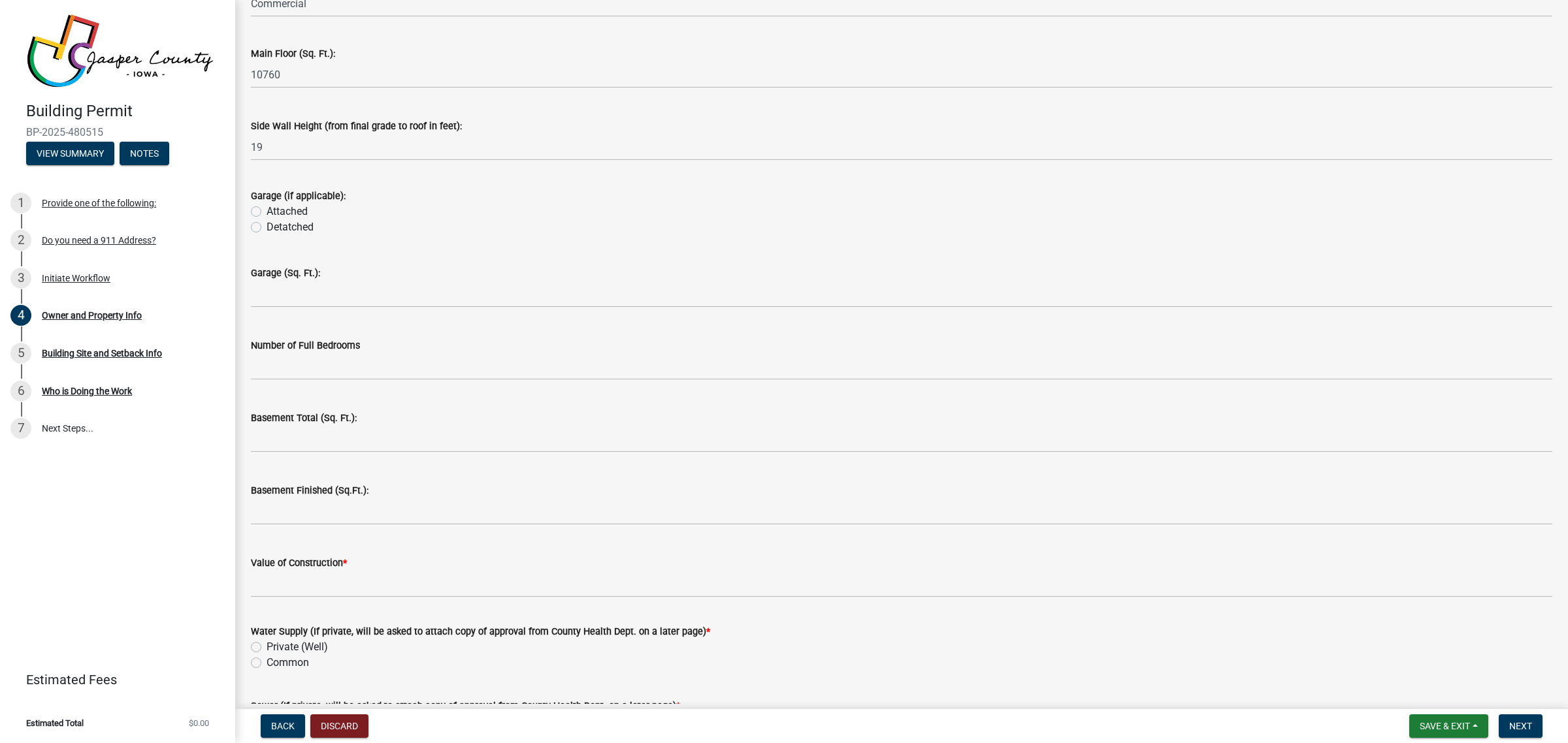
scroll to position [2367, 0]
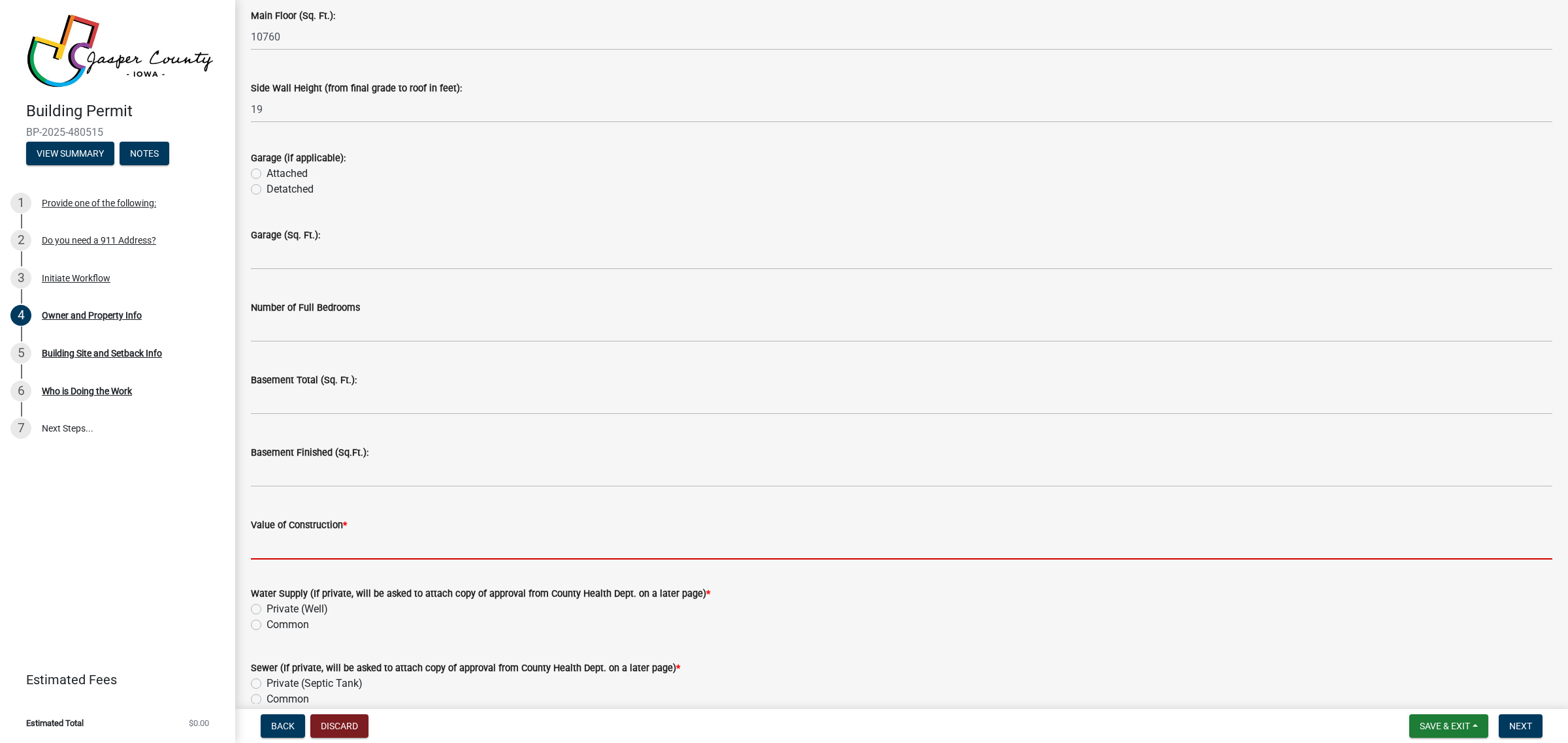
click at [359, 551] on input "Value of Construction *" at bounding box center [901, 546] width 1302 height 27
type input "600000"
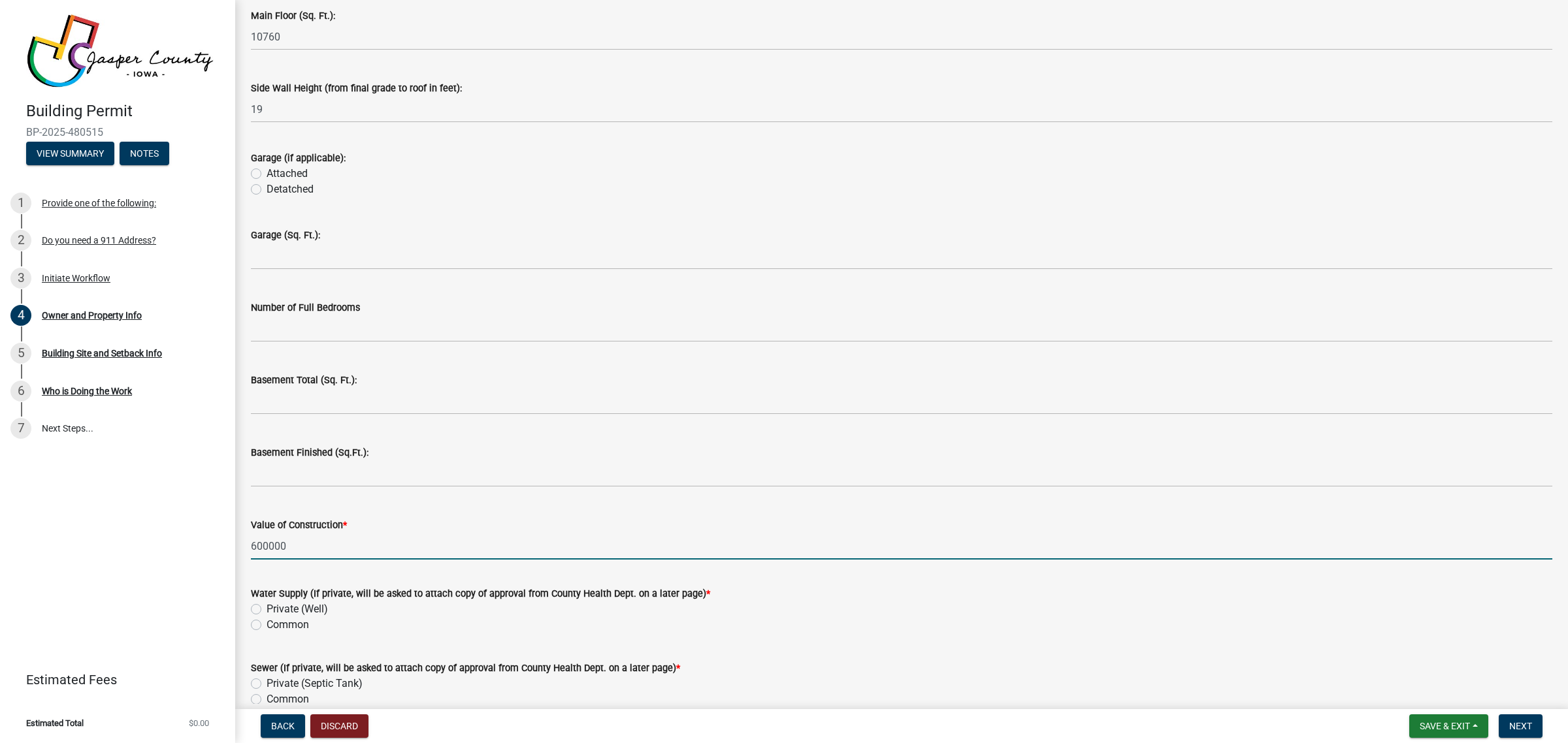
click at [266, 619] on label "Common" at bounding box center [287, 625] width 42 height 15
click at [266, 619] on input "Common" at bounding box center [270, 621] width 9 height 9
radio input "true"
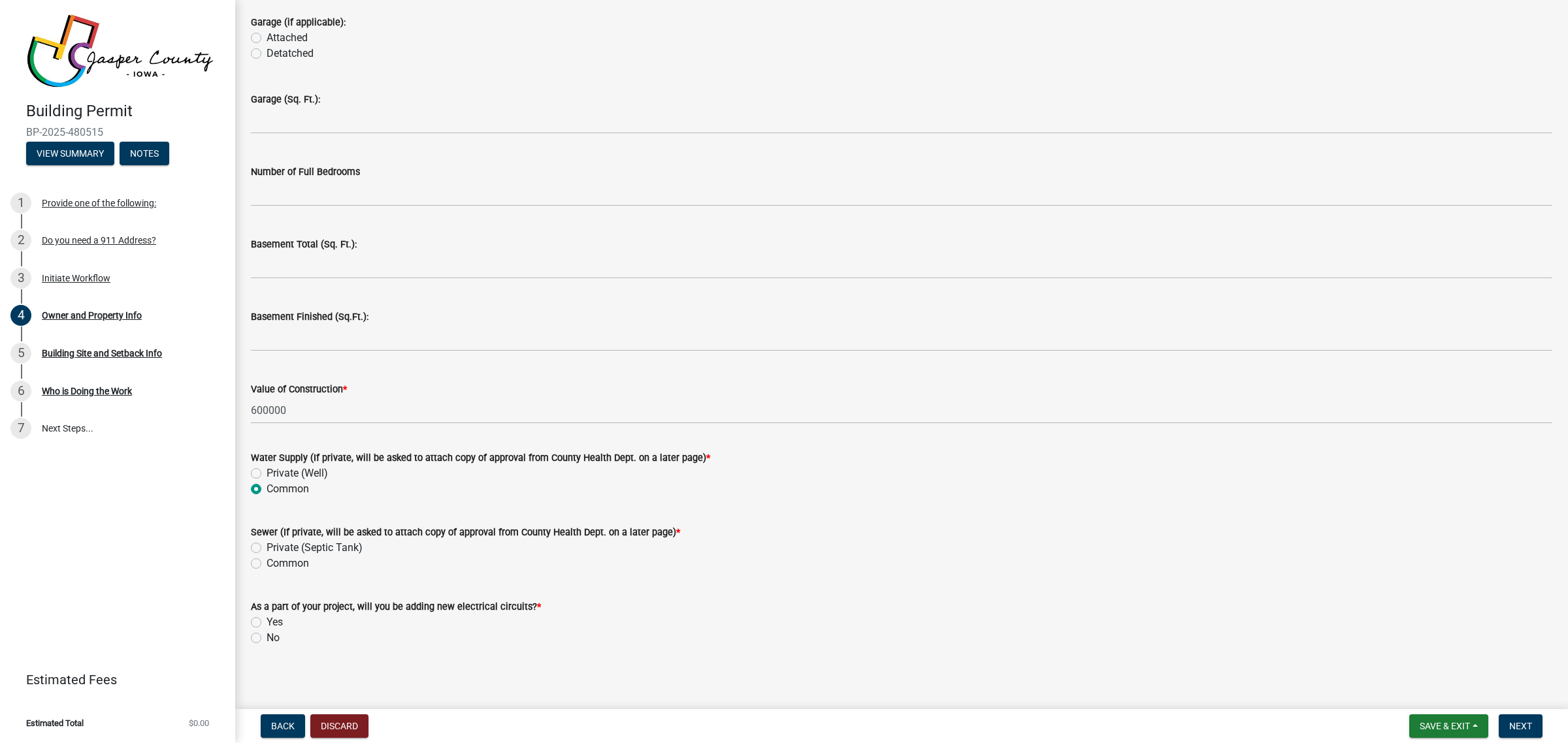
scroll to position [2506, 0]
click at [266, 559] on label "Common" at bounding box center [287, 561] width 42 height 15
click at [266, 559] on input "Common" at bounding box center [270, 557] width 9 height 9
radio input "true"
click at [266, 622] on label "Yes" at bounding box center [274, 620] width 16 height 15
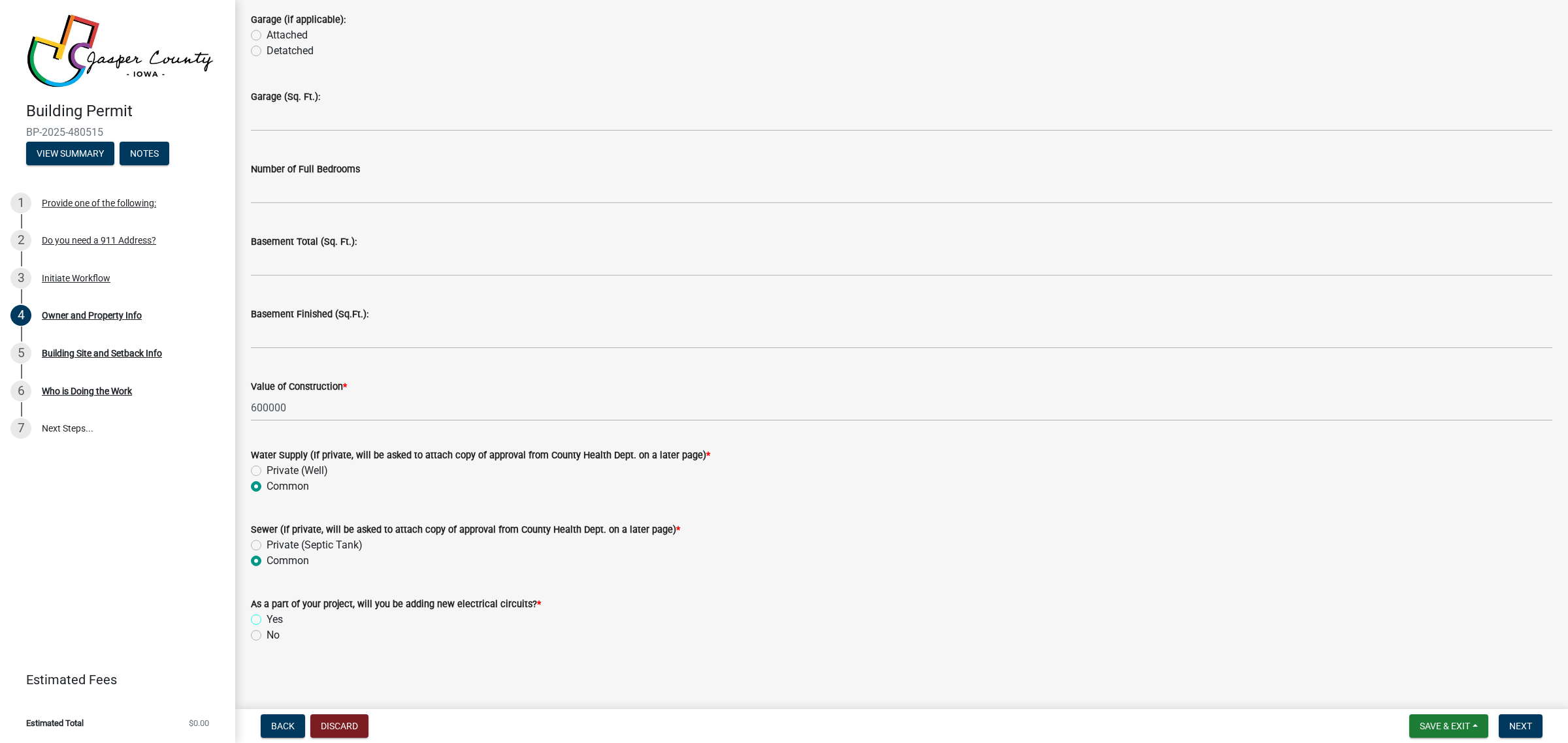
click at [266, 621] on input "Yes" at bounding box center [270, 616] width 9 height 9
radio input "true"
click at [1518, 727] on span "Next" at bounding box center [1520, 726] width 23 height 11
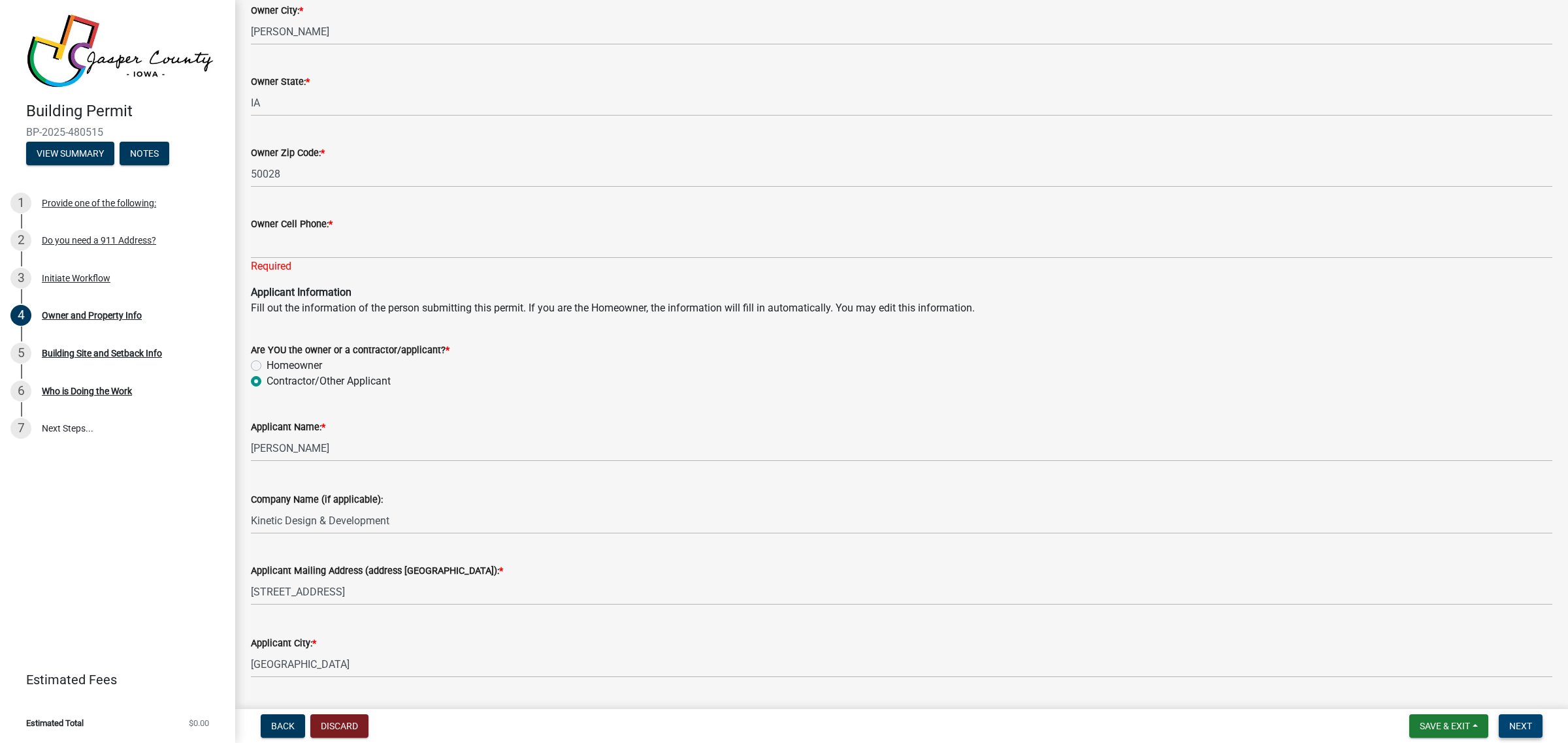
scroll to position [889, 0]
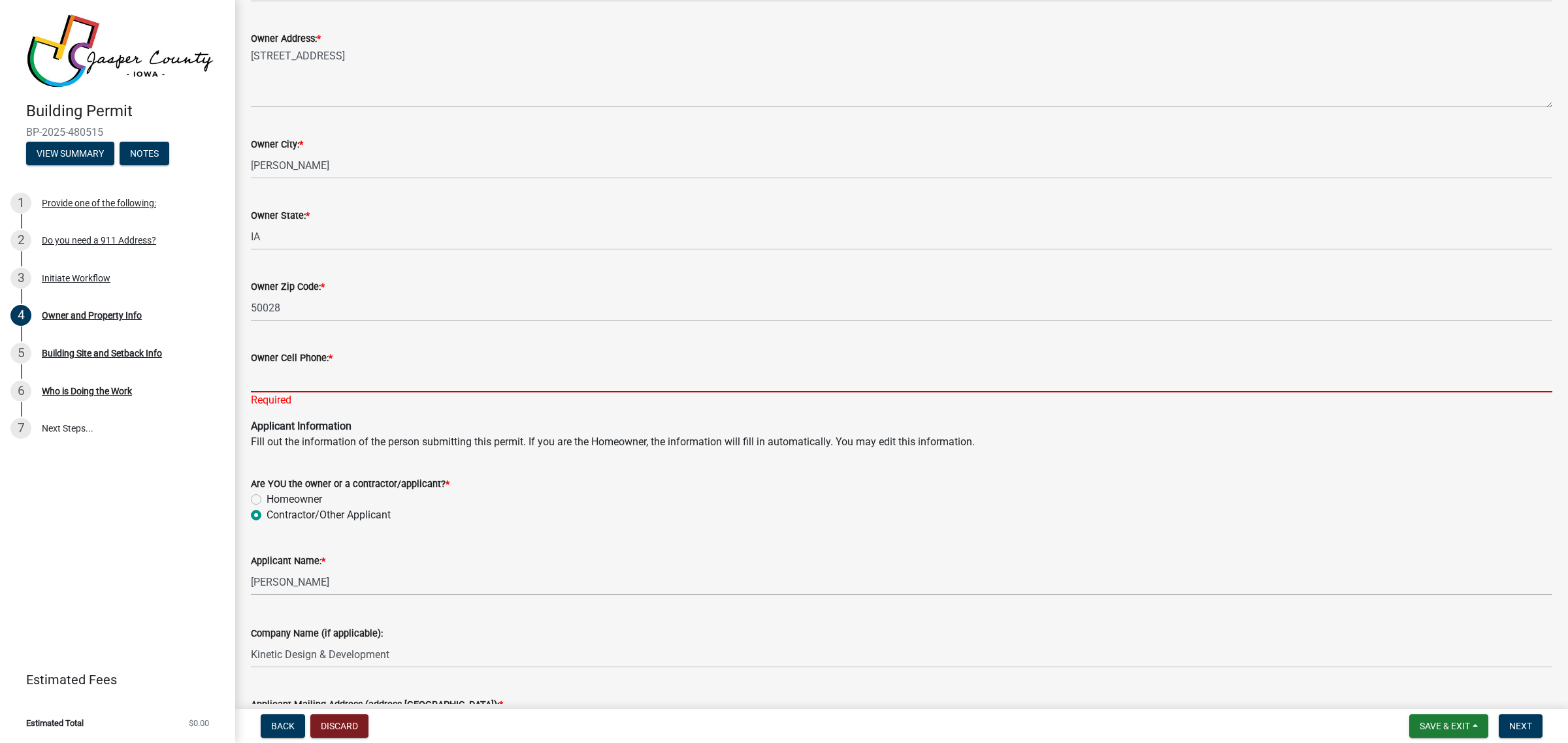
click at [380, 377] on input "Owner Cell Phone: *" at bounding box center [901, 379] width 1302 height 27
type input "417-530-4321"
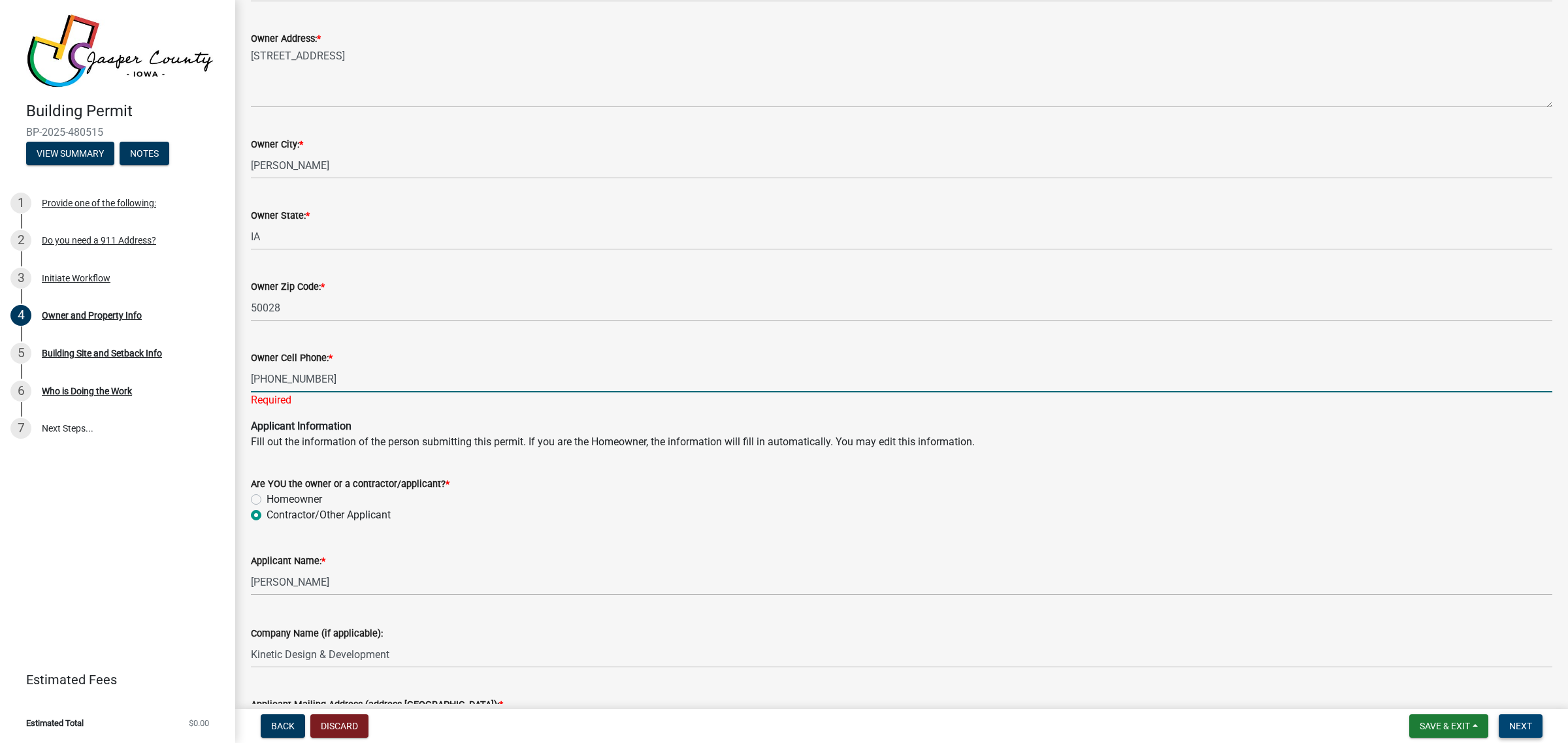
click at [1532, 732] on button "Next" at bounding box center [1520, 726] width 44 height 24
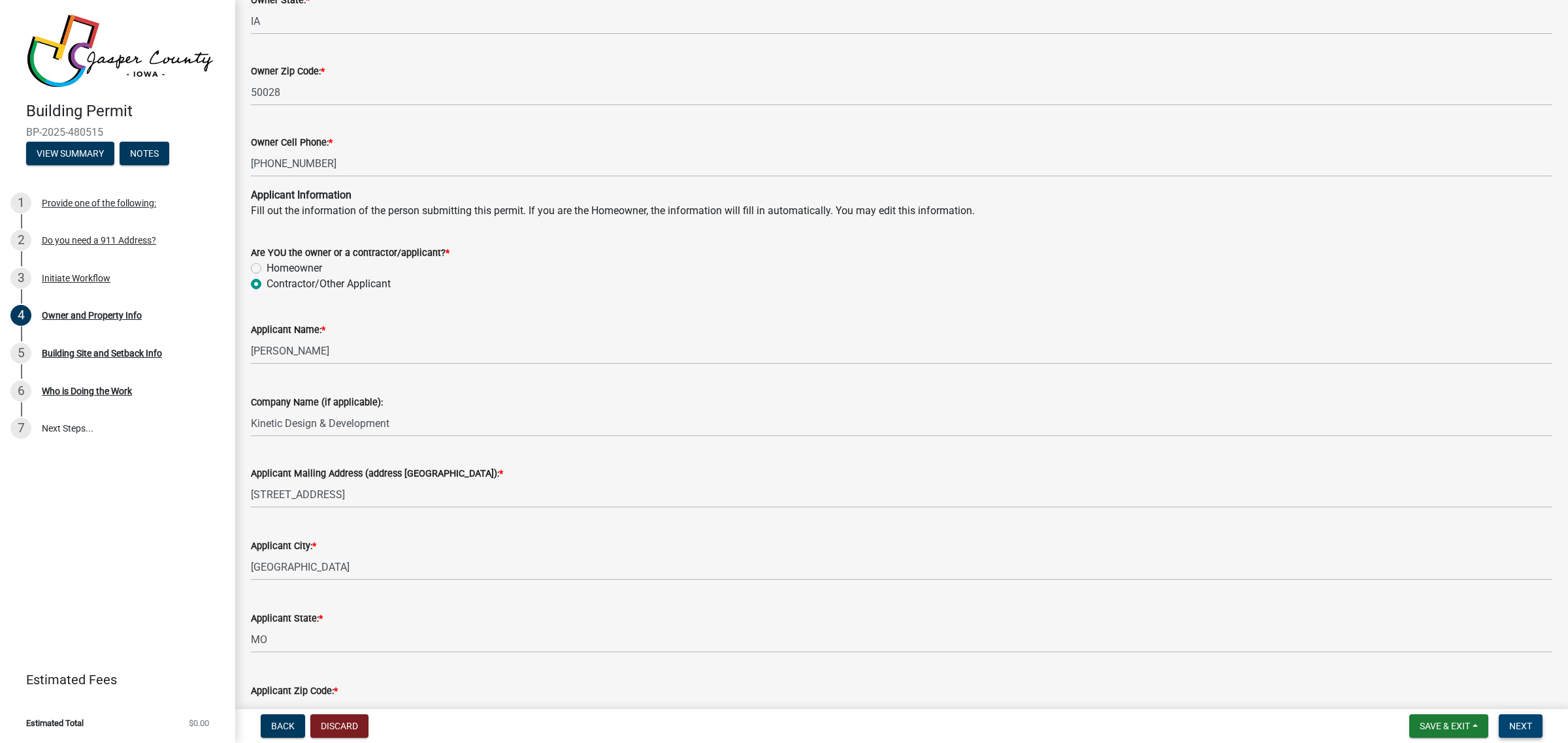
scroll to position [1134, 0]
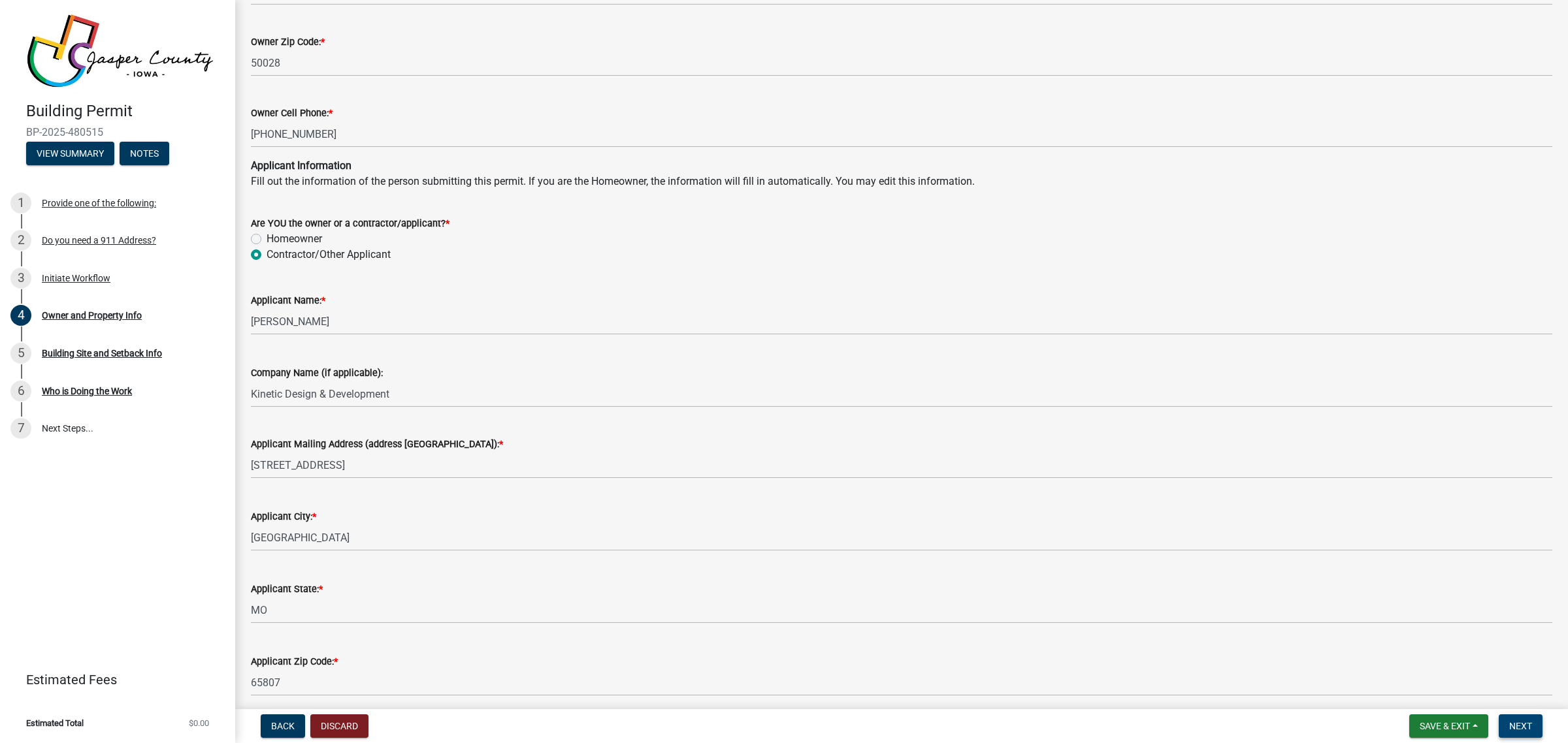
click at [1514, 729] on span "Next" at bounding box center [1520, 726] width 23 height 11
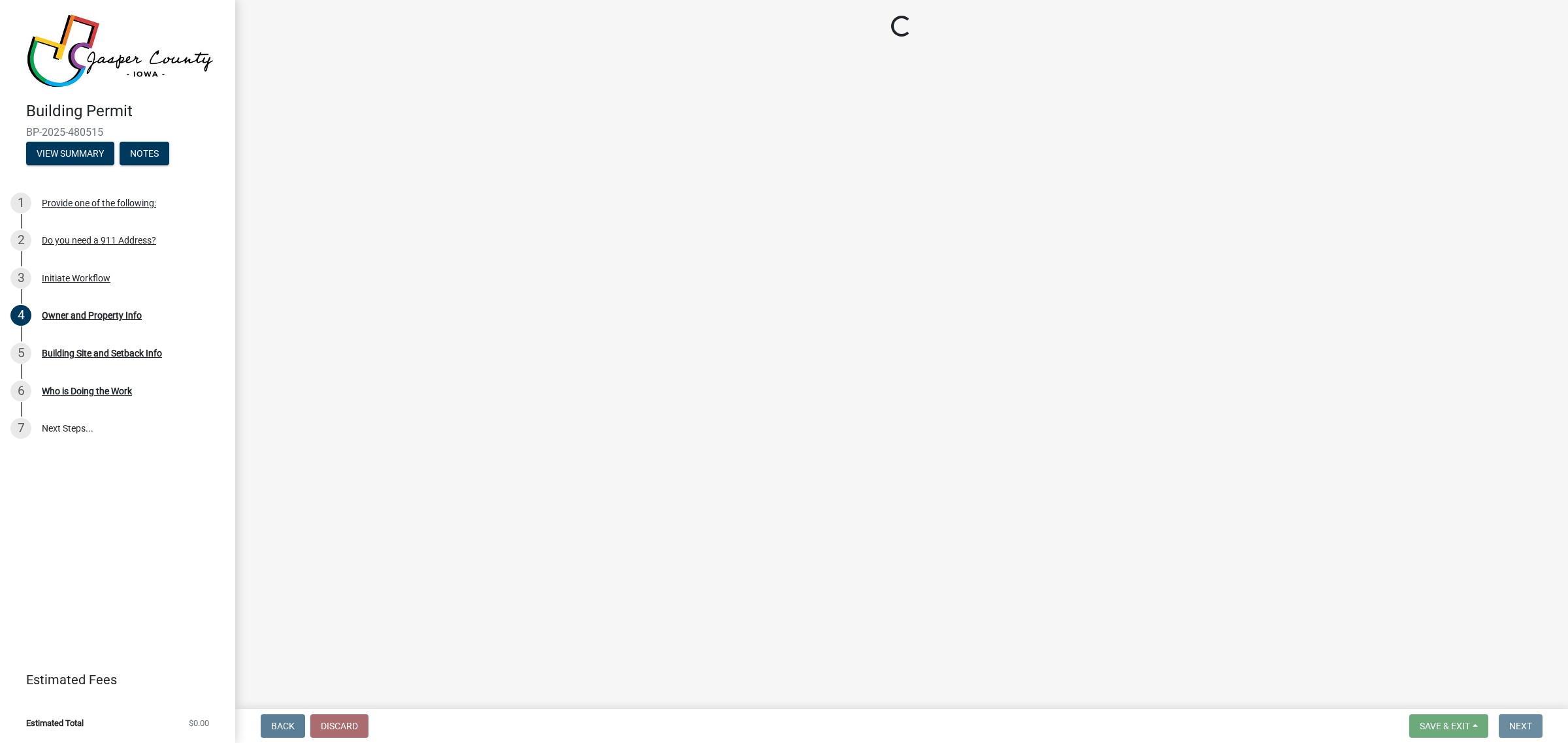
scroll to position [0, 0]
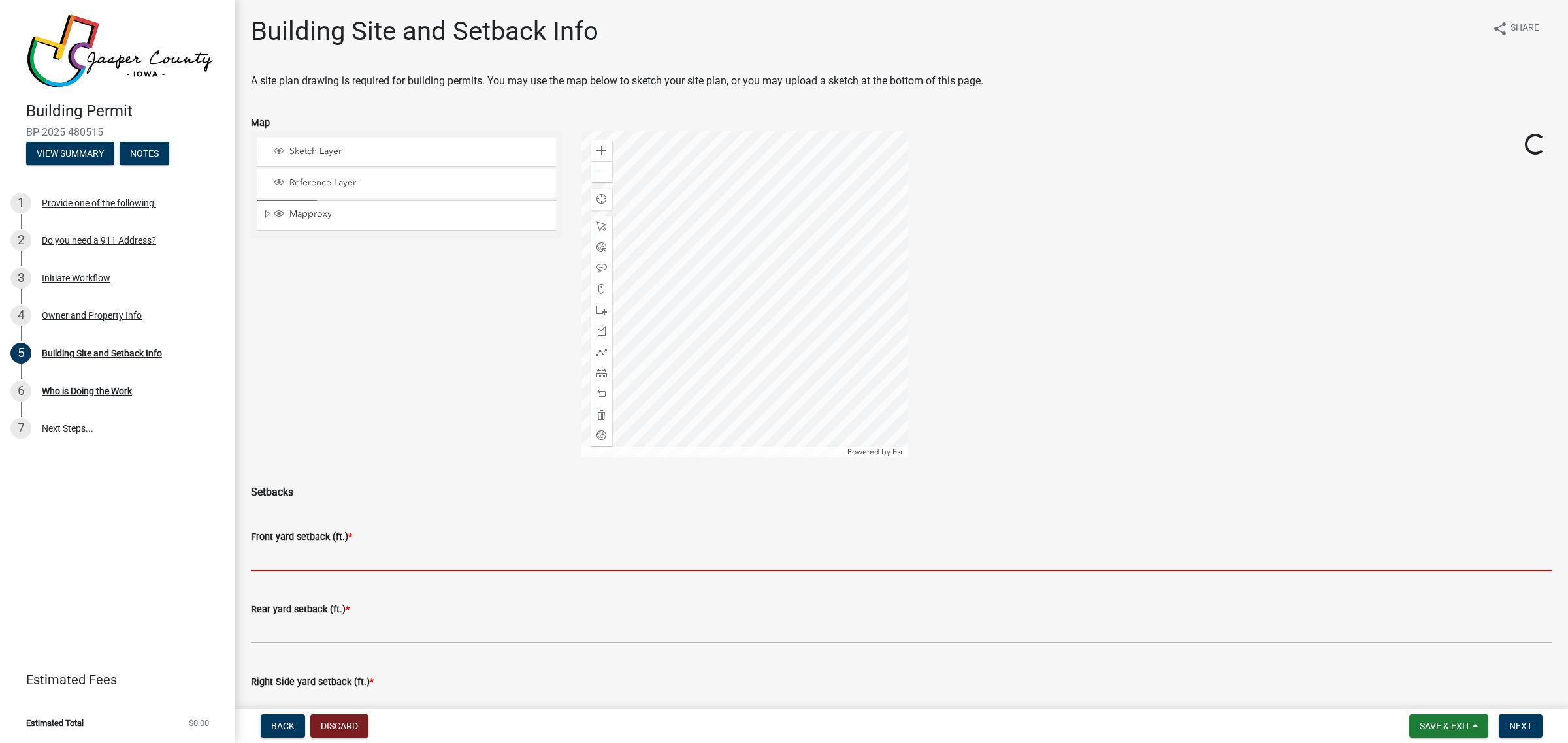
click at [493, 557] on input "text" at bounding box center [901, 558] width 1302 height 27
type input "25"
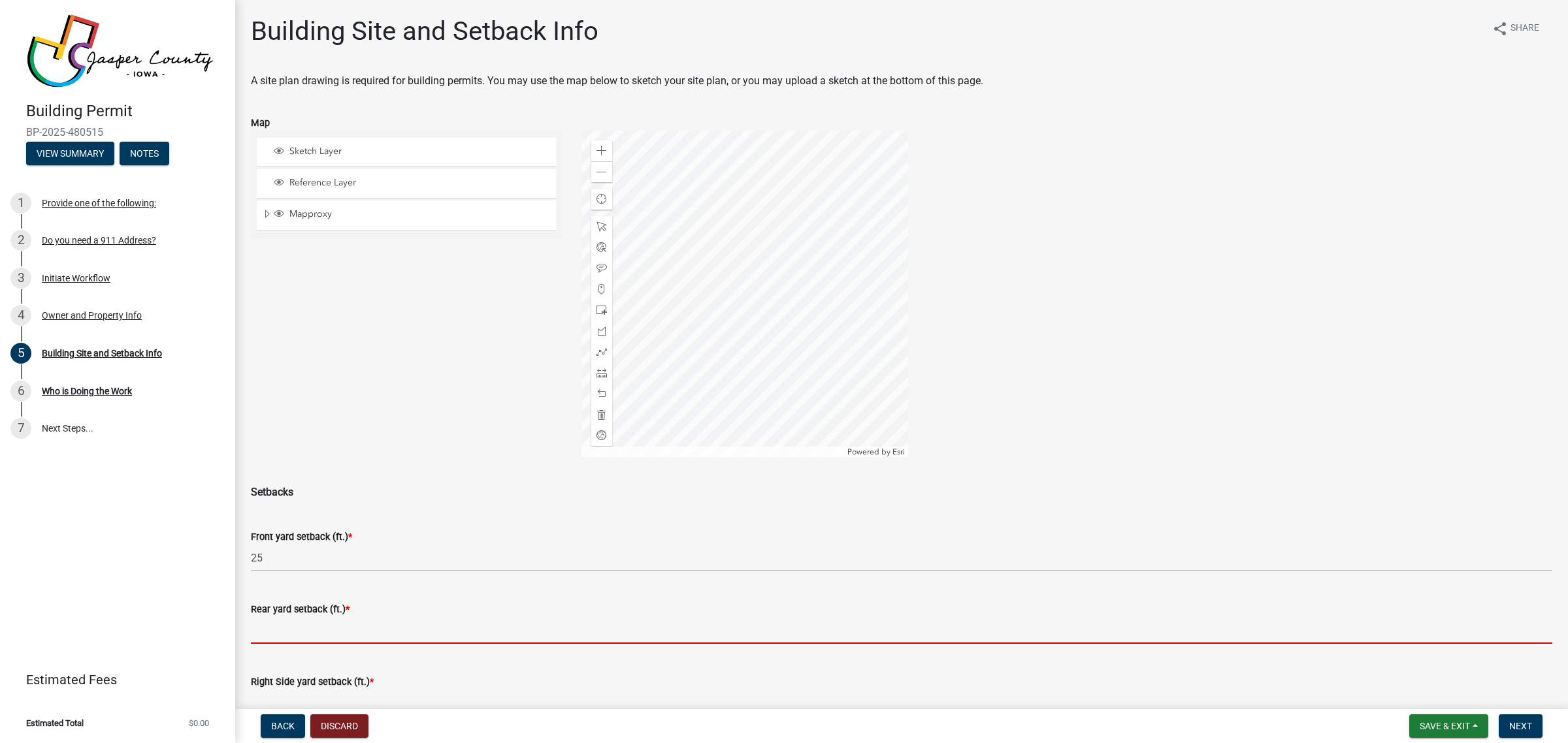
click at [360, 622] on input "text" at bounding box center [901, 630] width 1302 height 27
type input "59"
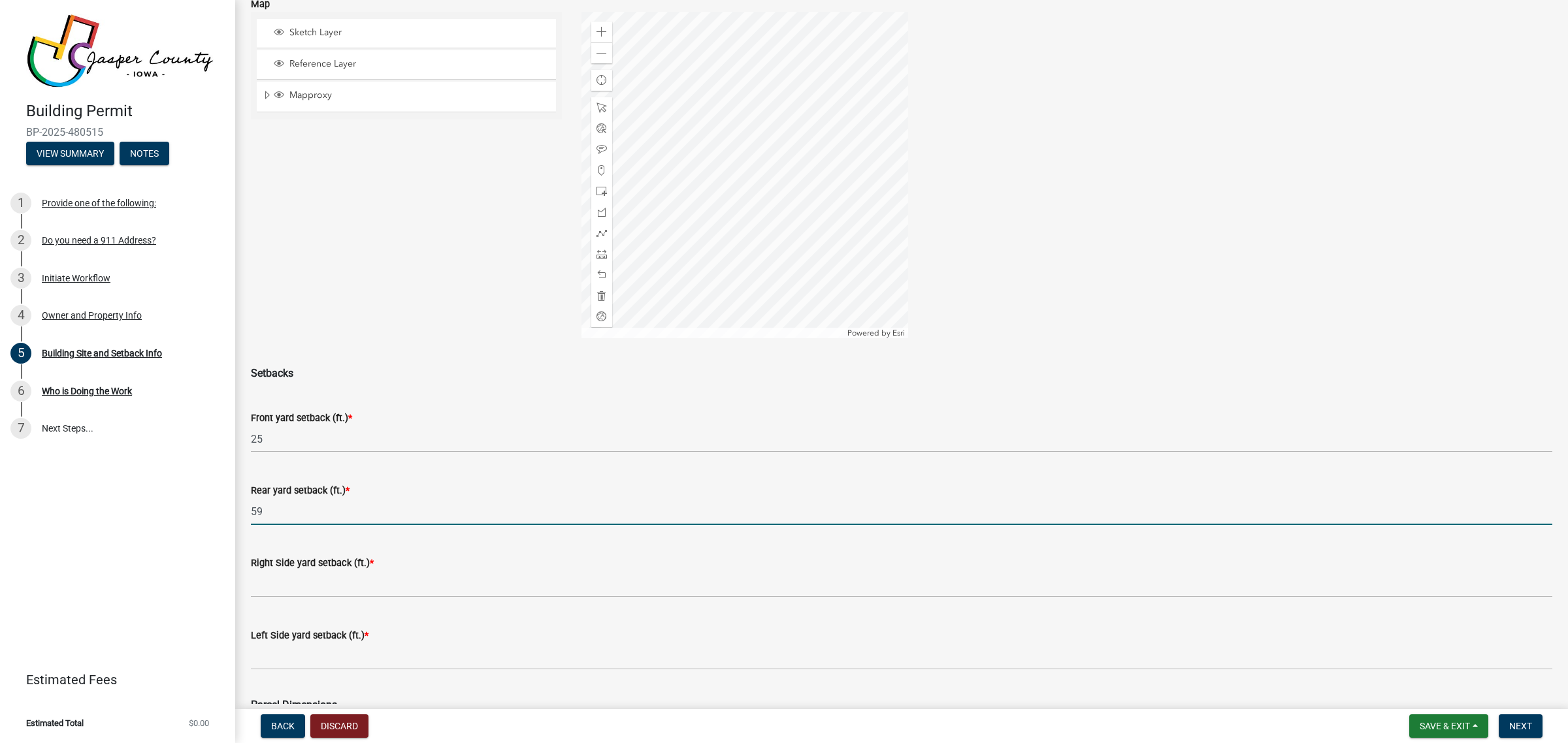
scroll to position [327, 0]
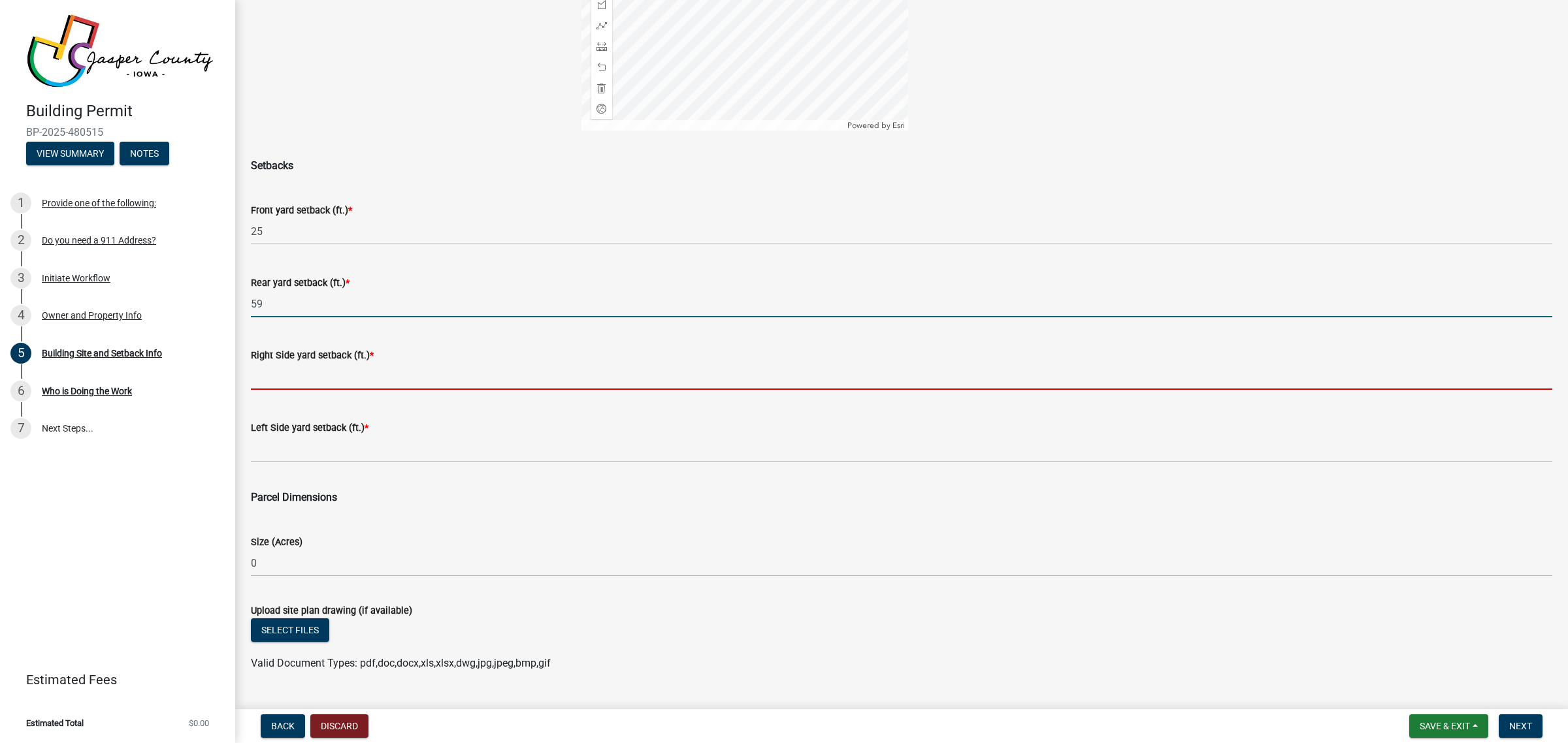
click at [334, 382] on input "text" at bounding box center [901, 376] width 1302 height 27
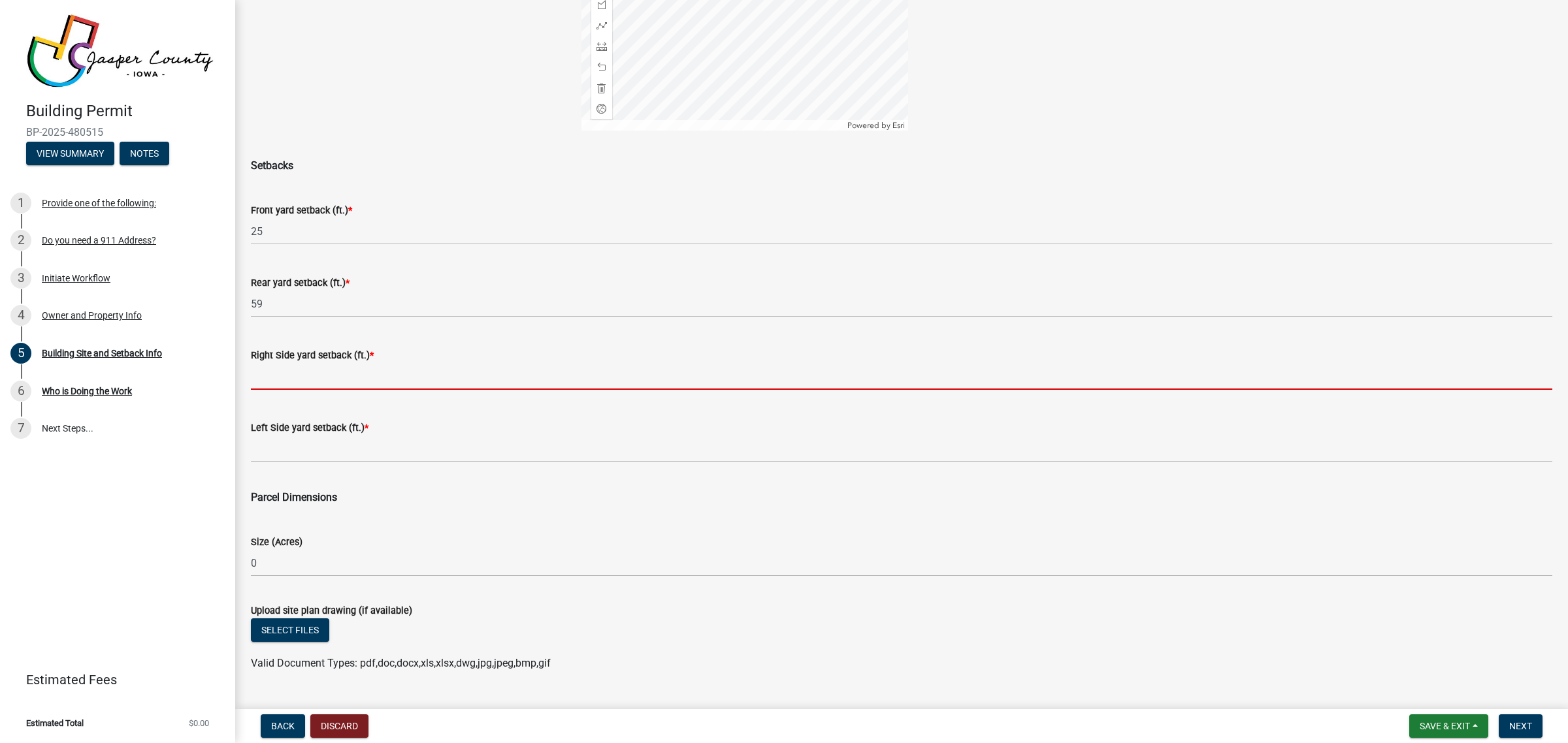
type input "20"
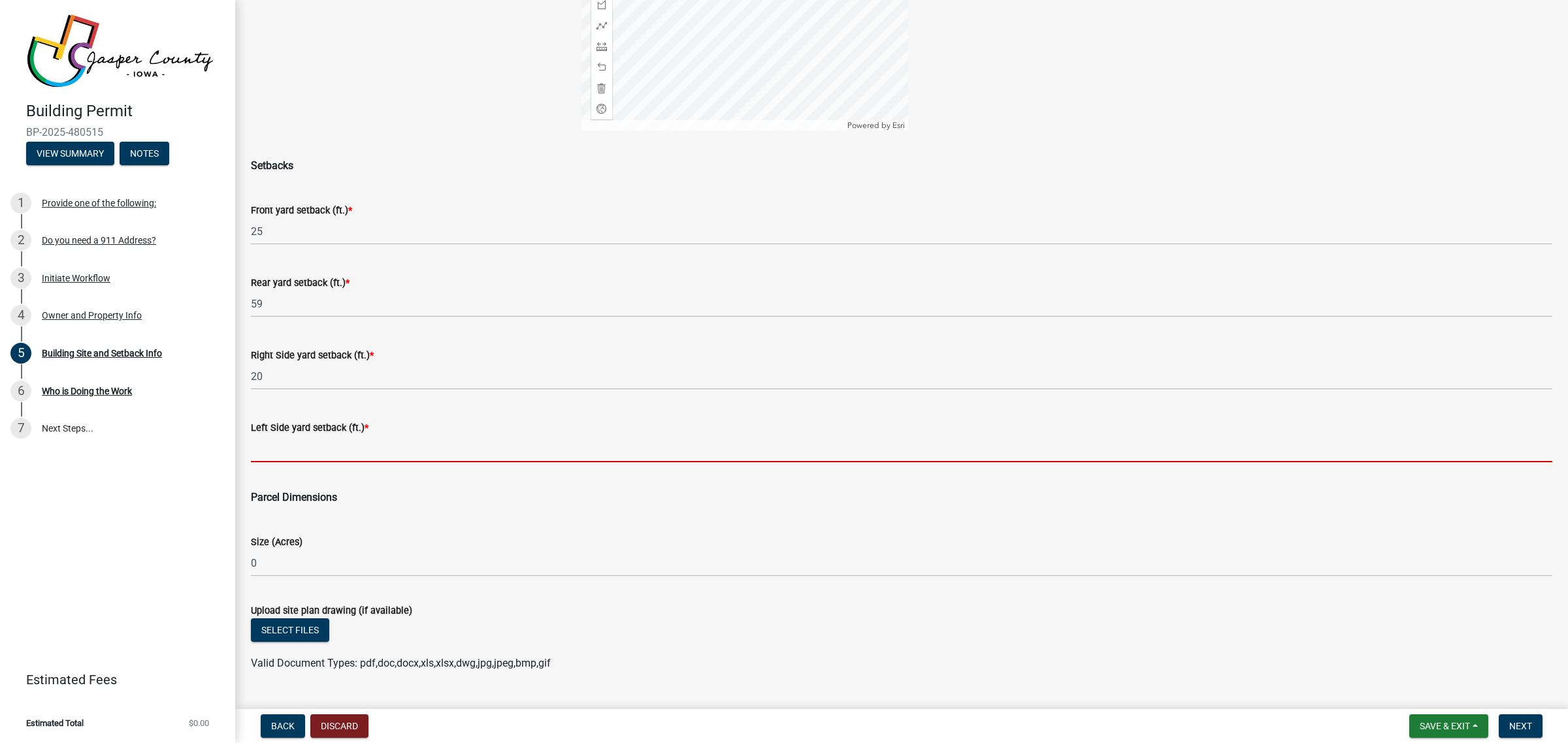
click at [334, 453] on input "text" at bounding box center [901, 449] width 1302 height 27
type input "143.5"
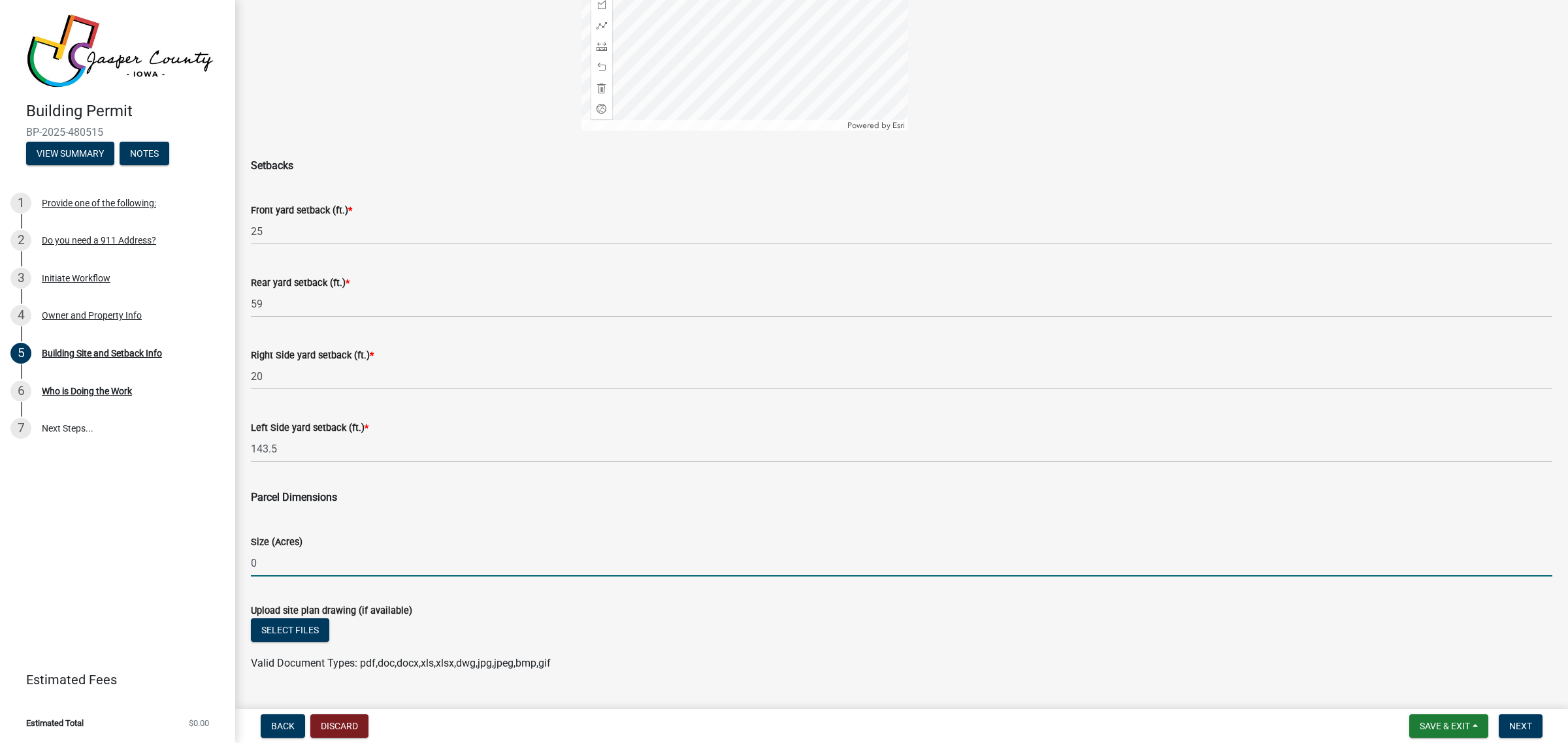
click at [317, 565] on input "0" at bounding box center [901, 563] width 1302 height 27
click at [344, 567] on input "0" at bounding box center [901, 563] width 1302 height 27
type input "0"
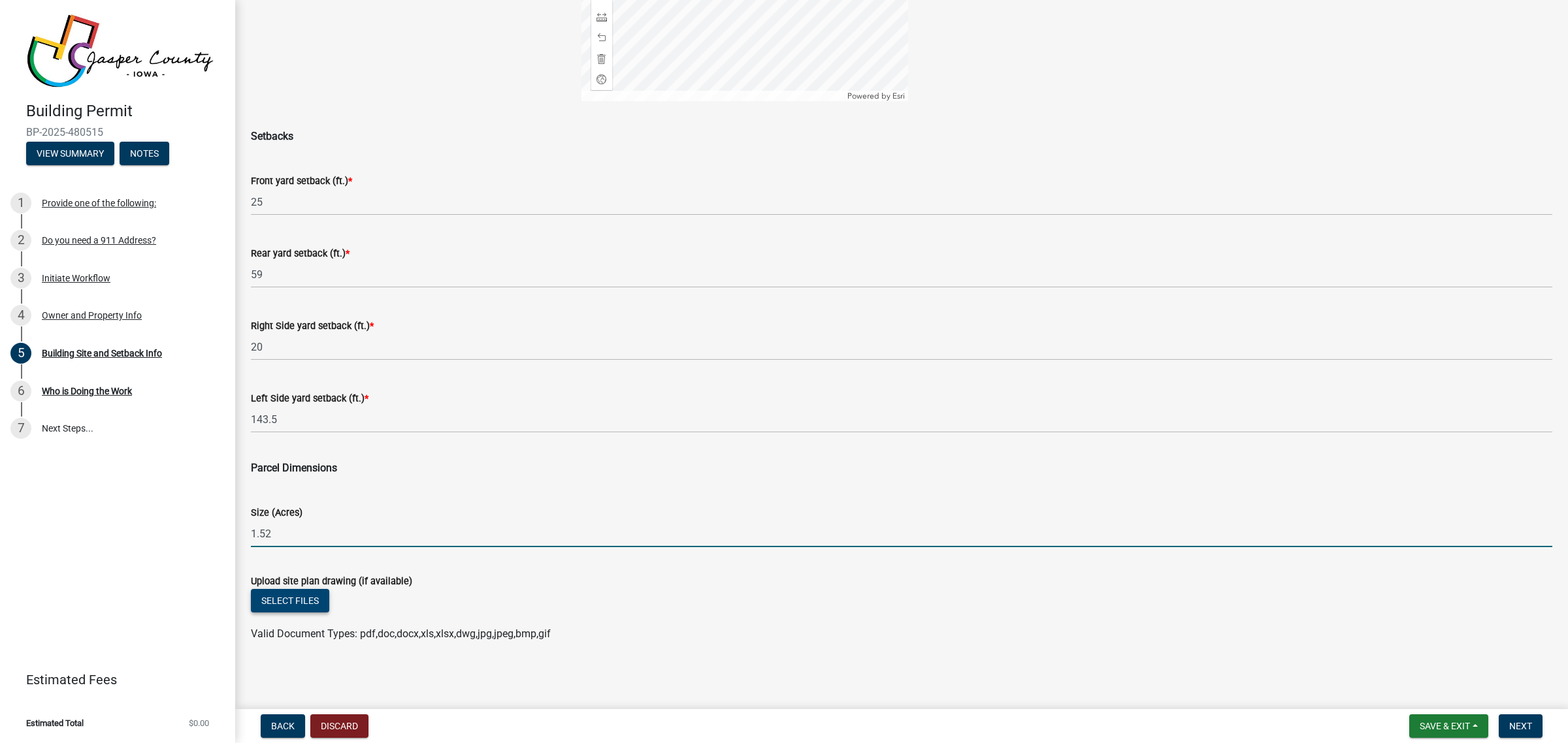
type input "1.52"
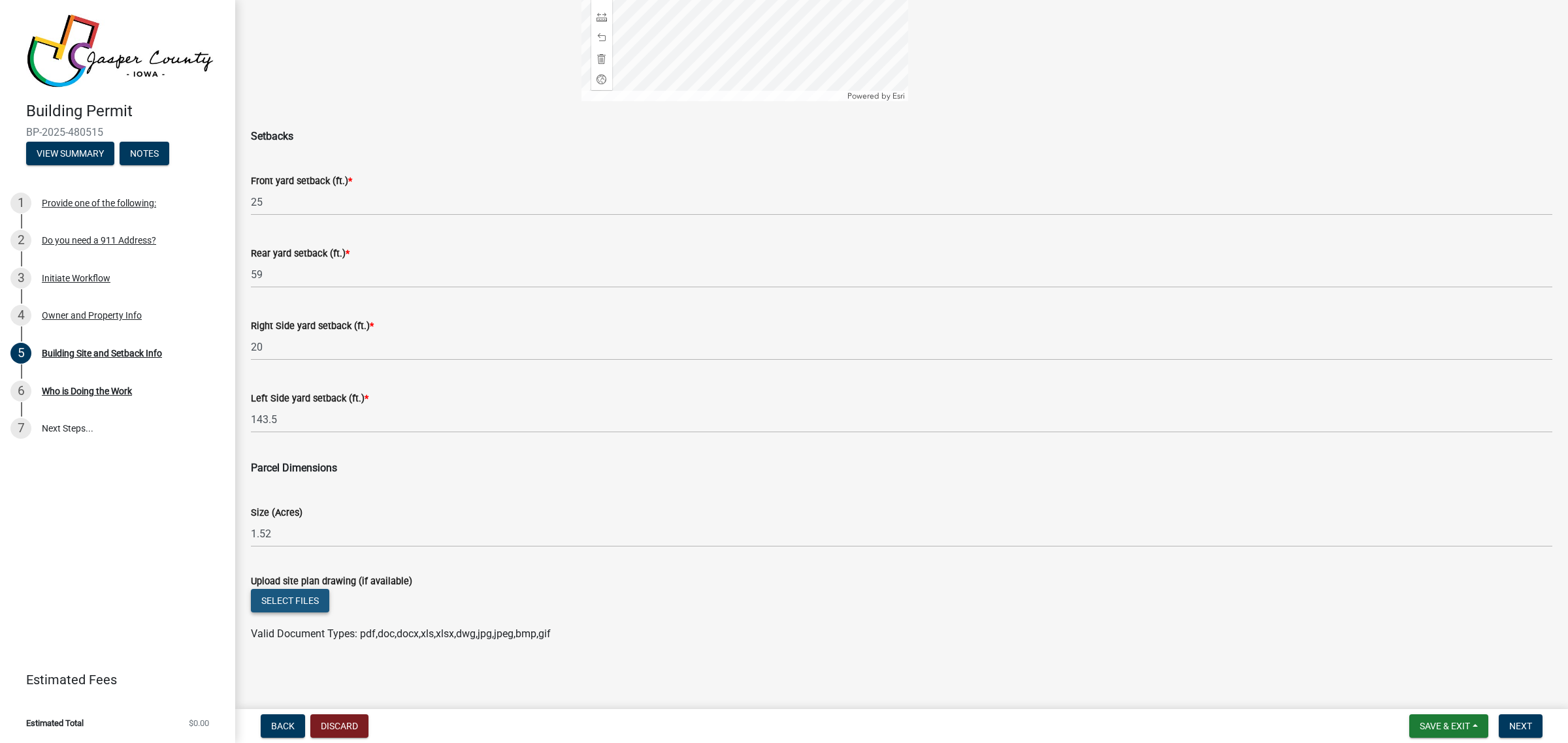
click at [286, 599] on button "Select files" at bounding box center [290, 601] width 78 height 24
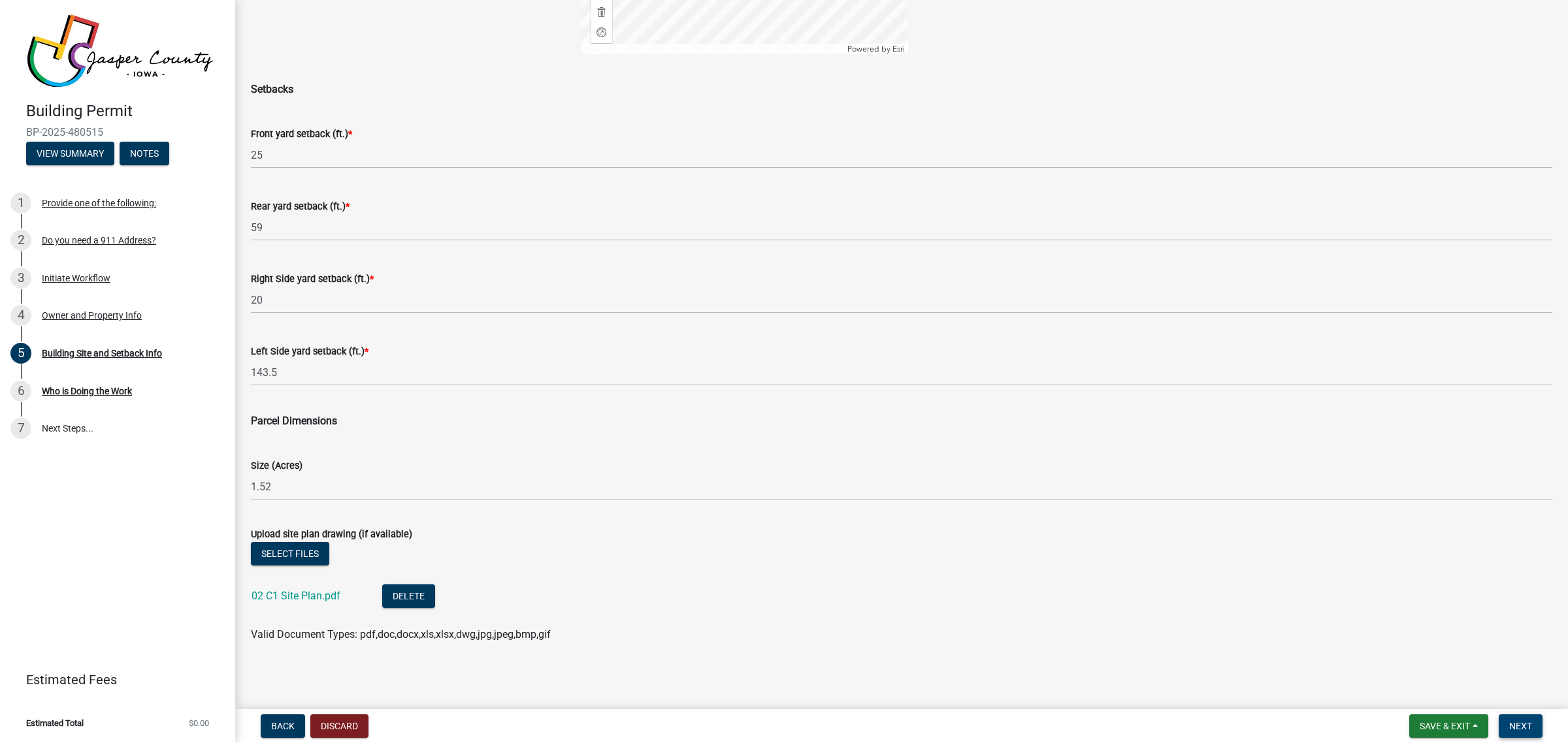
click at [1516, 721] on span "Next" at bounding box center [1520, 726] width 23 height 11
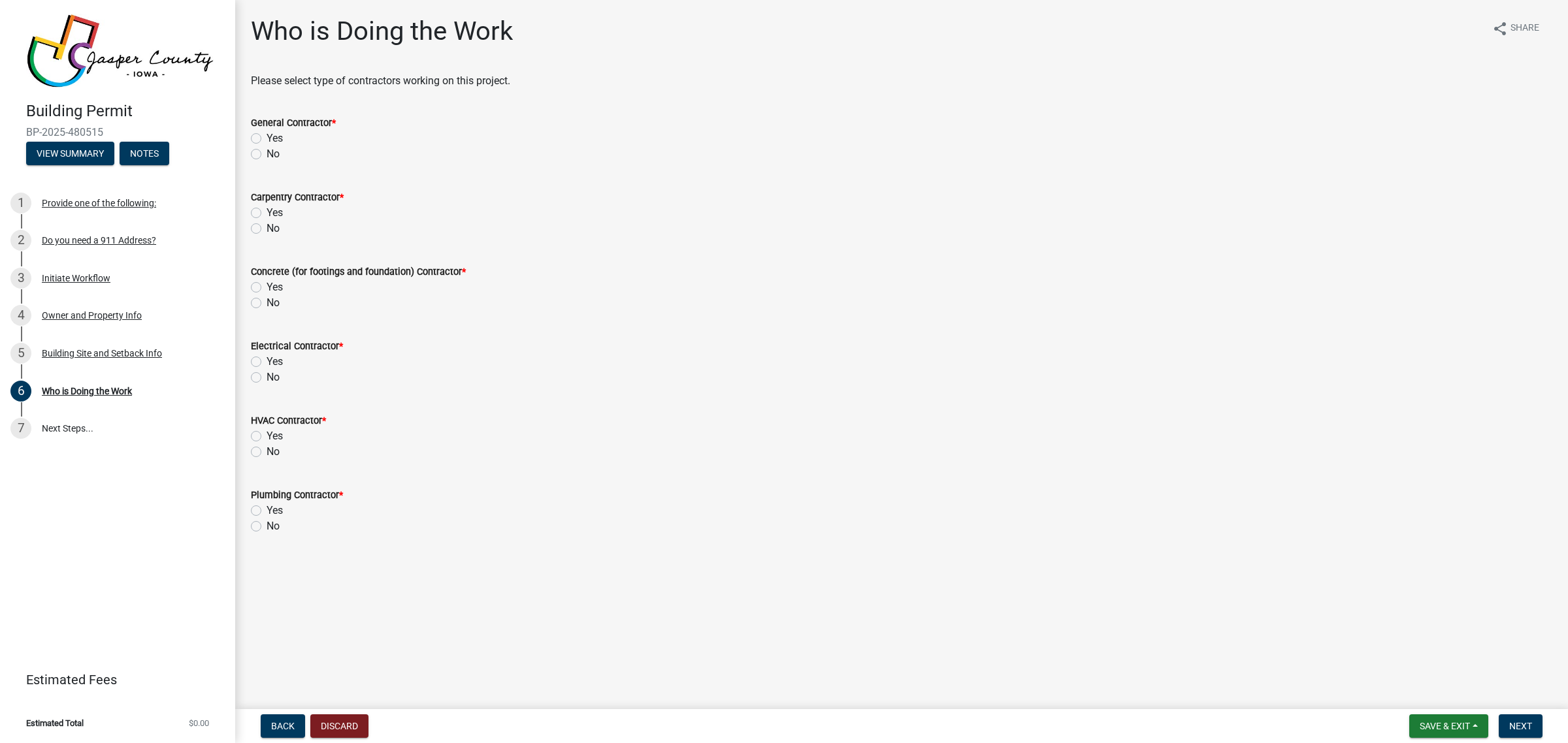
click at [266, 136] on label "Yes" at bounding box center [274, 138] width 16 height 15
click at [266, 136] on input "Yes" at bounding box center [270, 135] width 9 height 9
radio input "true"
click at [266, 285] on label "Yes" at bounding box center [274, 287] width 16 height 15
click at [266, 285] on input "Yes" at bounding box center [270, 284] width 9 height 9
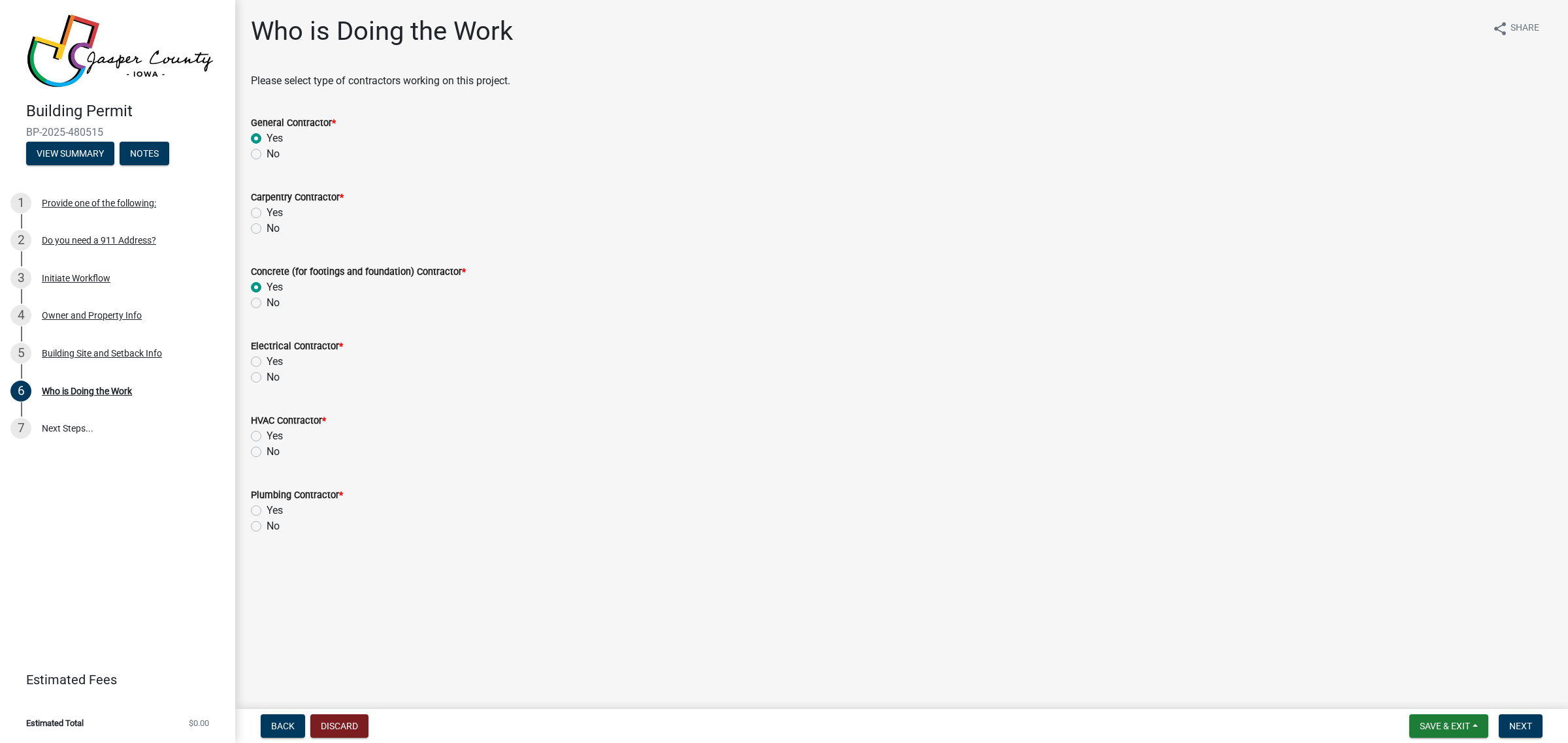
radio input "true"
click at [266, 360] on label "Yes" at bounding box center [274, 362] width 16 height 15
click at [266, 360] on input "Yes" at bounding box center [270, 358] width 9 height 9
radio input "true"
click at [266, 435] on label "Yes" at bounding box center [274, 436] width 16 height 15
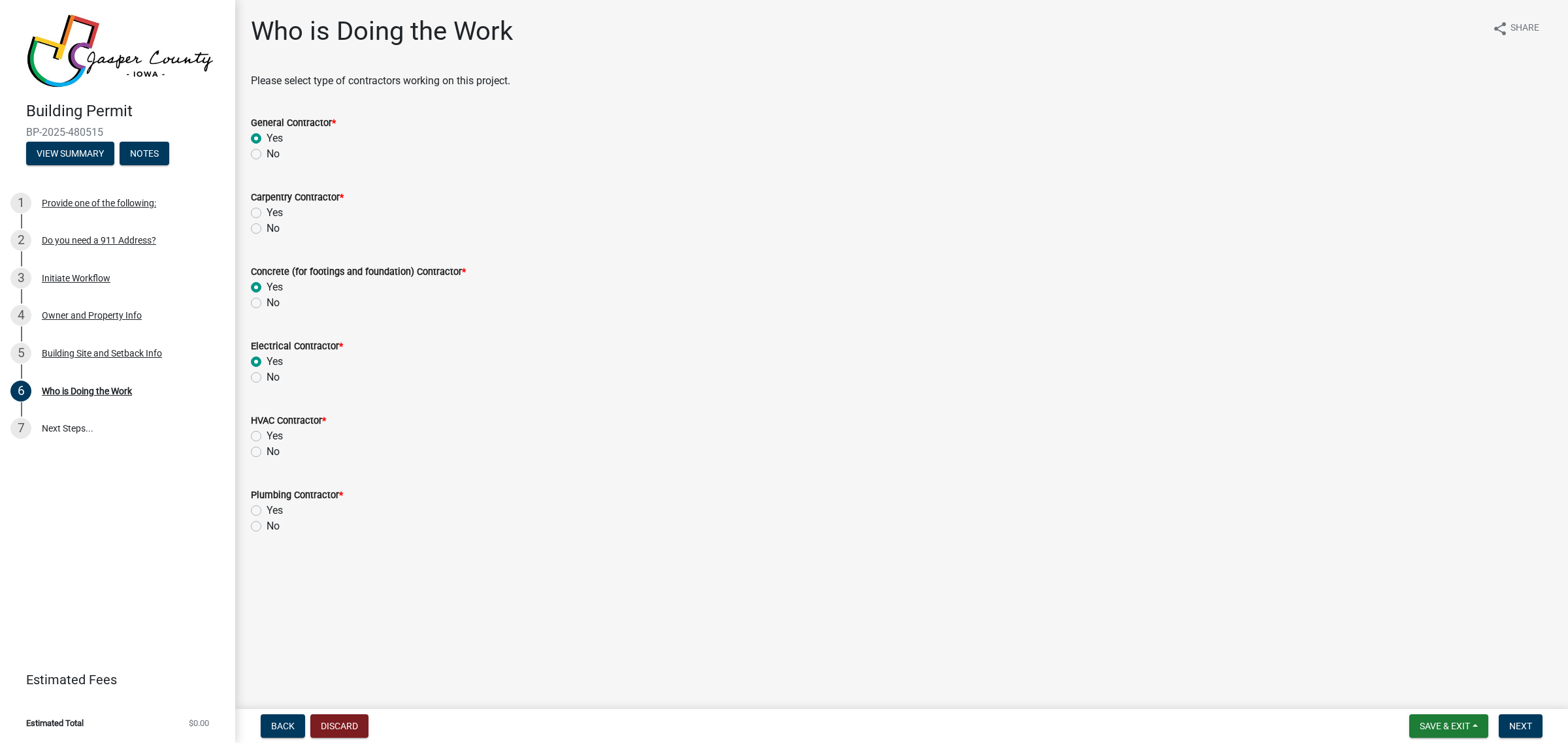
click at [266, 435] on input "Yes" at bounding box center [270, 433] width 9 height 9
radio input "true"
click at [266, 511] on label "Yes" at bounding box center [274, 511] width 16 height 15
click at [266, 511] on input "Yes" at bounding box center [270, 507] width 9 height 9
radio input "true"
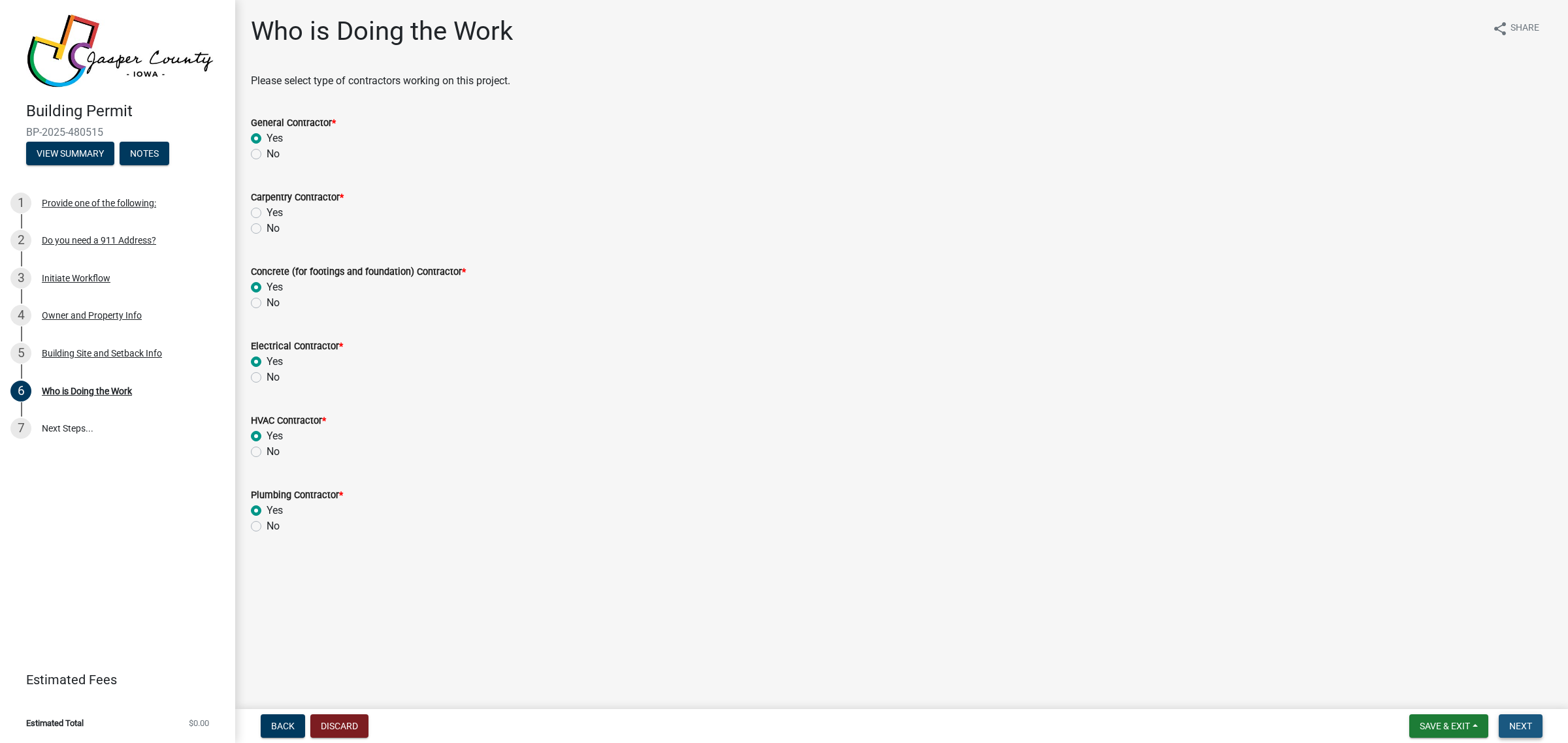
click at [1513, 722] on span "Next" at bounding box center [1520, 726] width 23 height 11
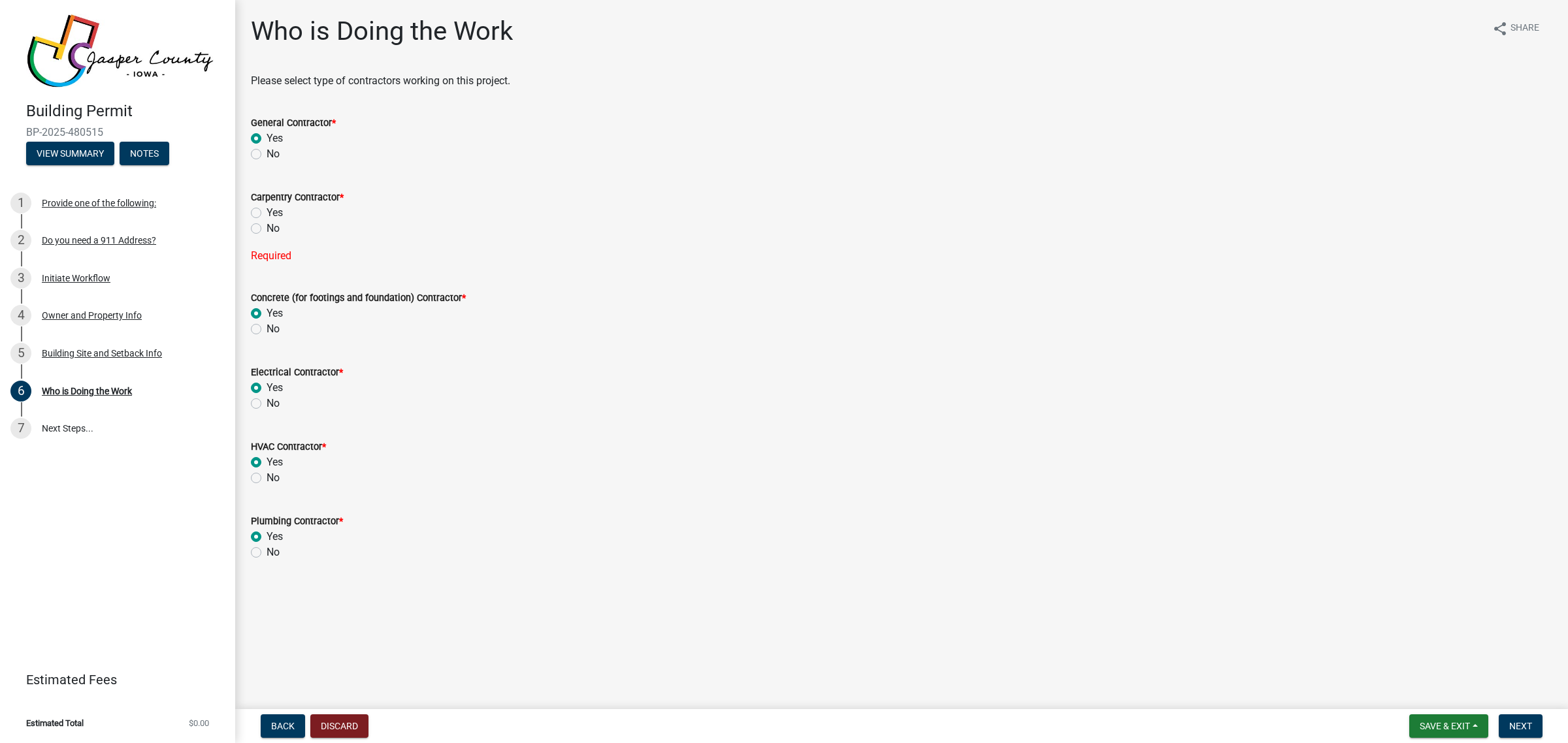
click at [266, 212] on label "Yes" at bounding box center [274, 213] width 16 height 15
click at [266, 212] on input "Yes" at bounding box center [270, 209] width 9 height 9
radio input "true"
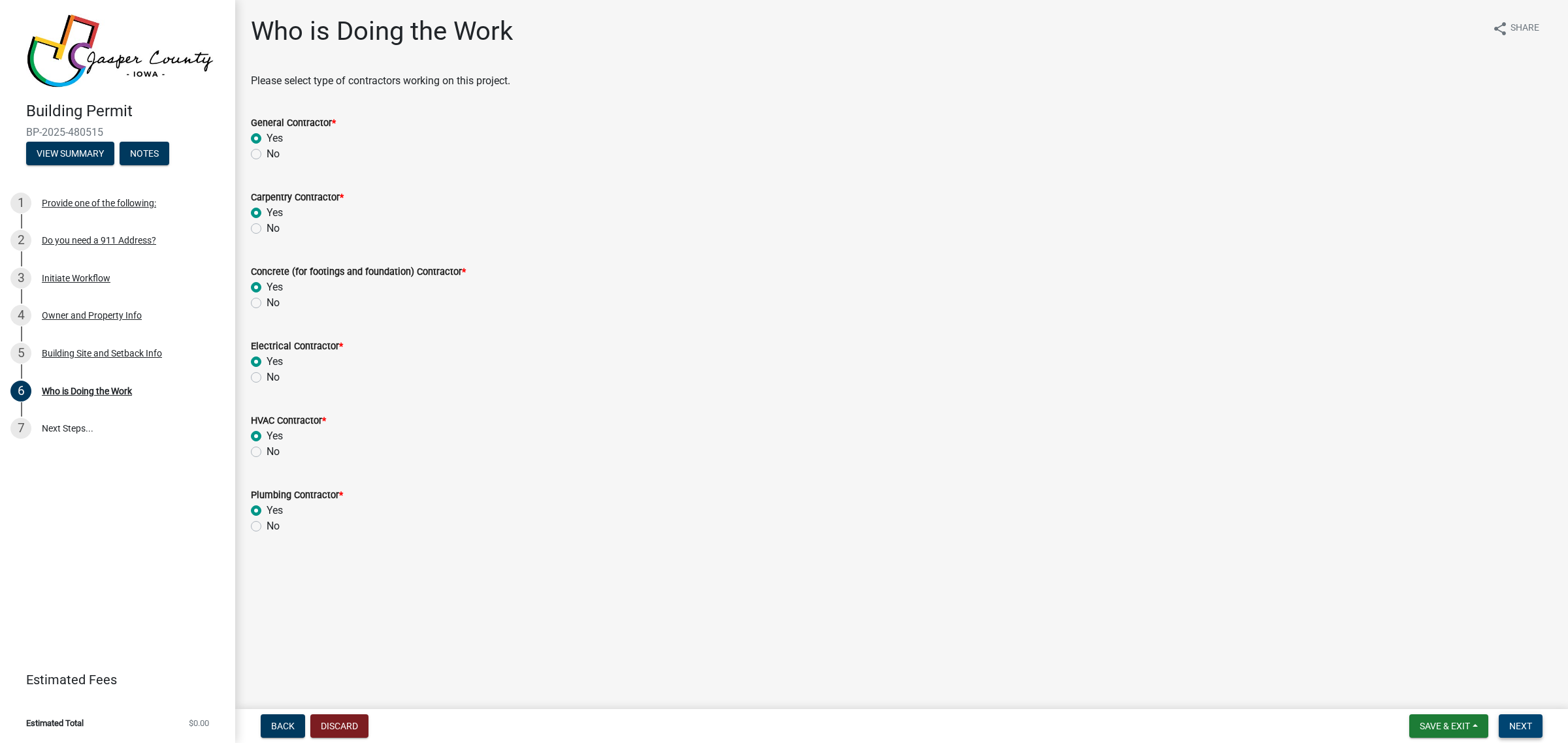
click at [1510, 732] on button "Next" at bounding box center [1520, 726] width 44 height 24
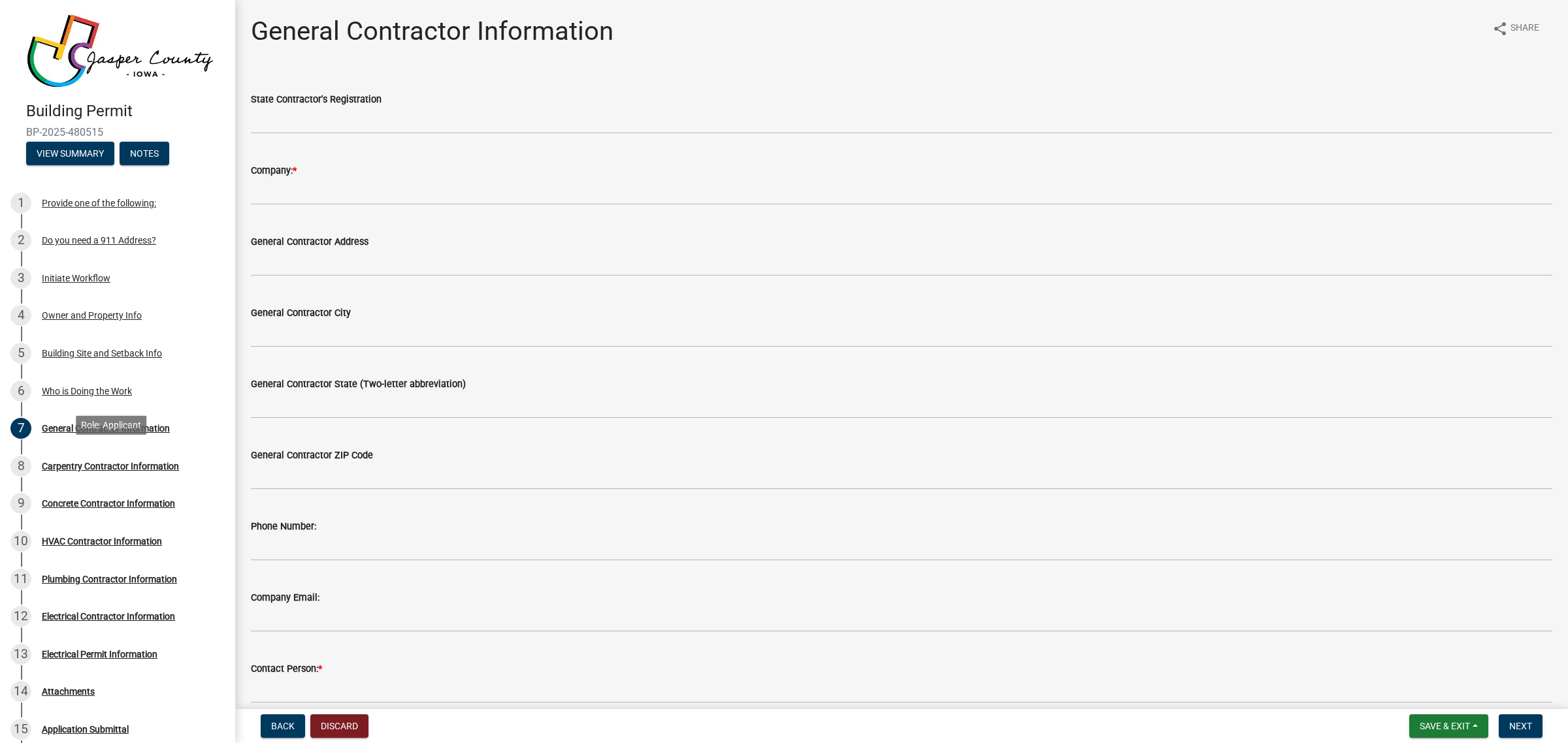
click at [117, 462] on div "Carpentry Contractor Information" at bounding box center [111, 467] width 138 height 10
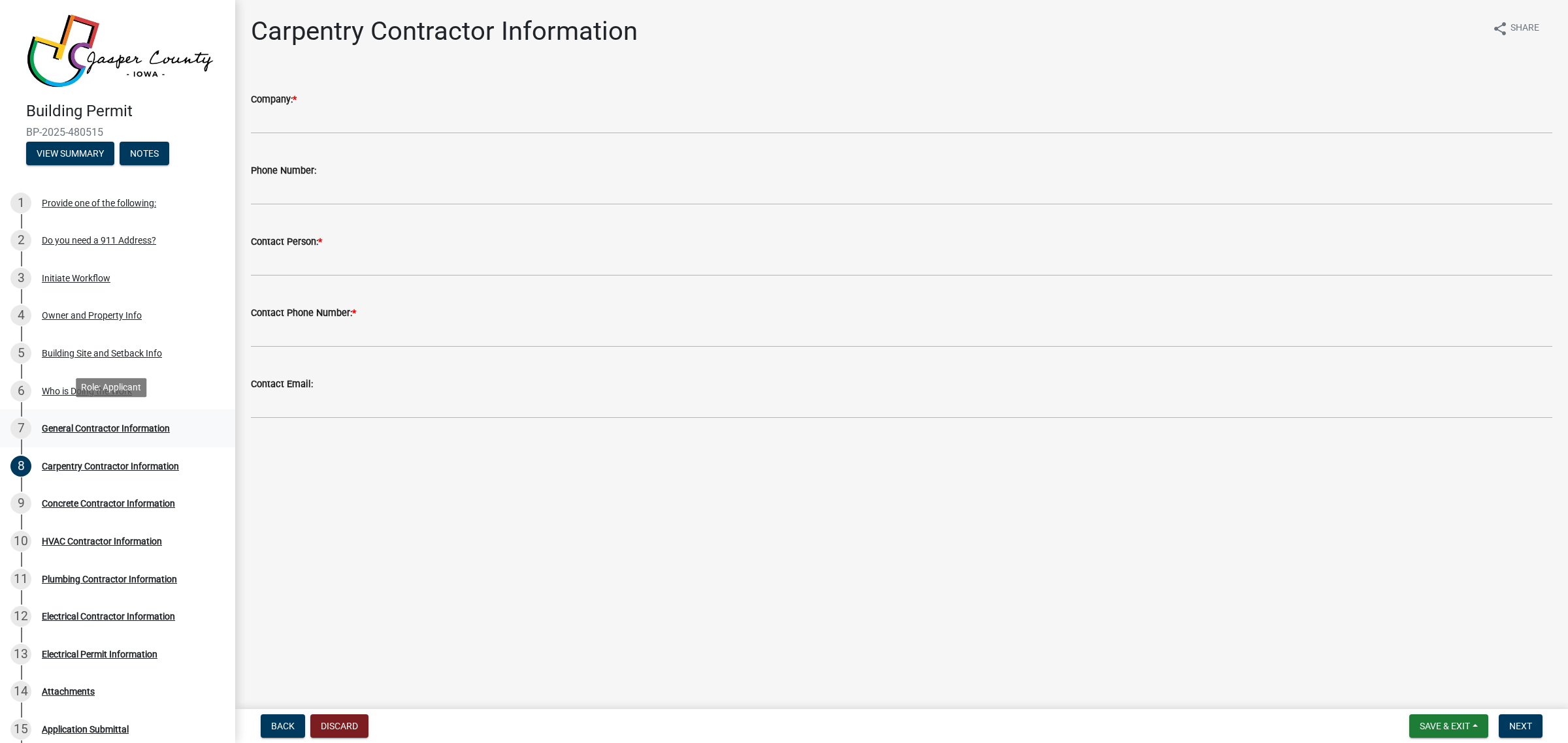
click at [88, 424] on div "General Contractor Information" at bounding box center [106, 429] width 128 height 10
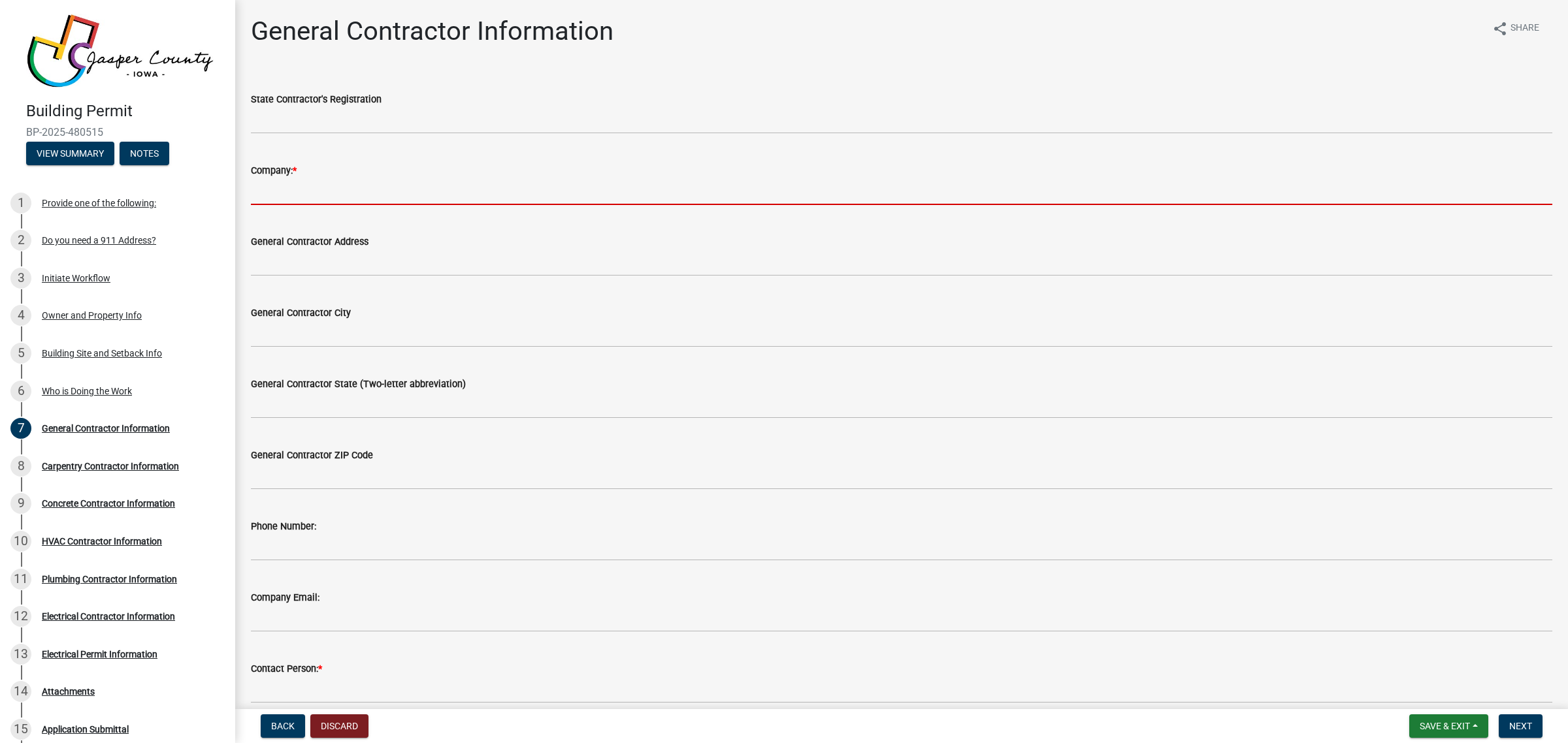
click at [425, 179] on input "Company: *" at bounding box center [901, 192] width 1302 height 27
type input "TBD"
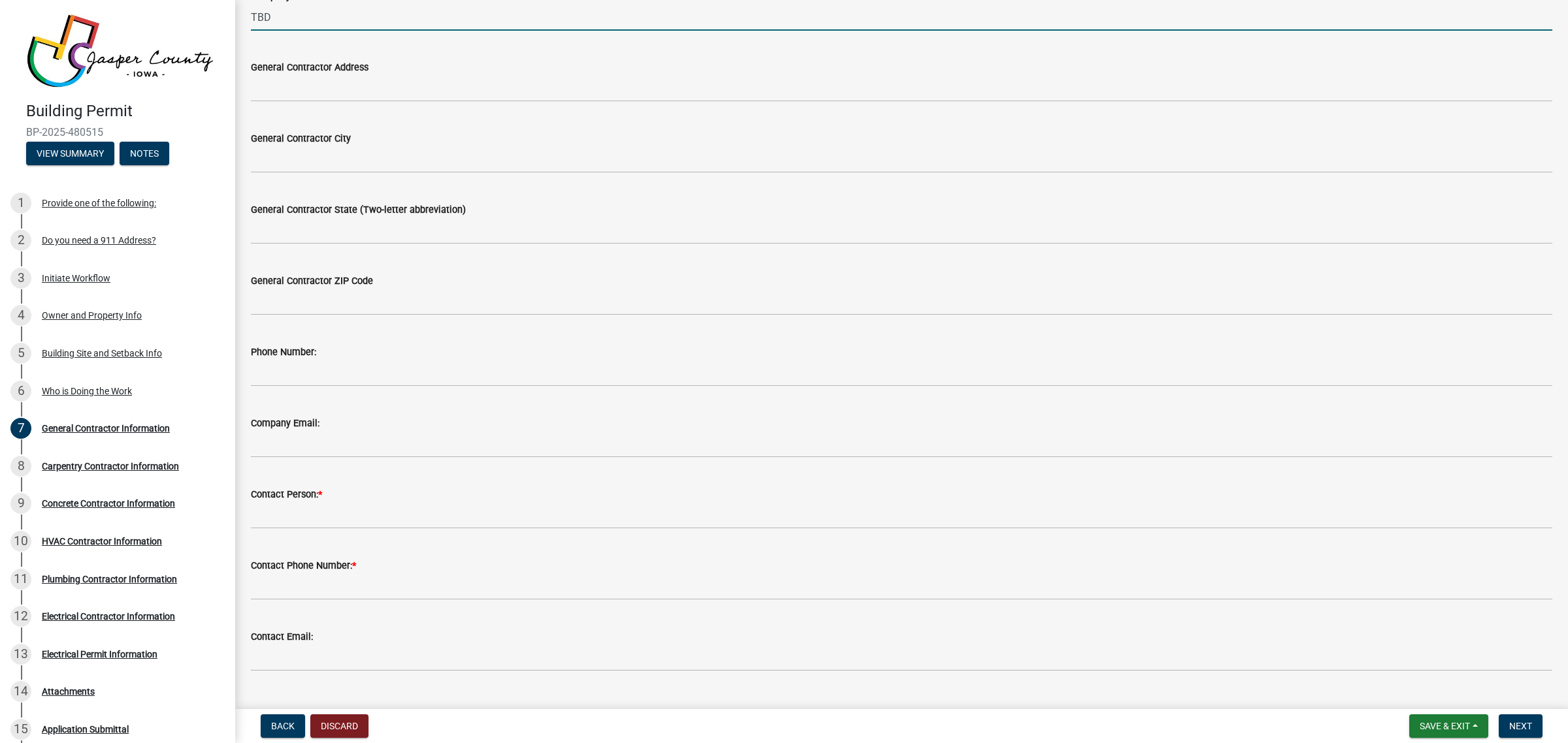
scroll to position [202, 0]
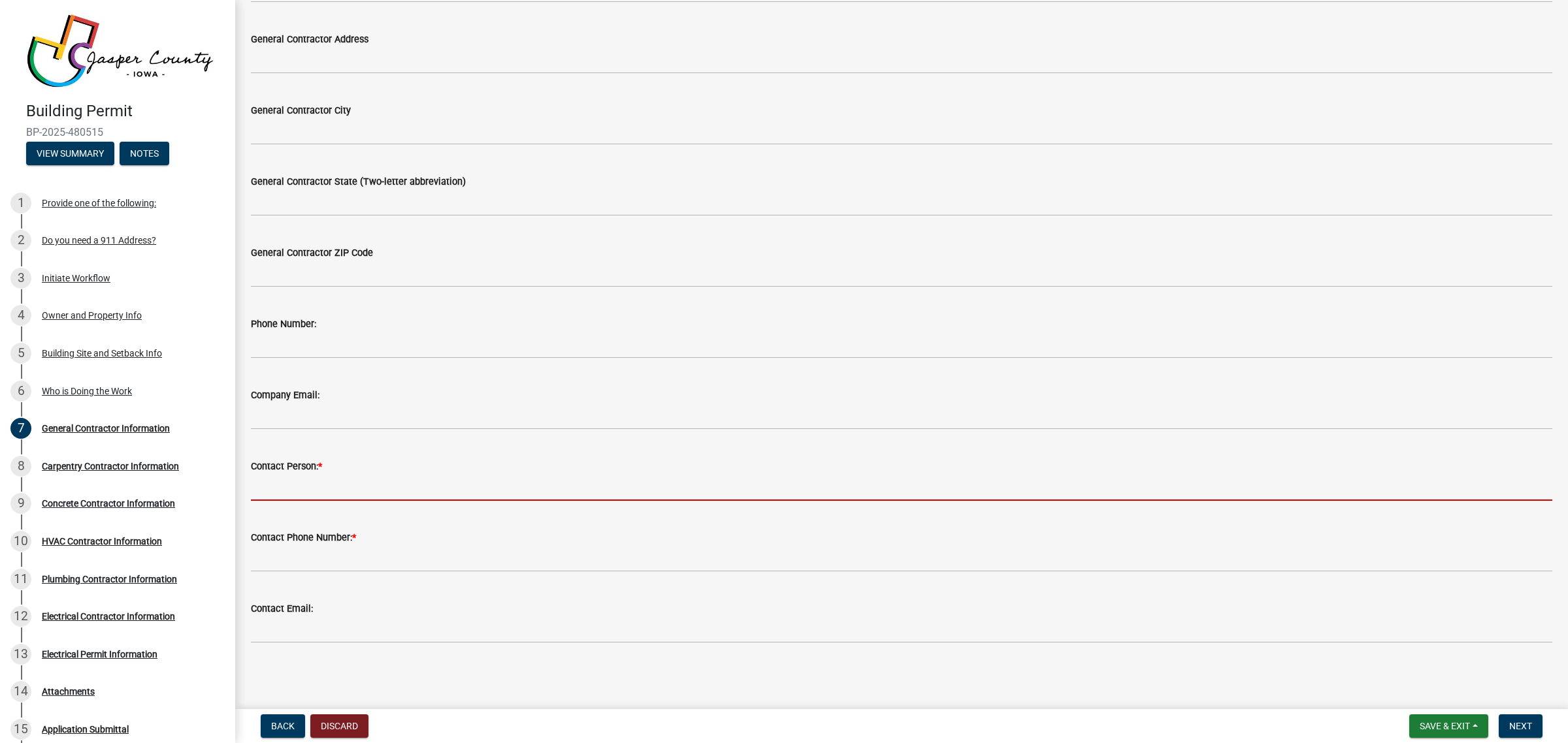
click at [347, 483] on input "Contact Person: *" at bounding box center [901, 488] width 1302 height 27
click at [289, 520] on wm-data-entity-input-list "State Contractor's Registration Company: * TBD General Contractor Address Gener…" at bounding box center [901, 263] width 1302 height 783
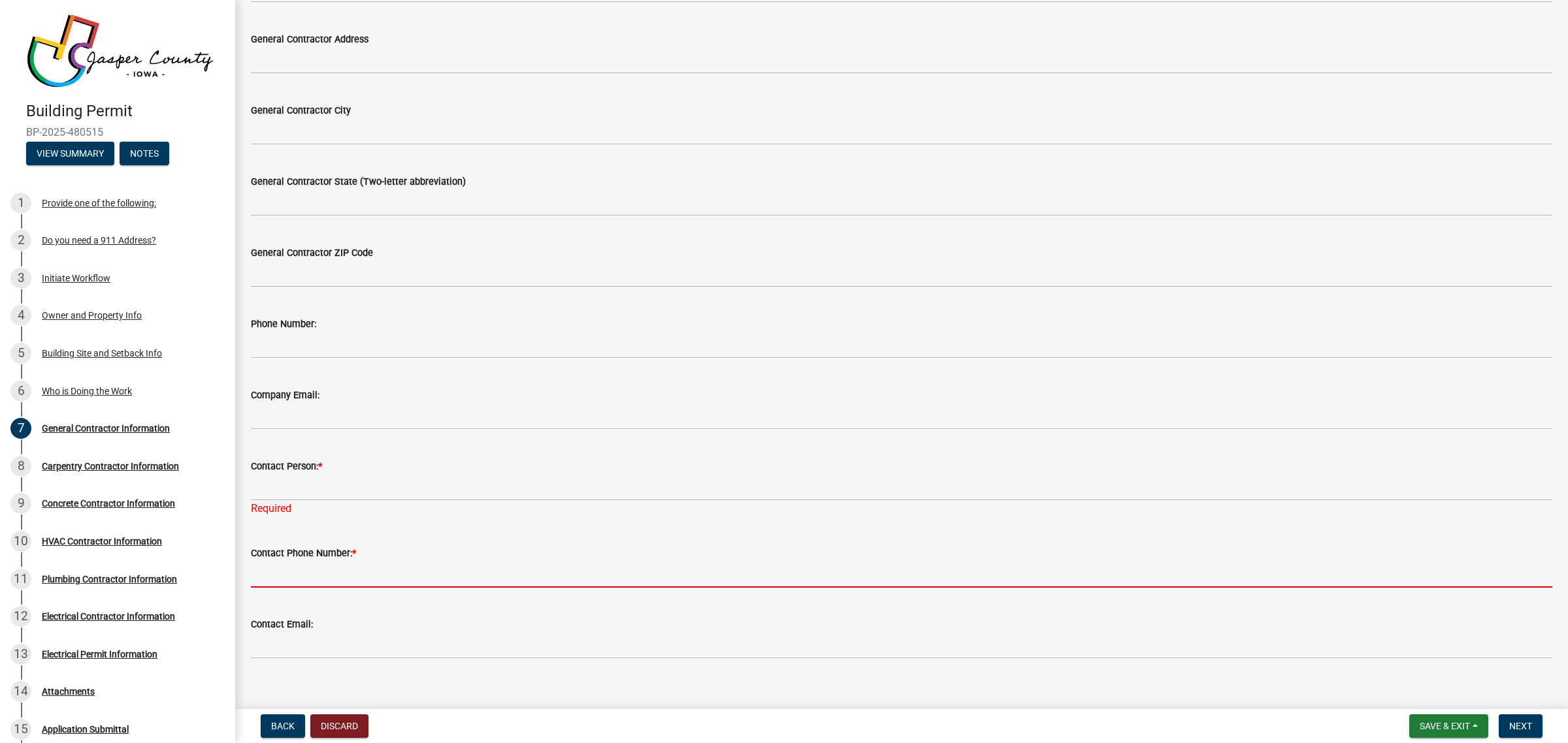
click at [379, 584] on input "Contact Phone Number: *" at bounding box center [901, 575] width 1302 height 27
type input "TBD"
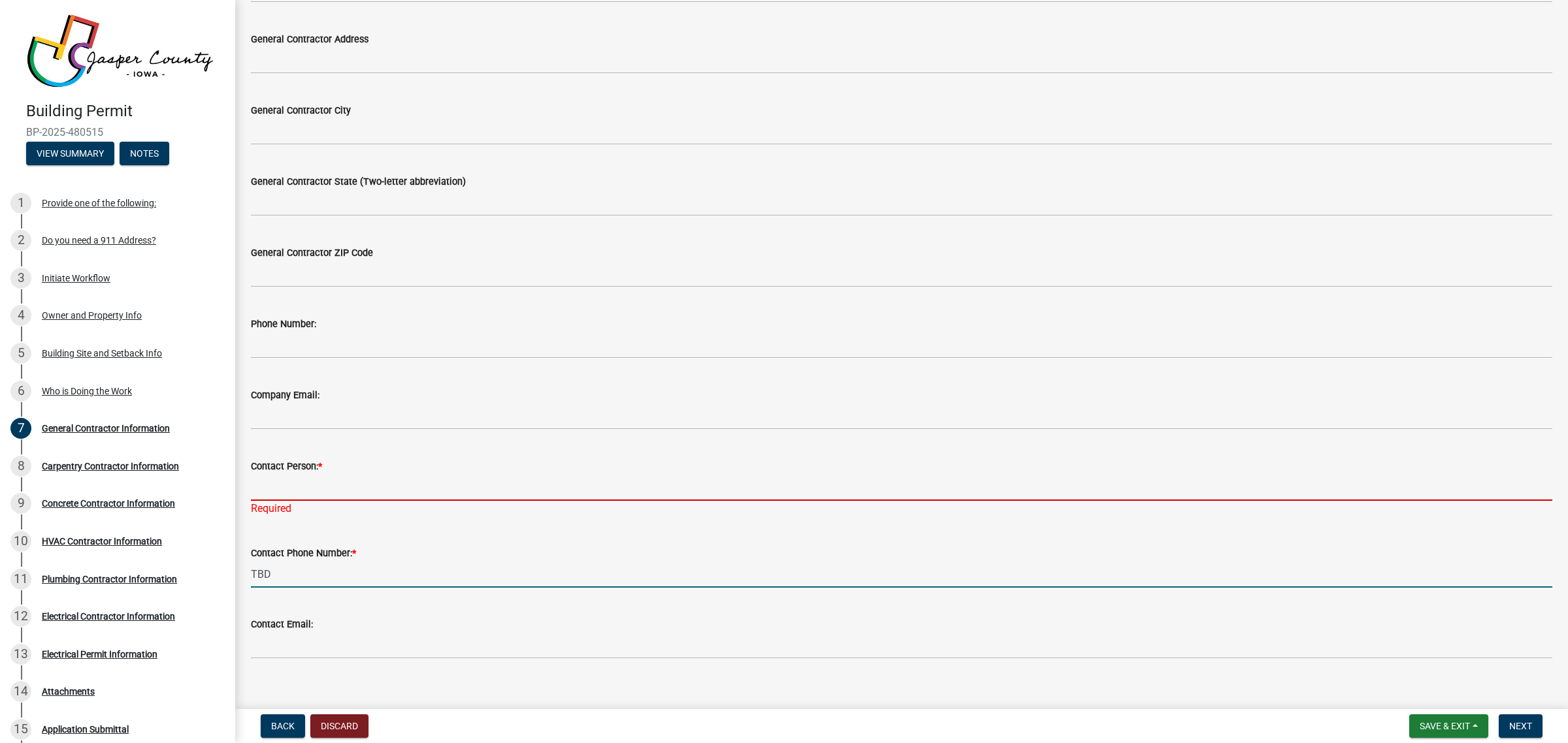
click at [333, 487] on input "Contact Person: *" at bounding box center [901, 488] width 1302 height 27
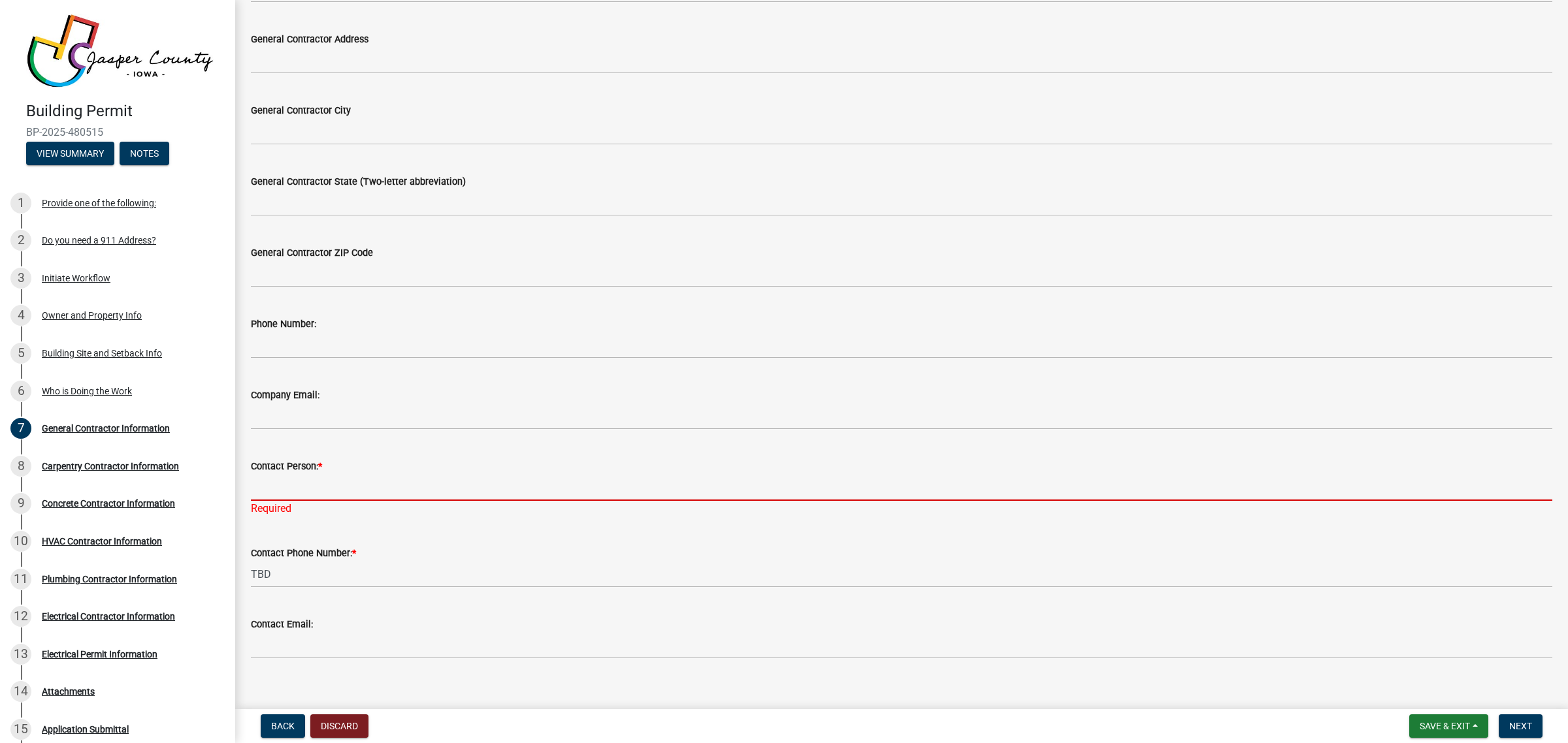
type input "TBD"
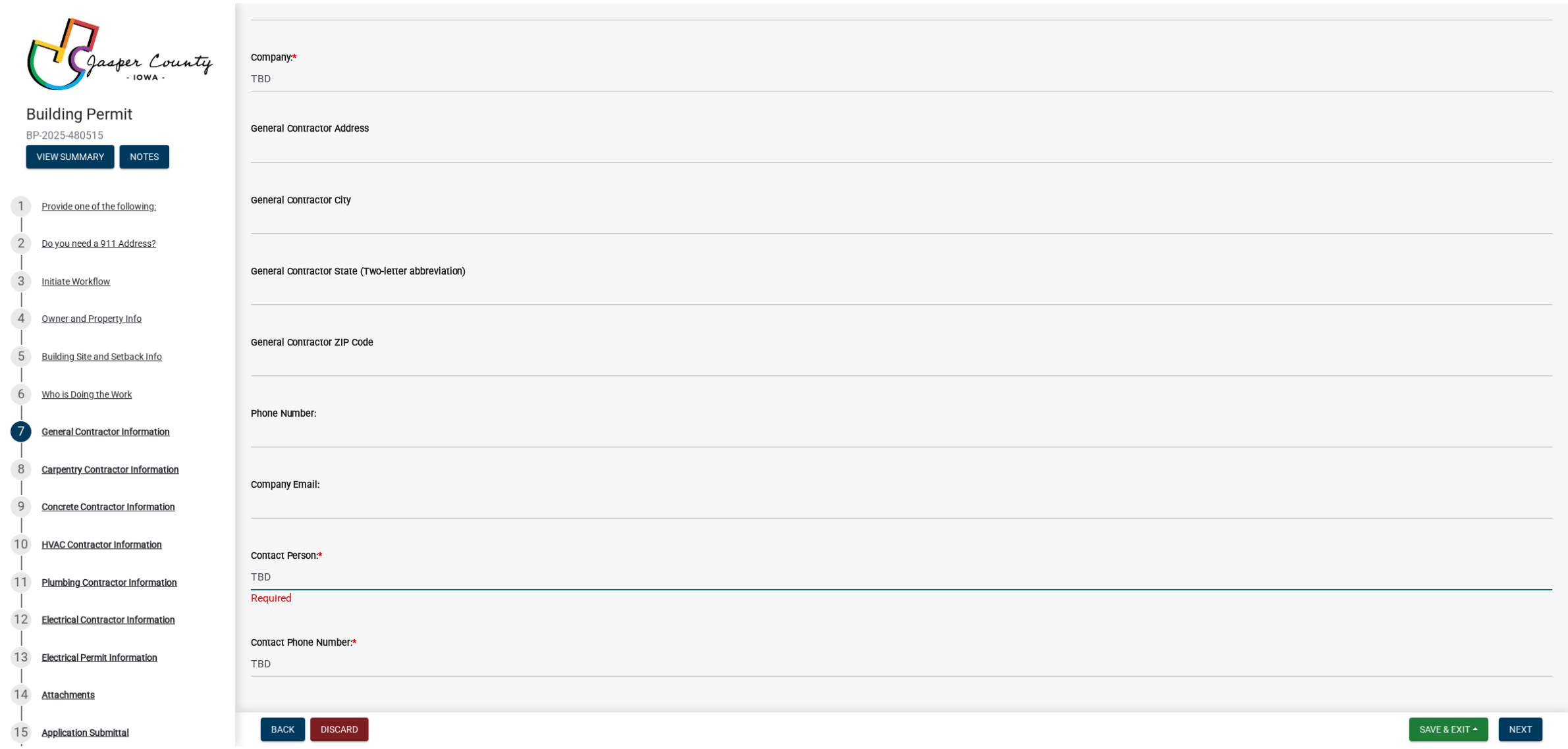
scroll to position [0, 0]
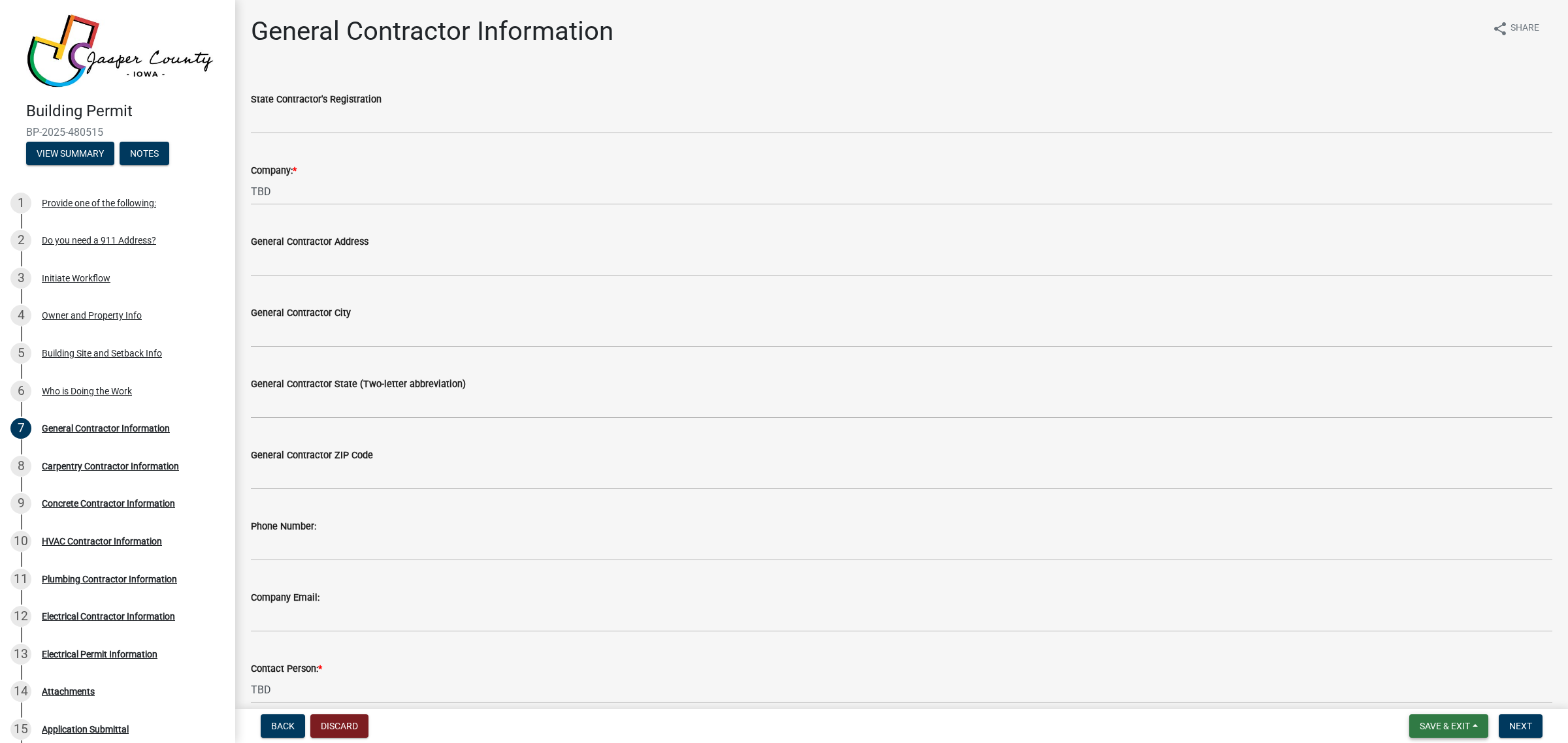
click at [1445, 719] on button "Save & Exit" at bounding box center [1448, 726] width 79 height 24
click at [1425, 690] on button "Save & Exit" at bounding box center [1435, 692] width 104 height 32
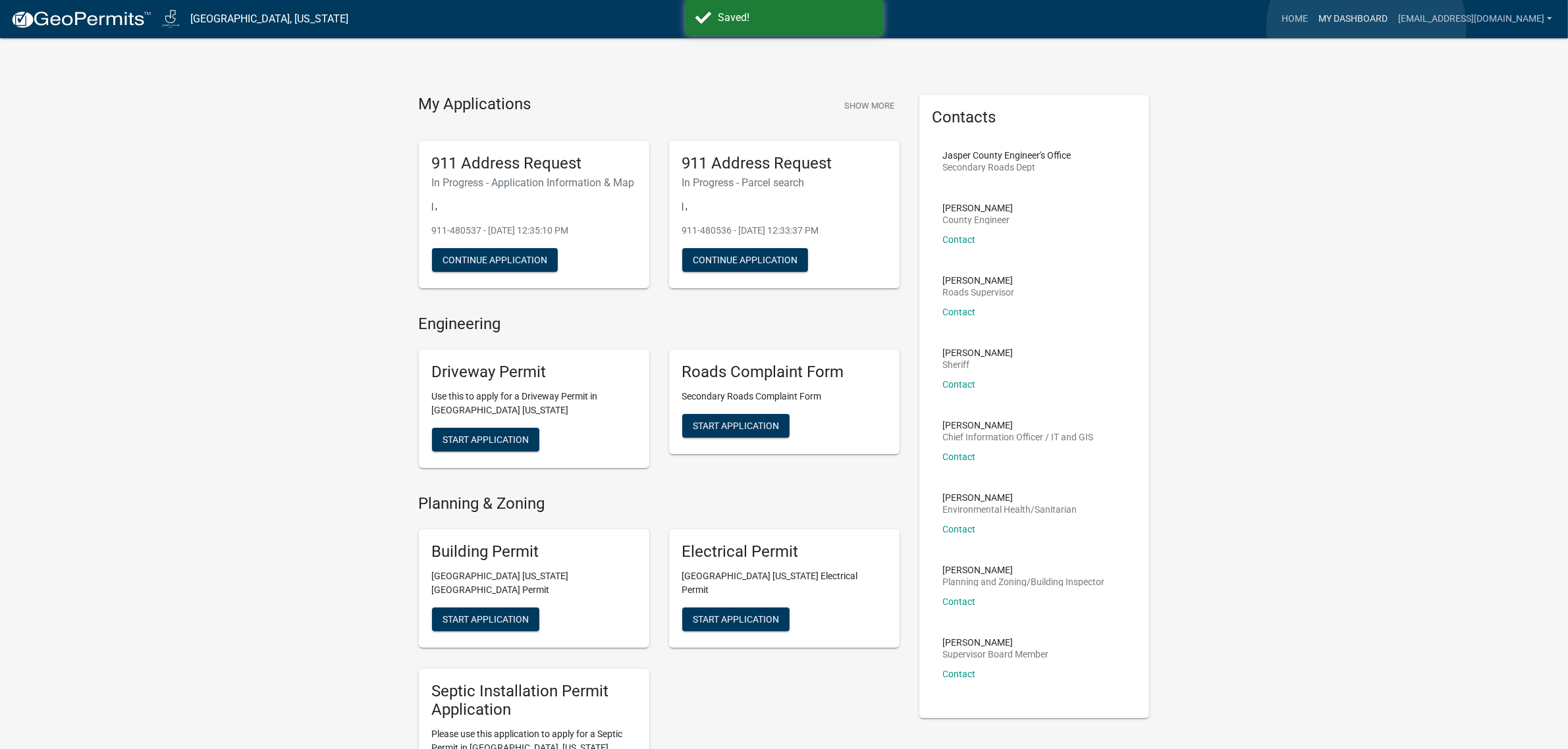
click at [1368, 28] on link "My Dashboard" at bounding box center [1352, 19] width 80 height 25
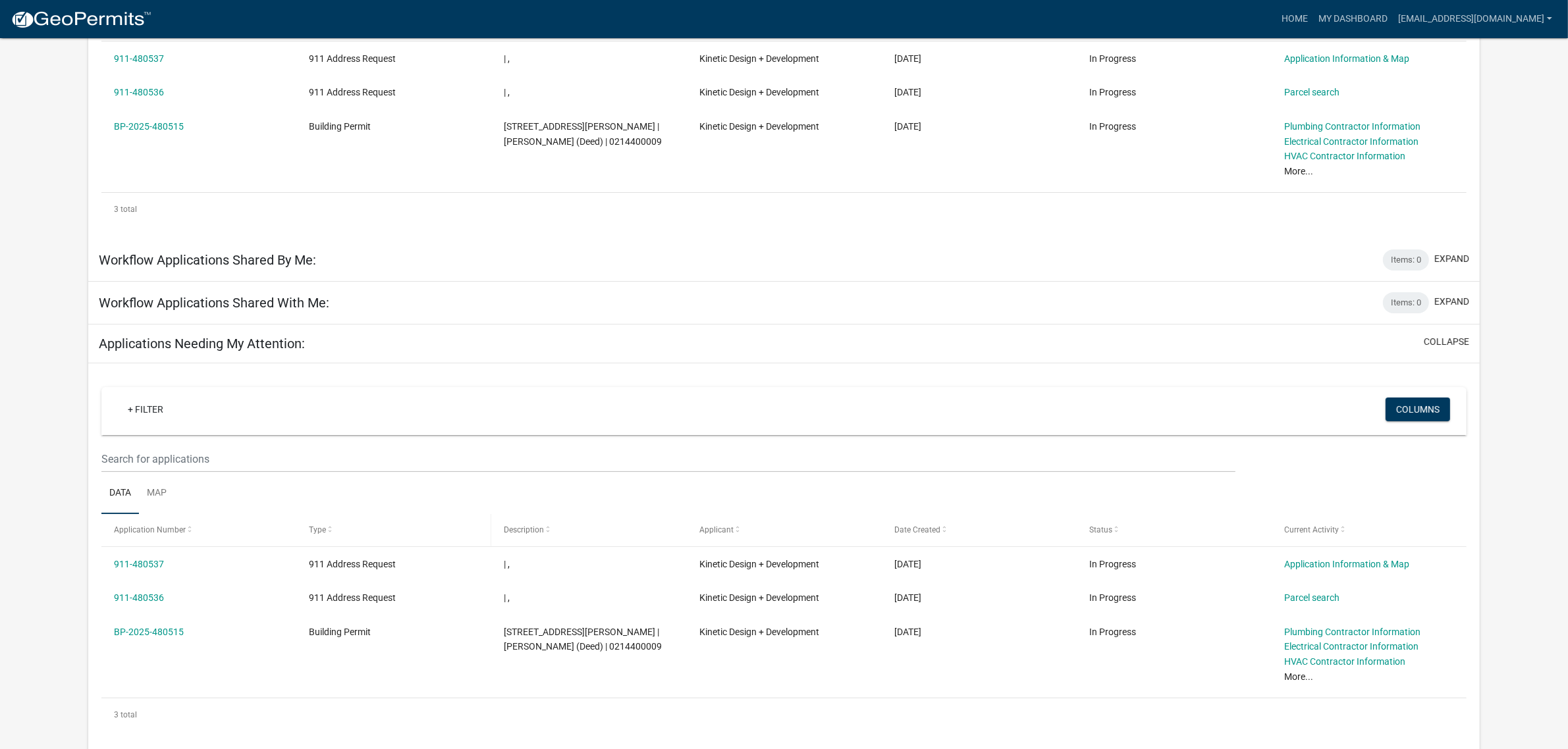
scroll to position [323, 0]
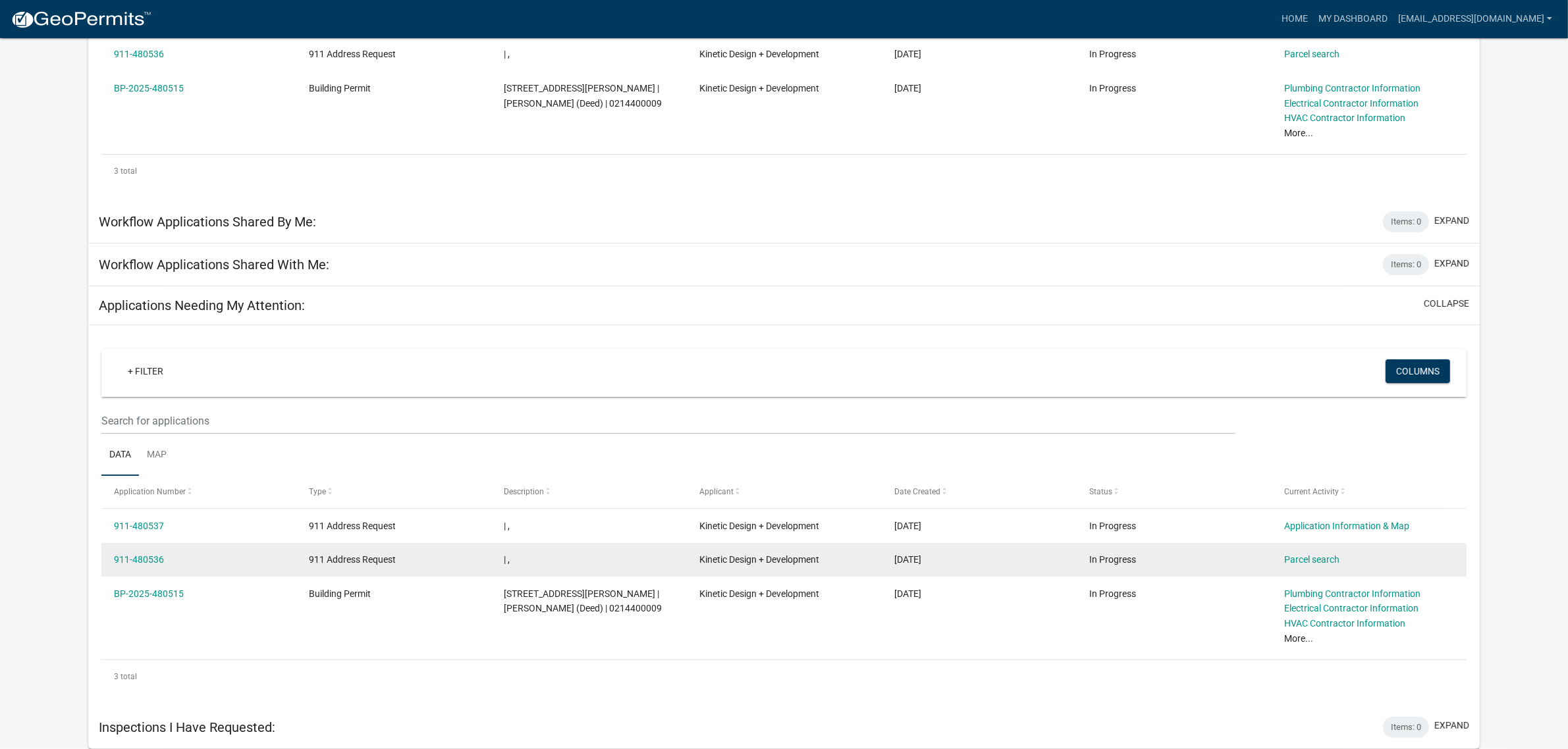
click at [278, 564] on div "911-480536" at bounding box center [198, 560] width 169 height 15
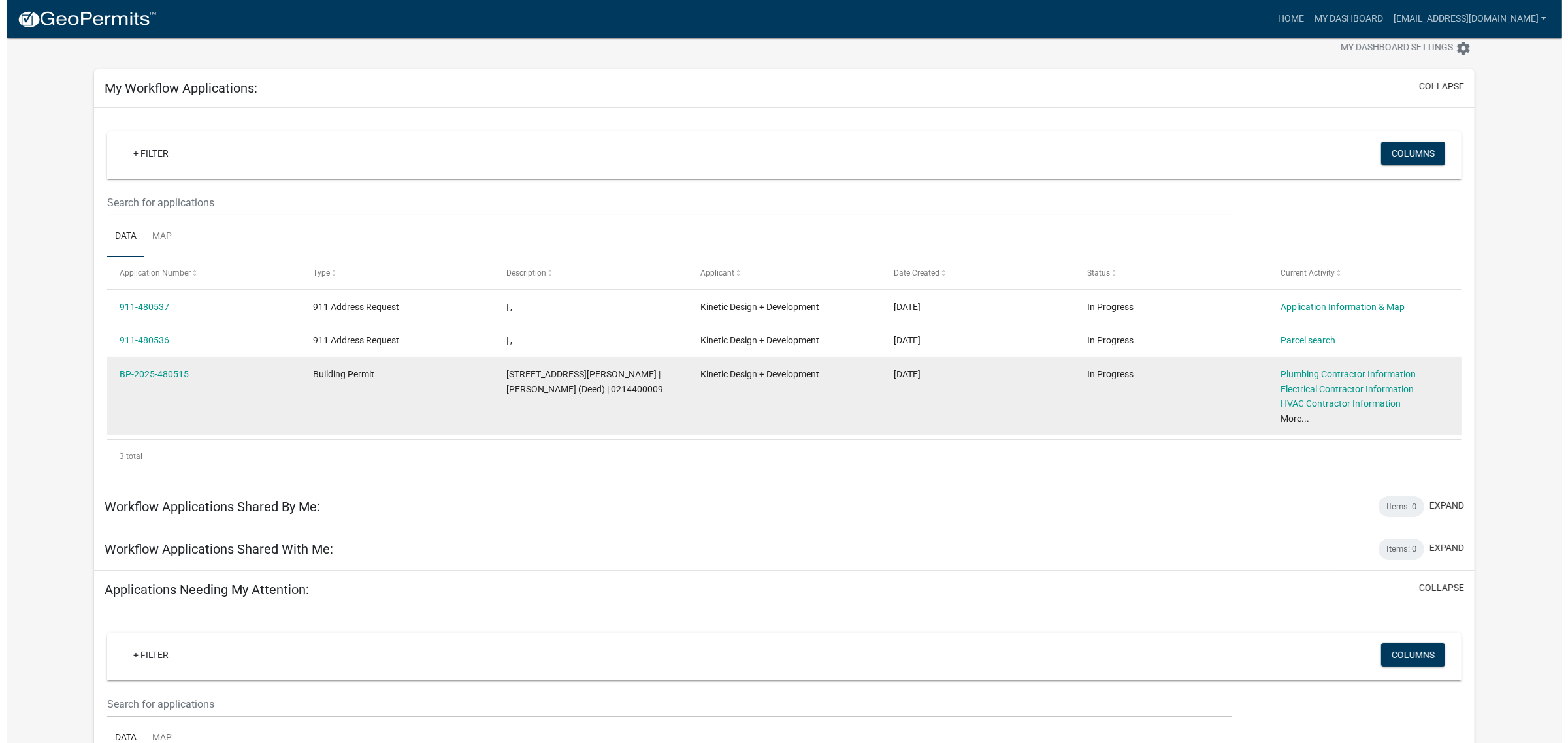
scroll to position [0, 0]
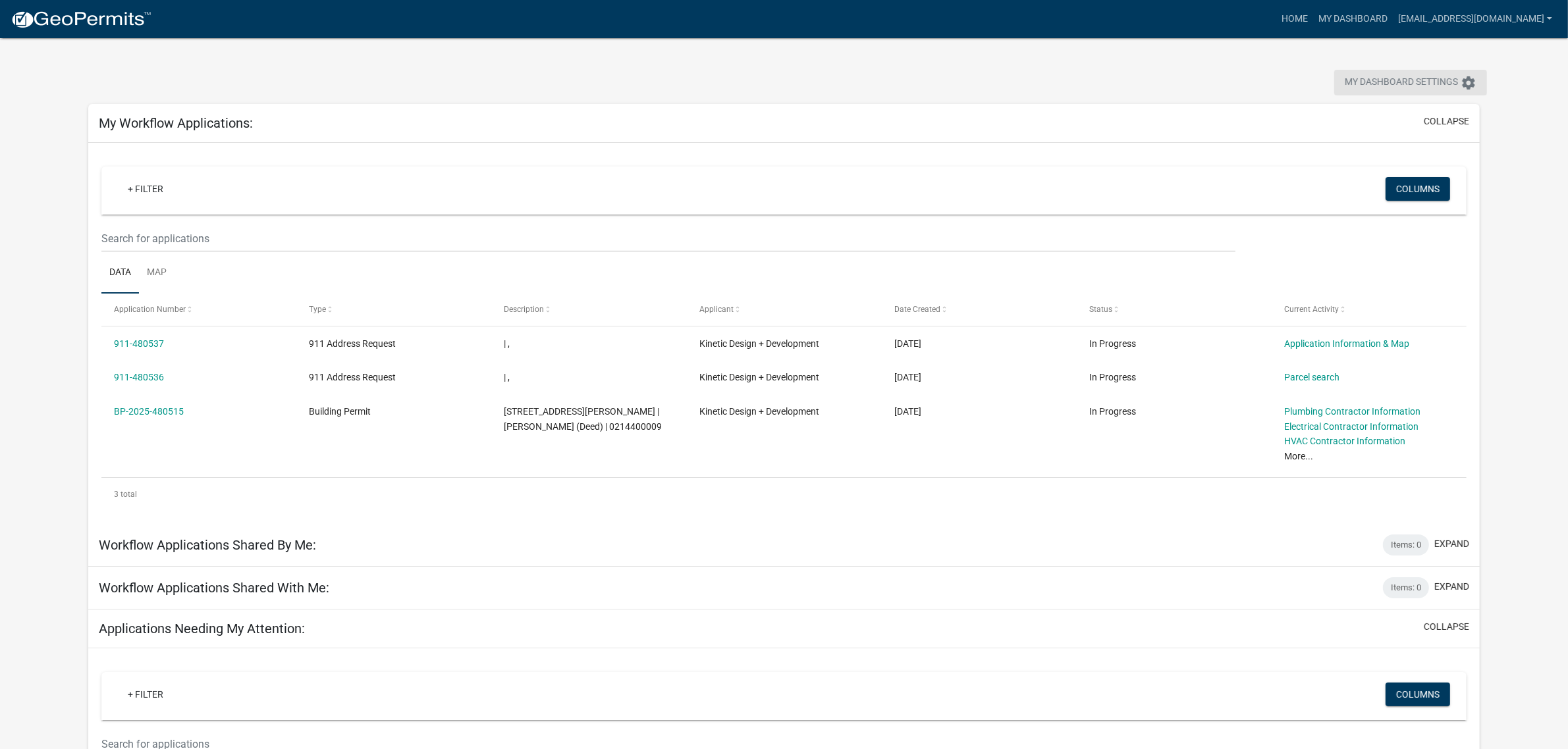
click at [1466, 82] on icon "settings" at bounding box center [1468, 83] width 15 height 15
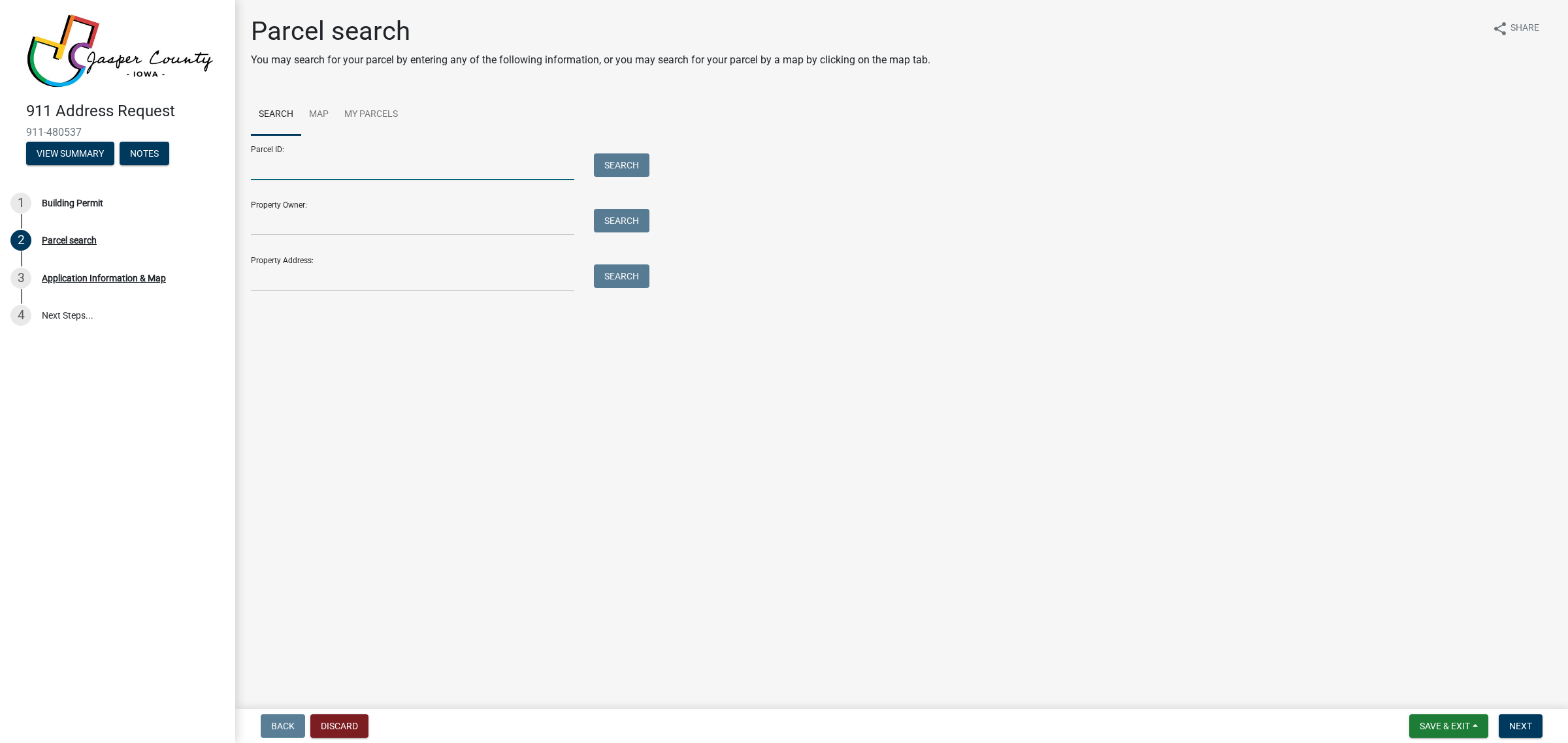
click at [375, 160] on input "Parcel ID:" at bounding box center [413, 167] width 324 height 27
type input "0214400009"
click at [630, 163] on button "Search" at bounding box center [622, 165] width 55 height 24
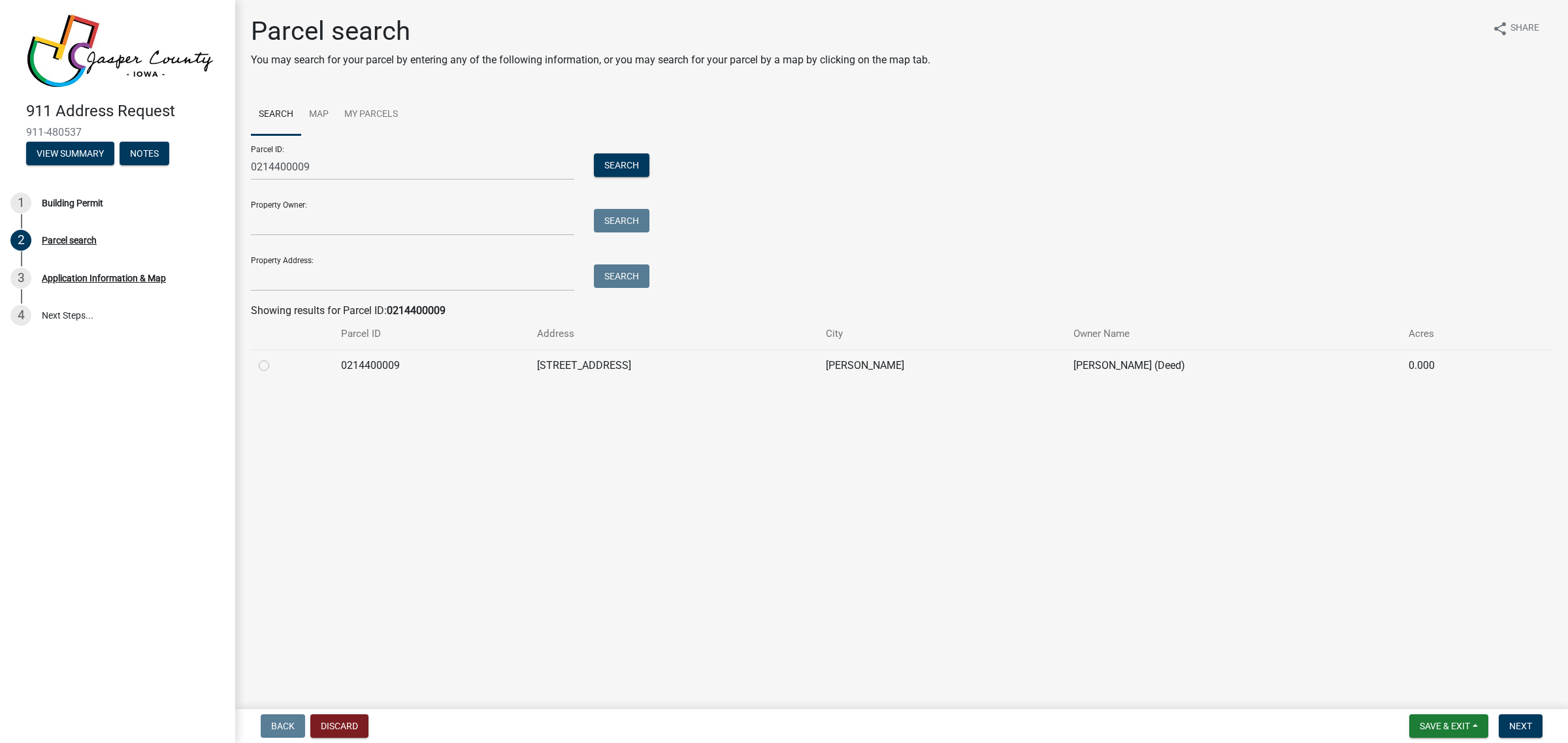
click at [274, 358] on label at bounding box center [274, 358] width 0 height 0
click at [274, 366] on input "radio" at bounding box center [278, 362] width 9 height 9
radio input "true"
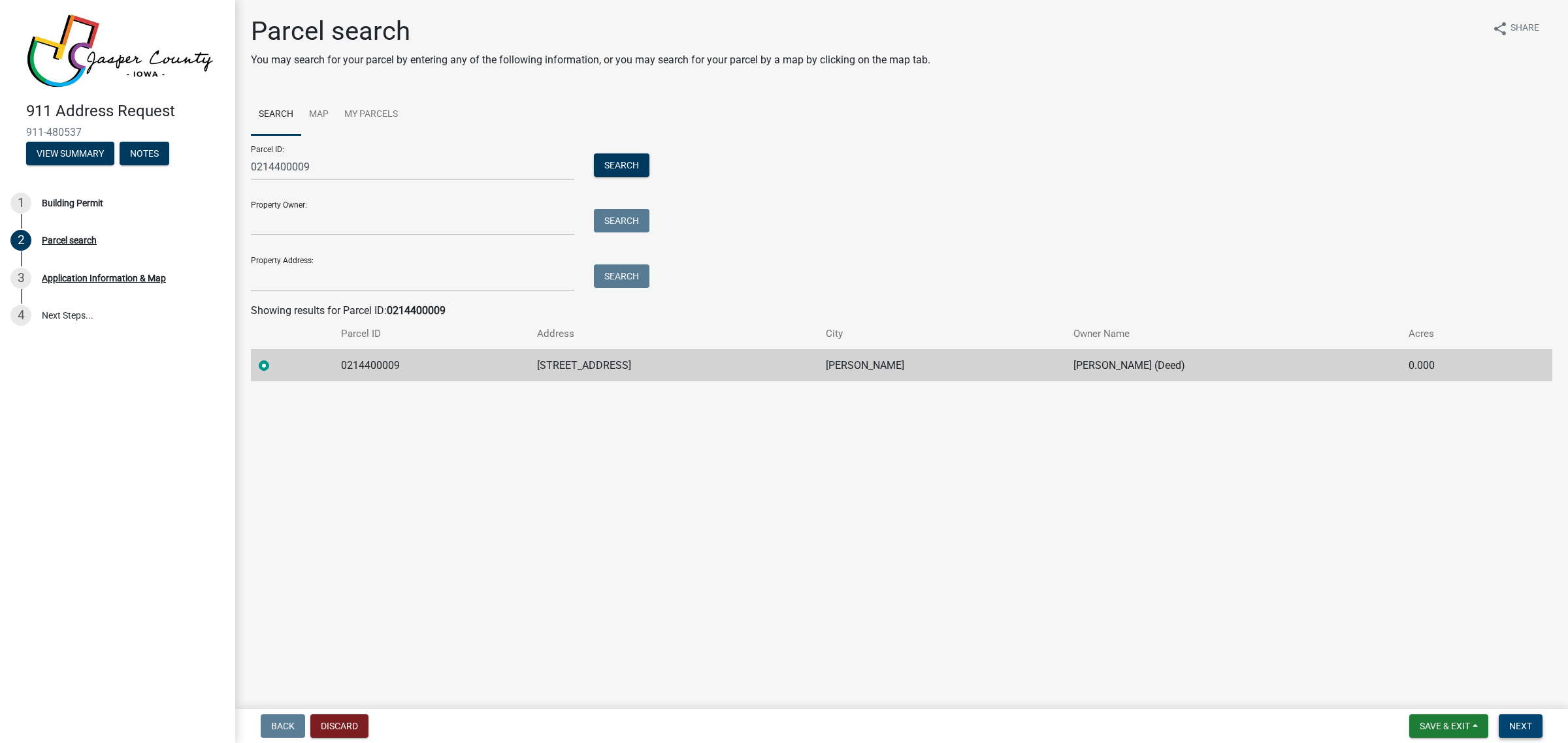
click at [1520, 727] on span "Next" at bounding box center [1520, 726] width 23 height 11
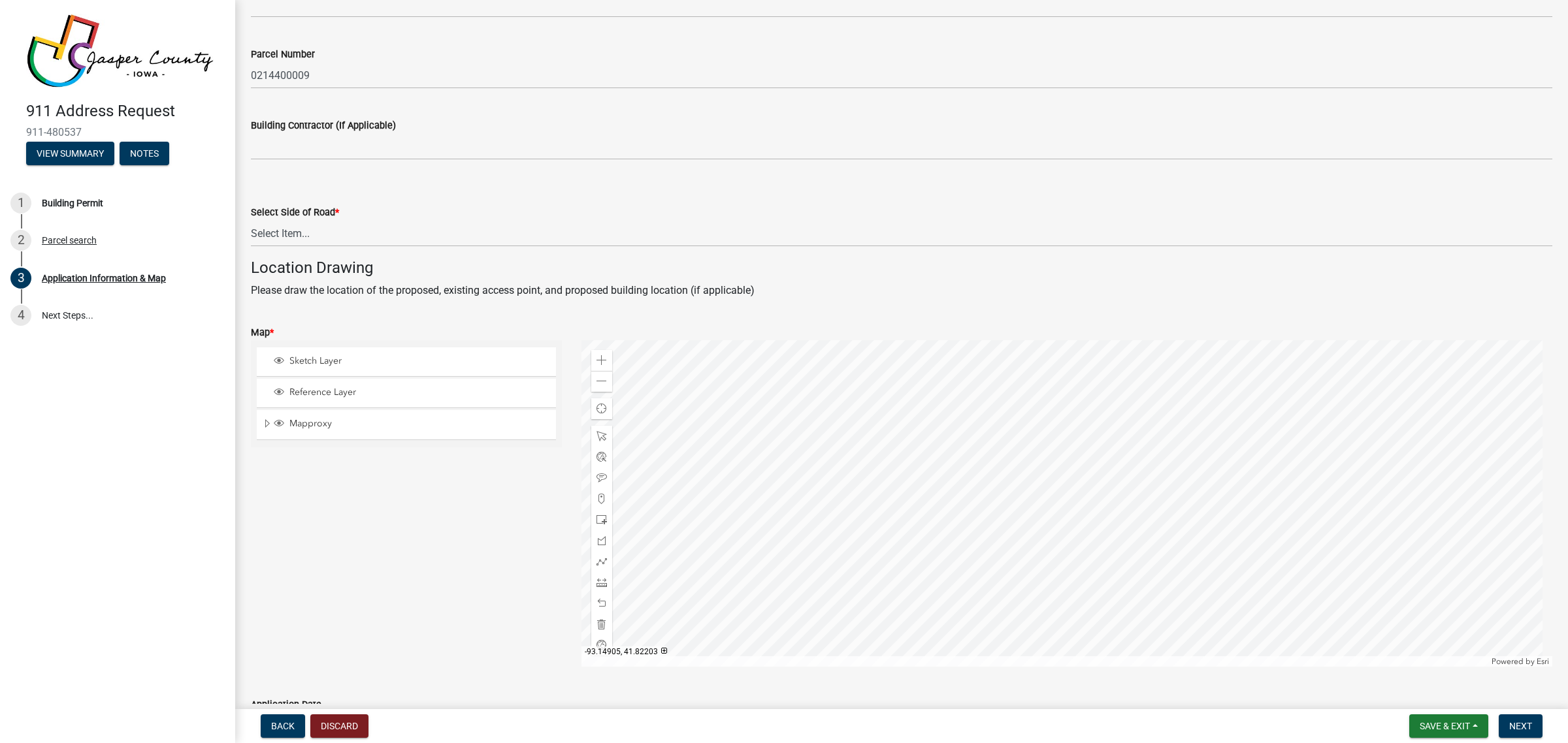
scroll to position [462, 0]
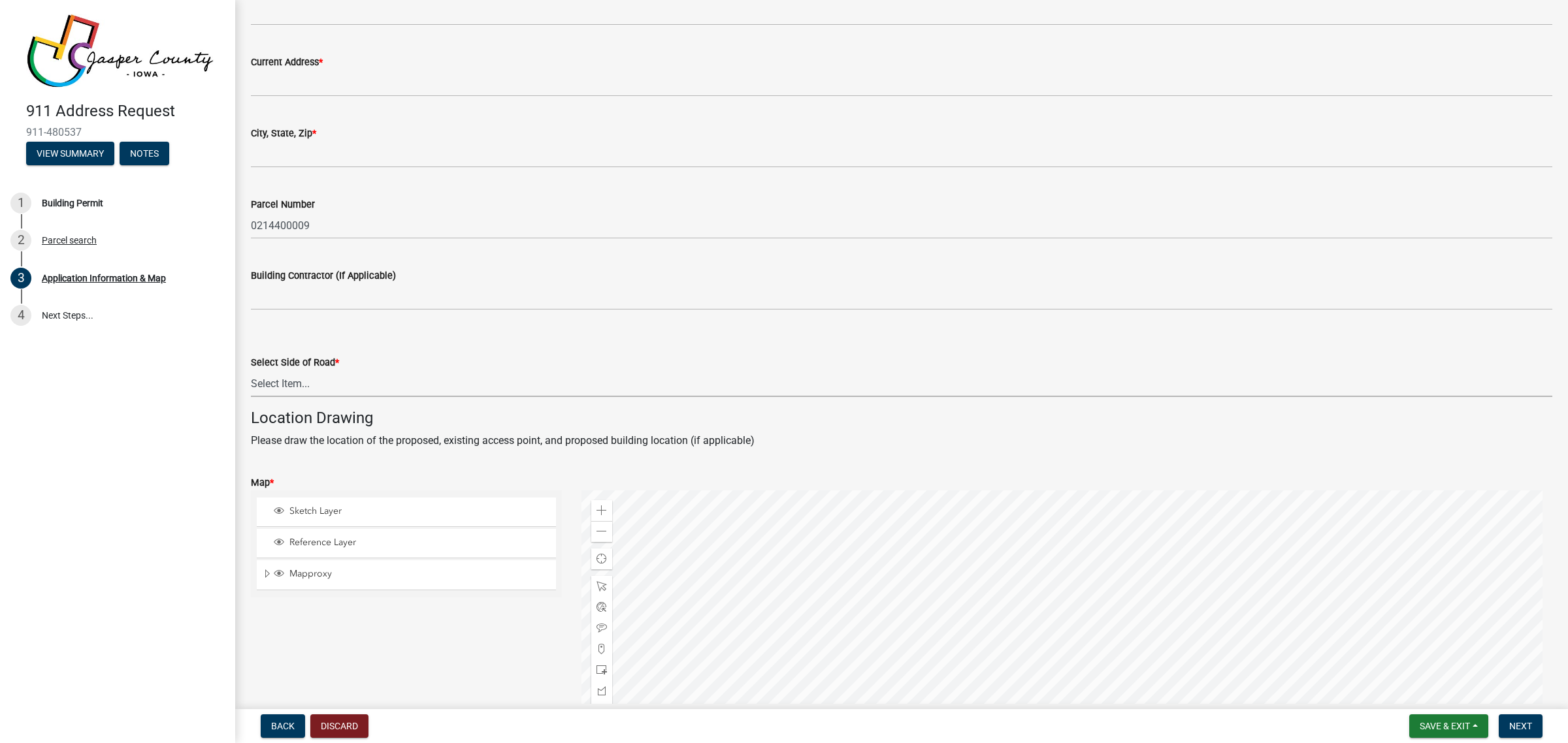
click at [309, 386] on select "Select Item... [GEOGRAPHIC_DATA]" at bounding box center [901, 384] width 1302 height 27
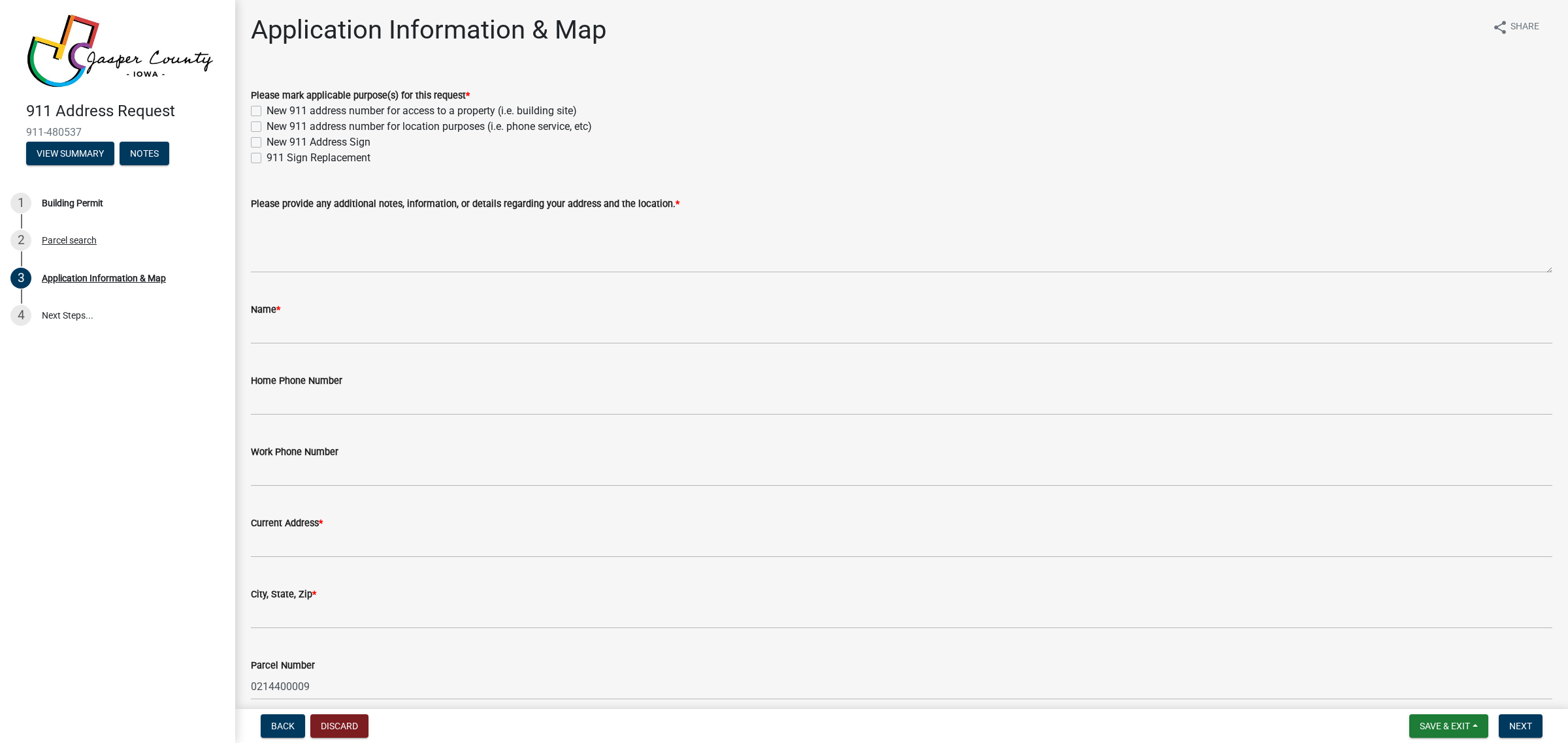
scroll to position [0, 0]
